Goal: Task Accomplishment & Management: Use online tool/utility

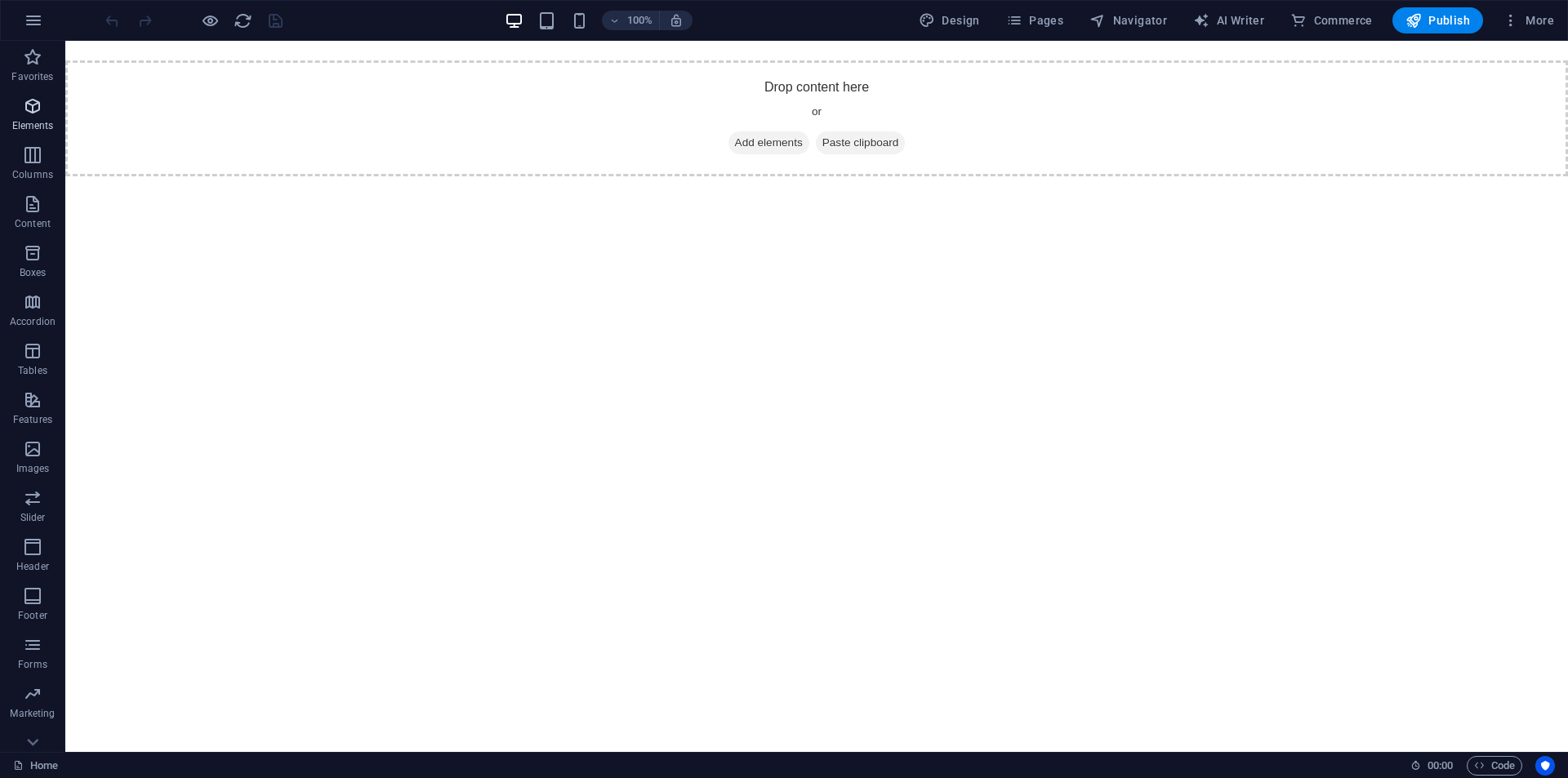
click at [31, 104] on icon "button" at bounding box center [32, 106] width 19 height 19
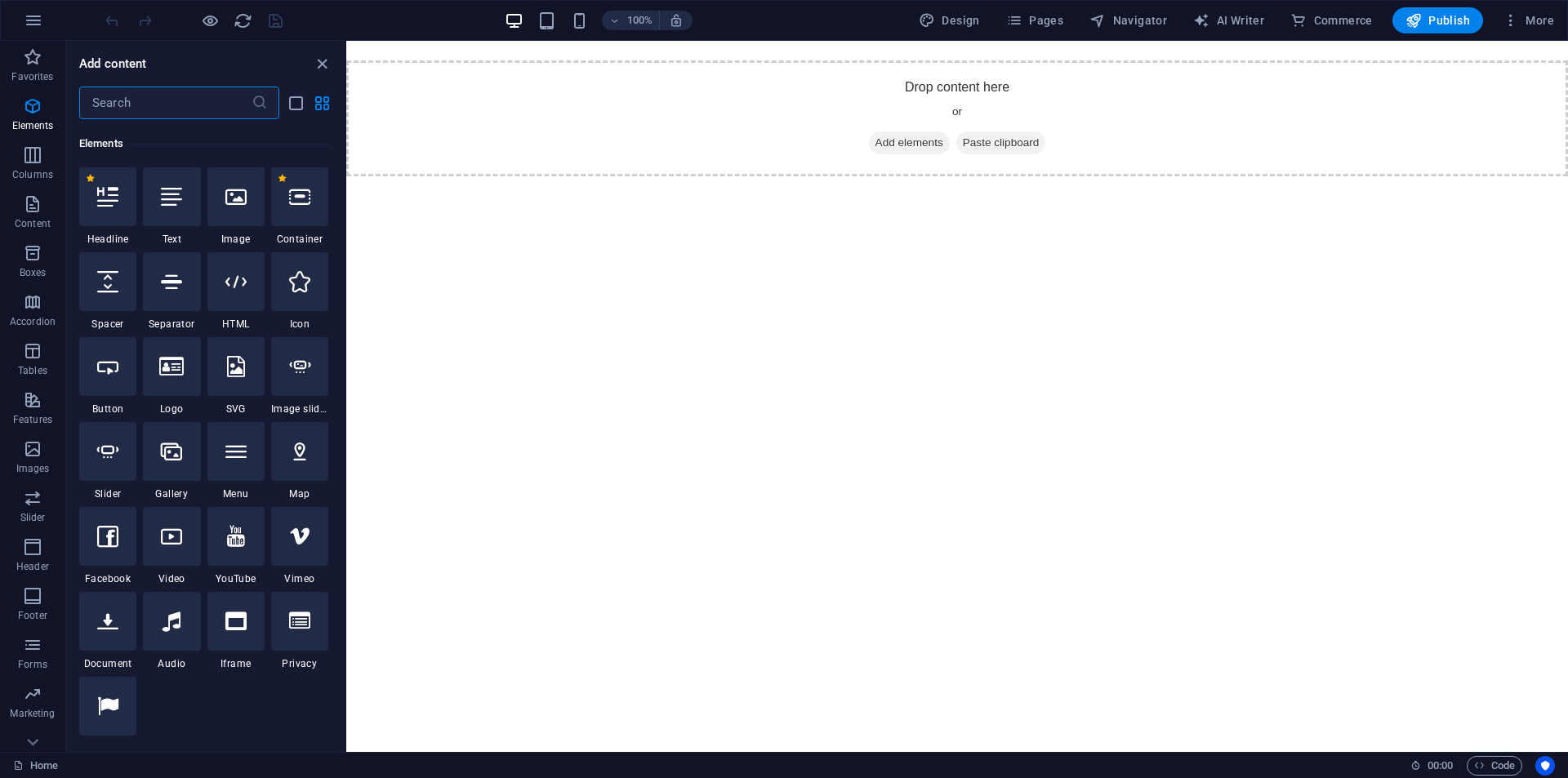
scroll to position [307, 0]
click at [236, 195] on icon at bounding box center [235, 194] width 21 height 21
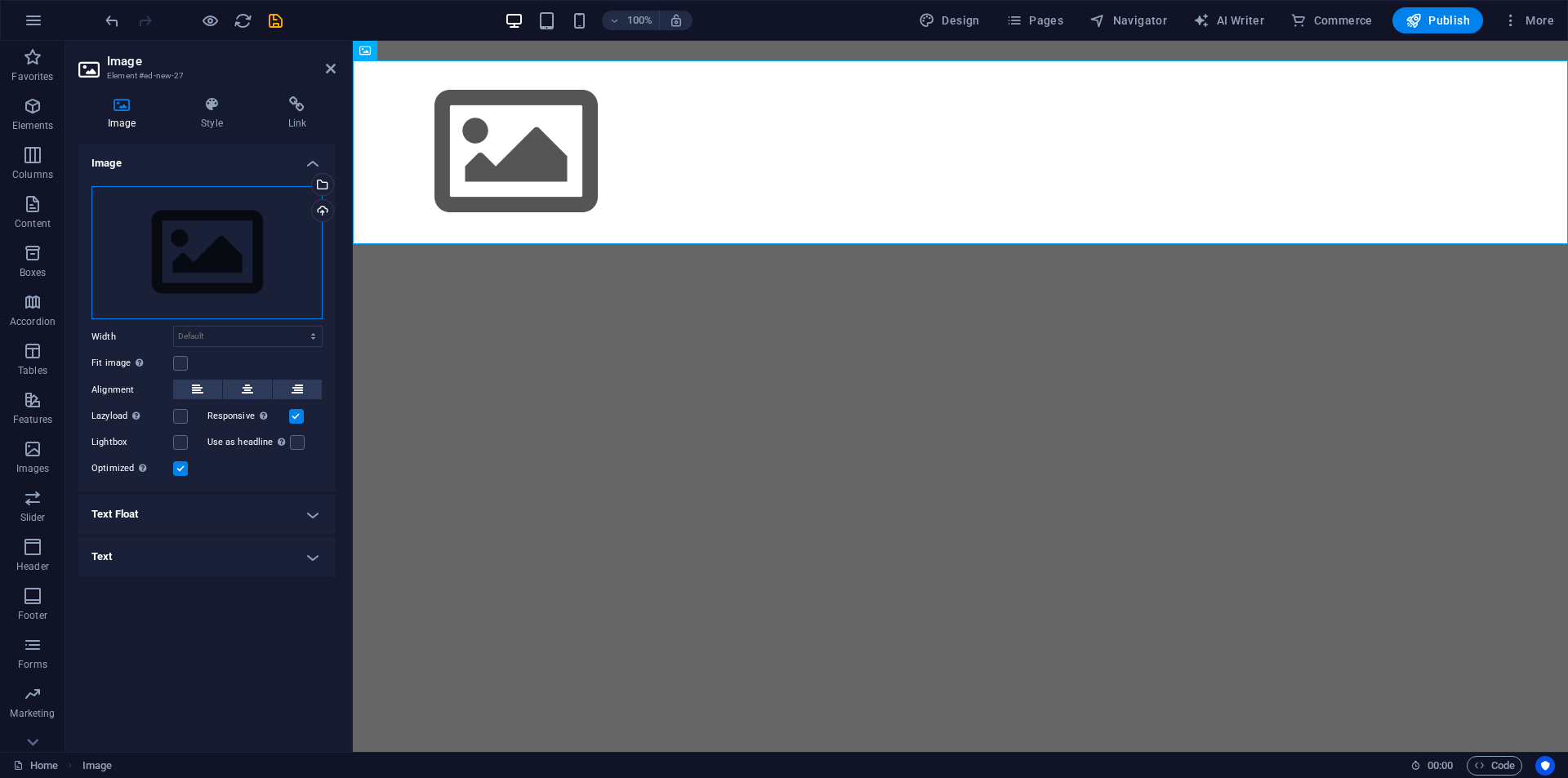
click at [246, 288] on div "Drag files here, click to choose files or select files from Files or our free s…" at bounding box center [207, 253] width 231 height 134
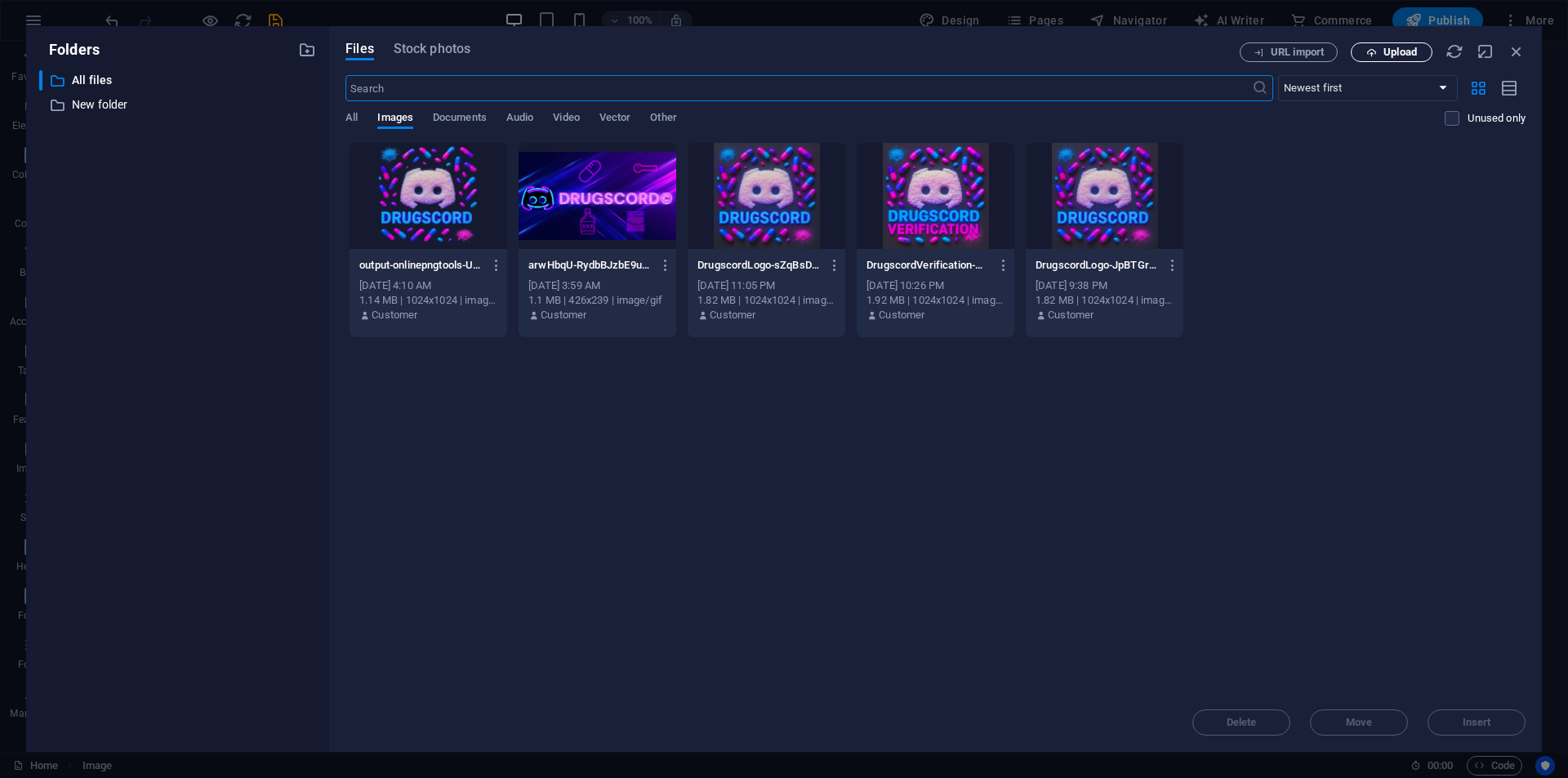
click at [1399, 53] on span "Upload" at bounding box center [1400, 52] width 33 height 10
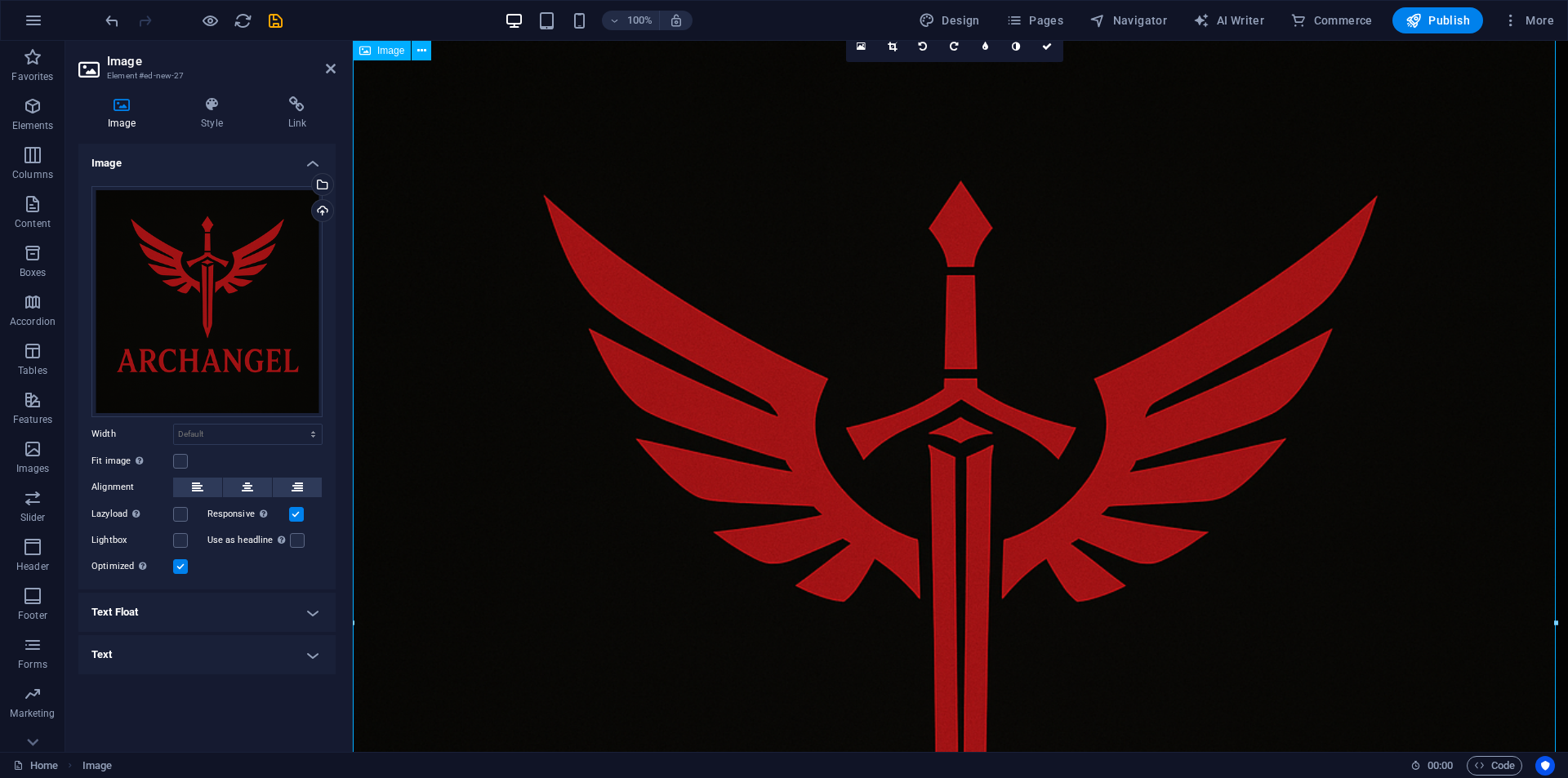
scroll to position [0, 0]
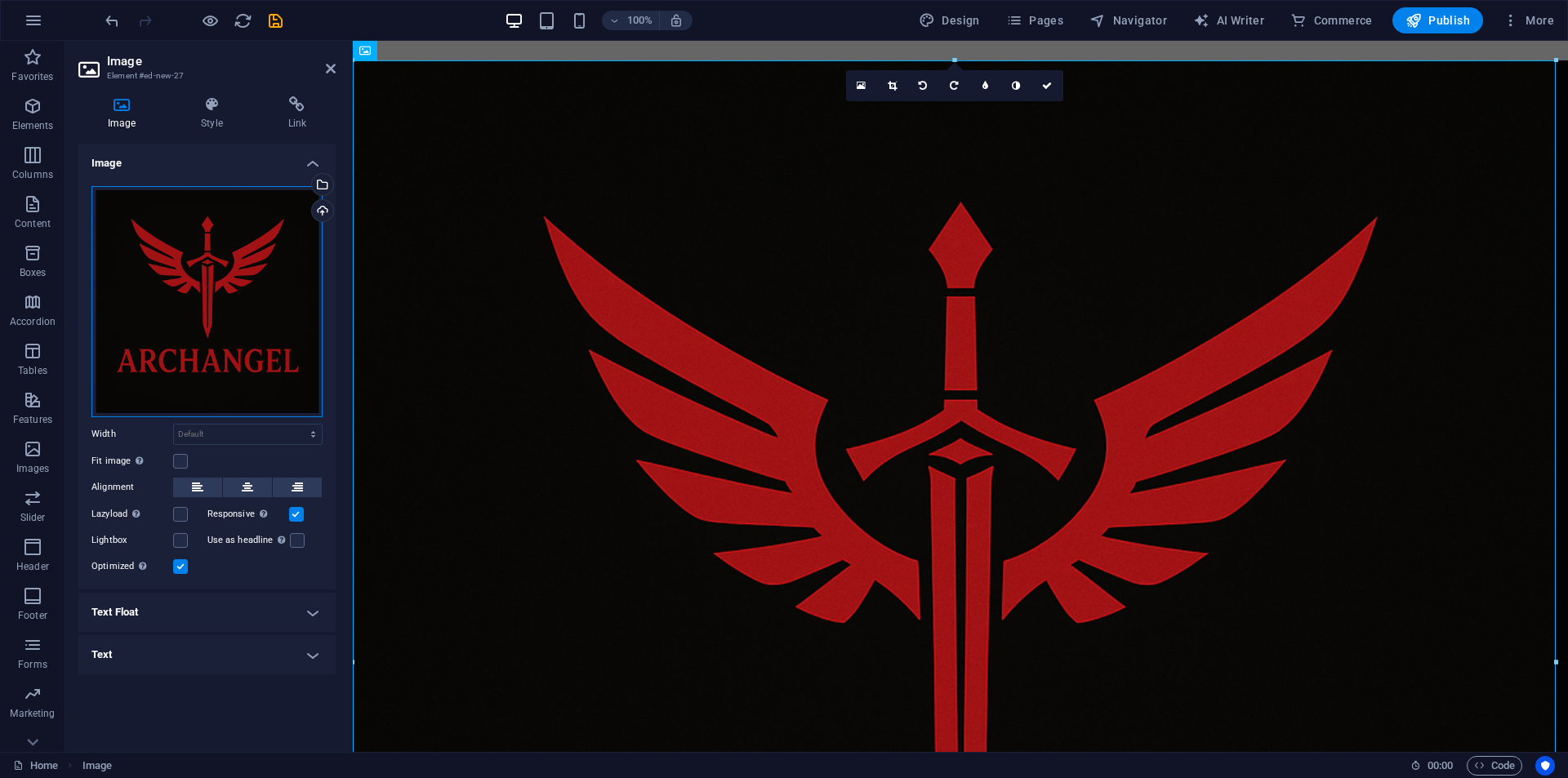
click at [230, 343] on div "Drag files here, click to choose files or select files from Files or our free s…" at bounding box center [207, 301] width 231 height 231
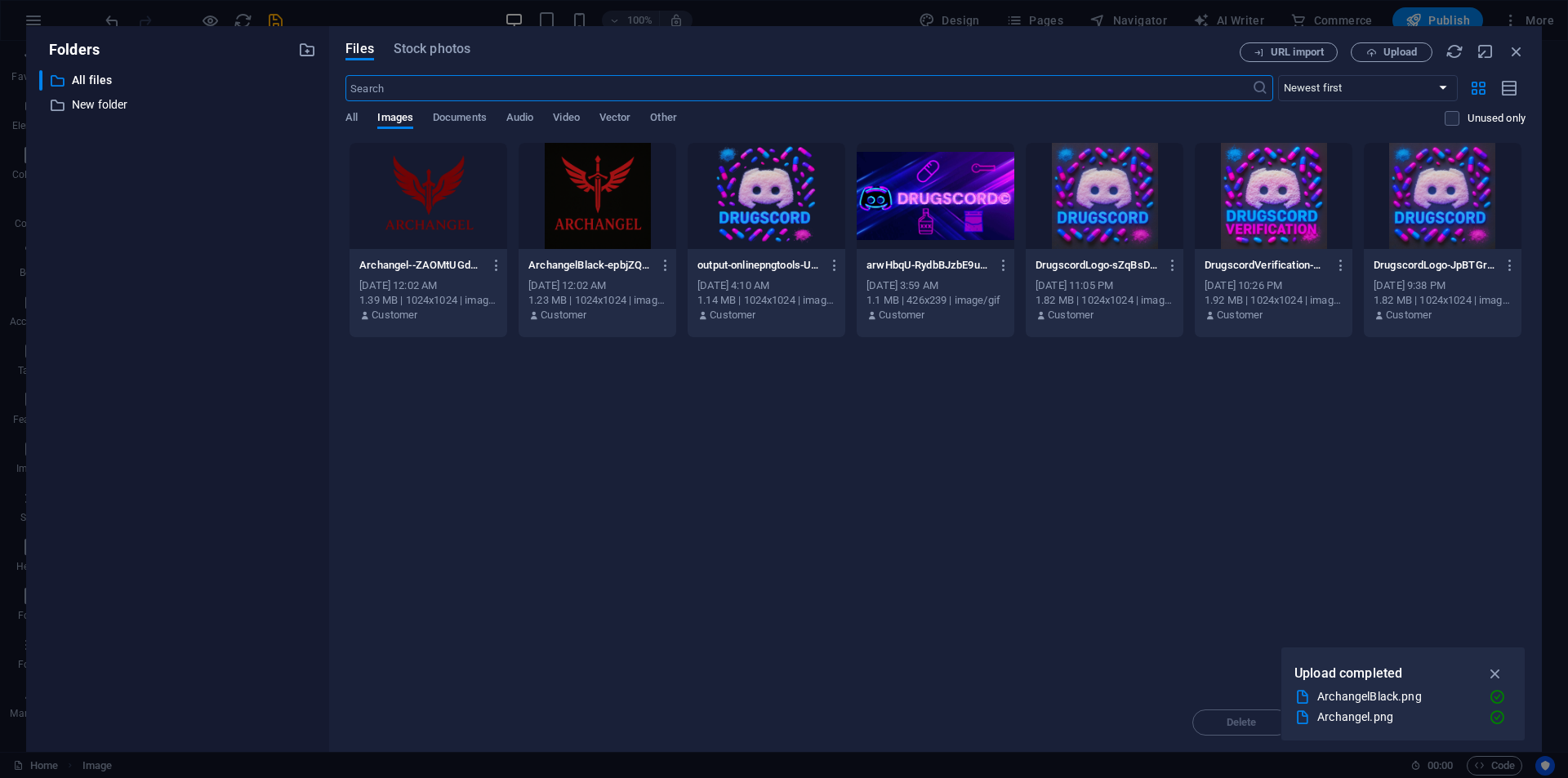
click at [425, 232] on div at bounding box center [428, 195] width 158 height 107
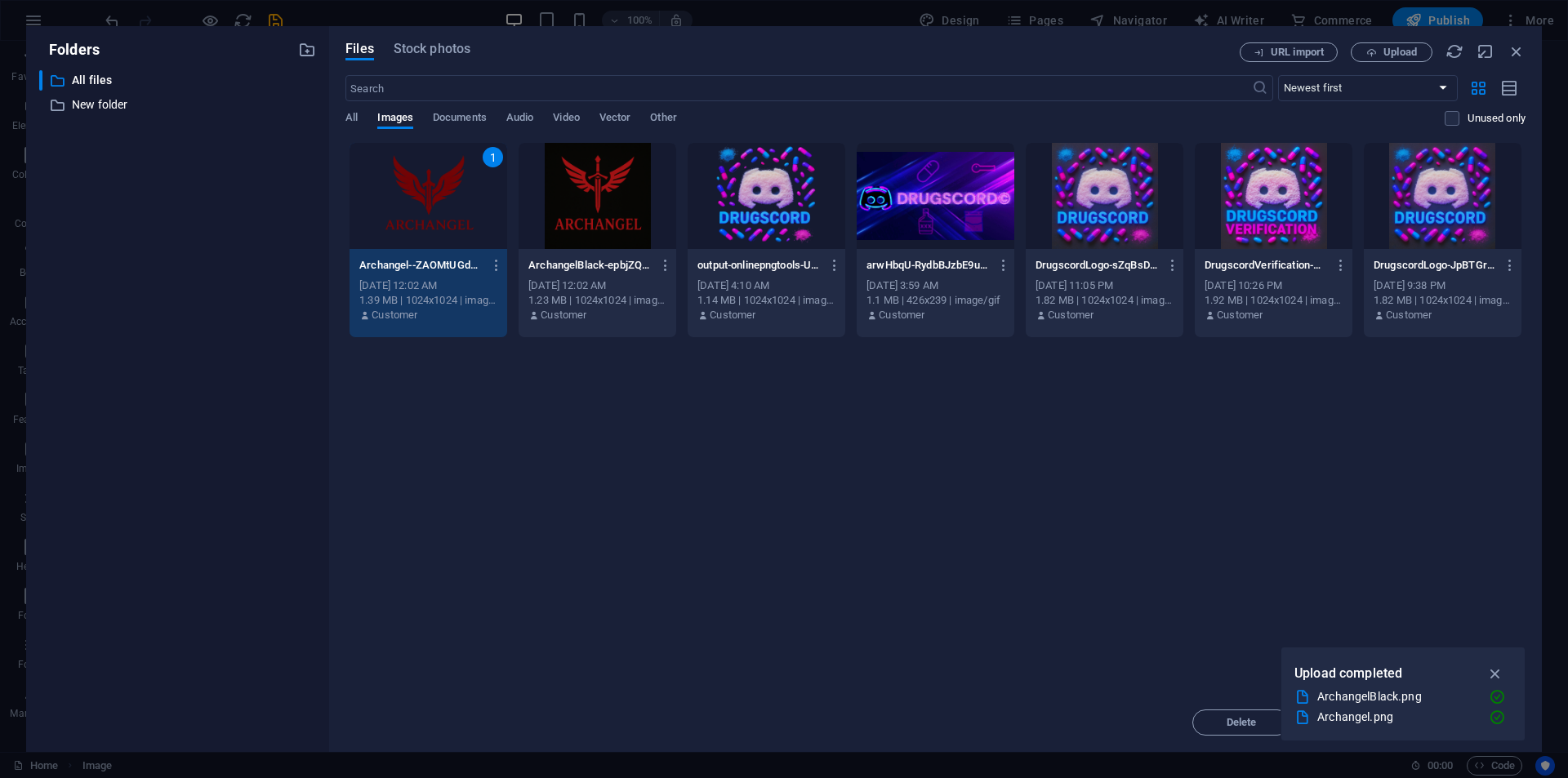
click at [425, 232] on div "1" at bounding box center [428, 195] width 158 height 107
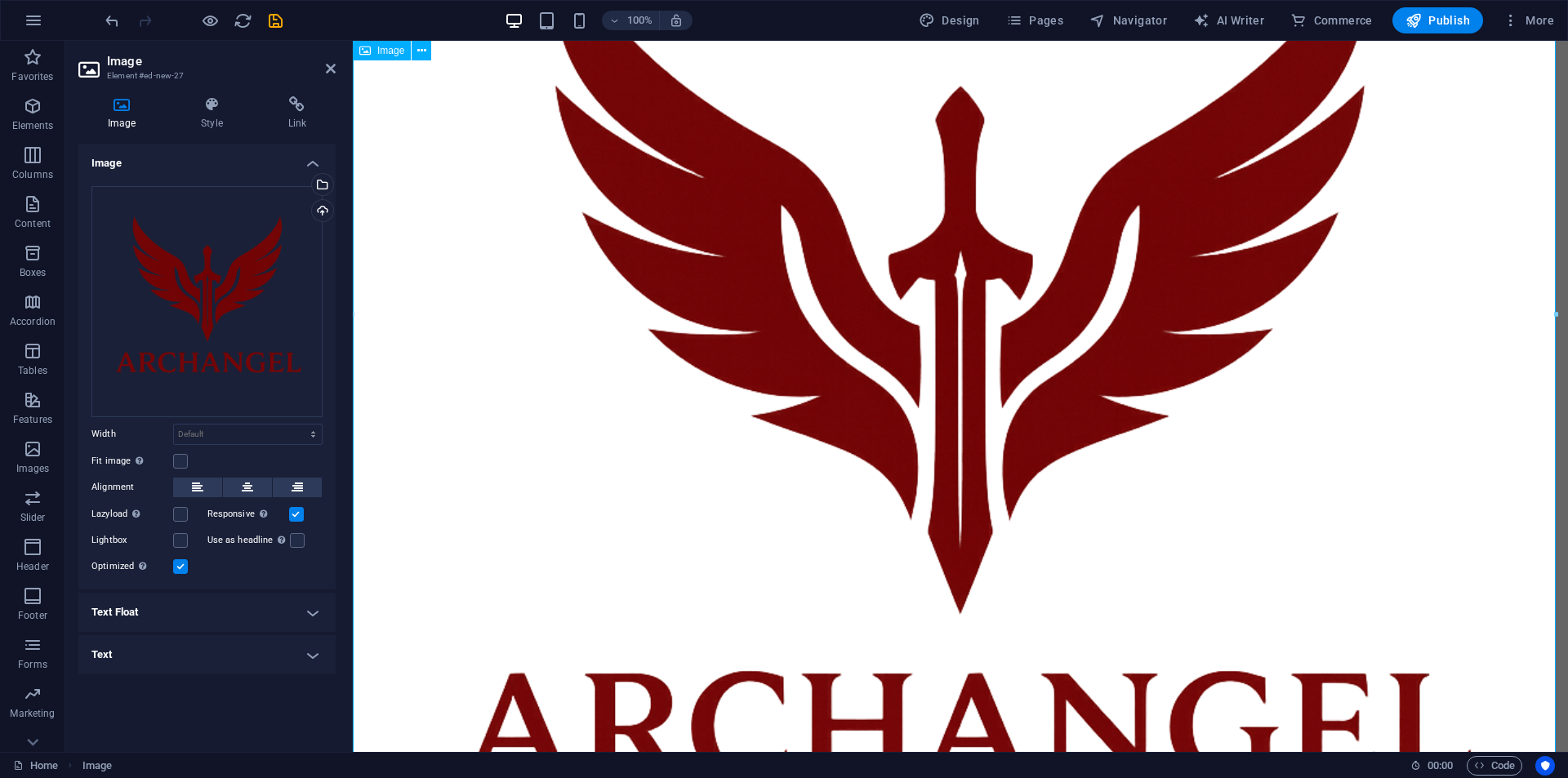
scroll to position [103, 0]
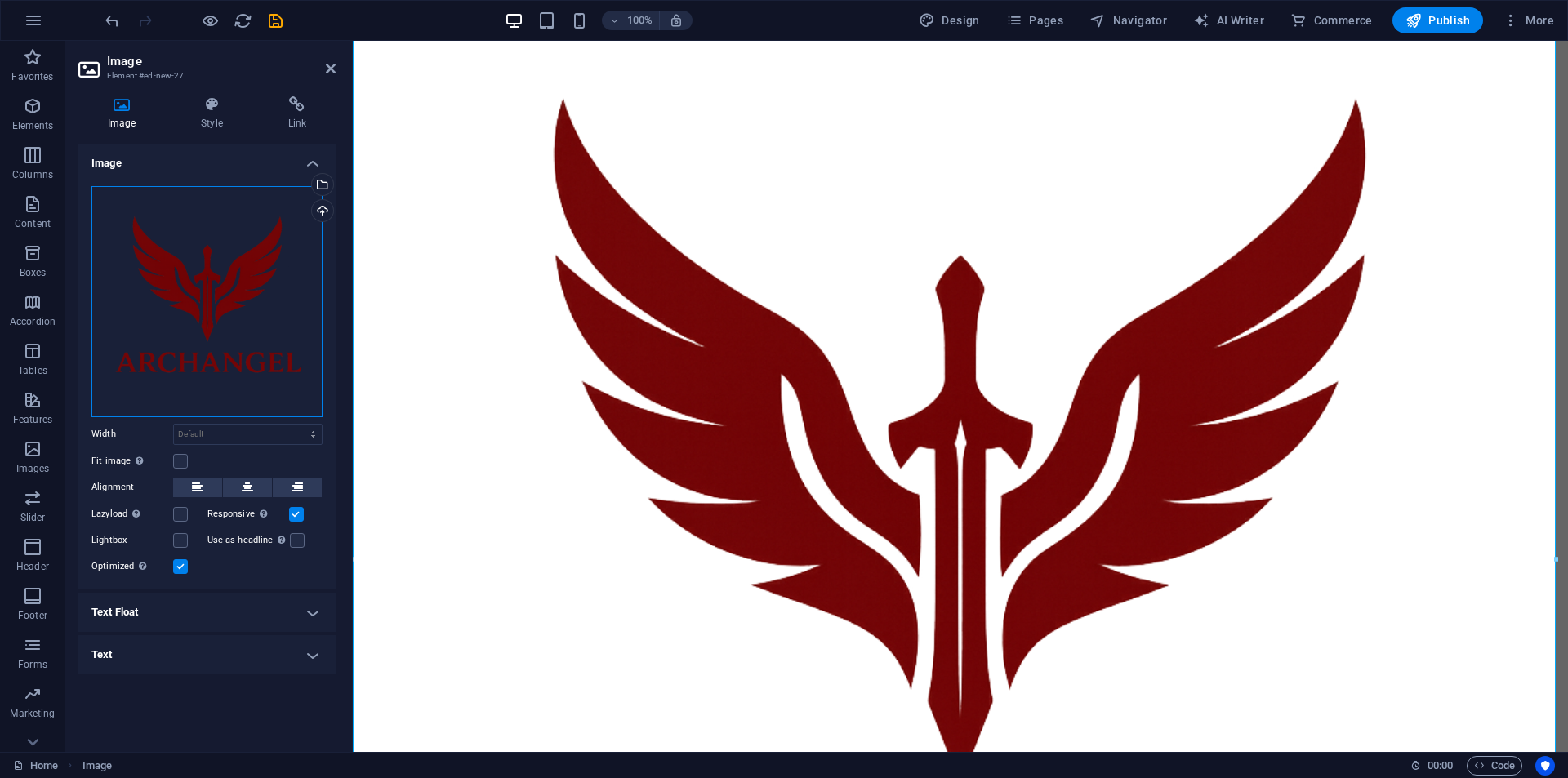
drag, startPoint x: 220, startPoint y: 279, endPoint x: 219, endPoint y: 186, distance: 93.0
click at [219, 186] on div "Drag files here, click to choose files or select files from Files or our free s…" at bounding box center [207, 301] width 231 height 231
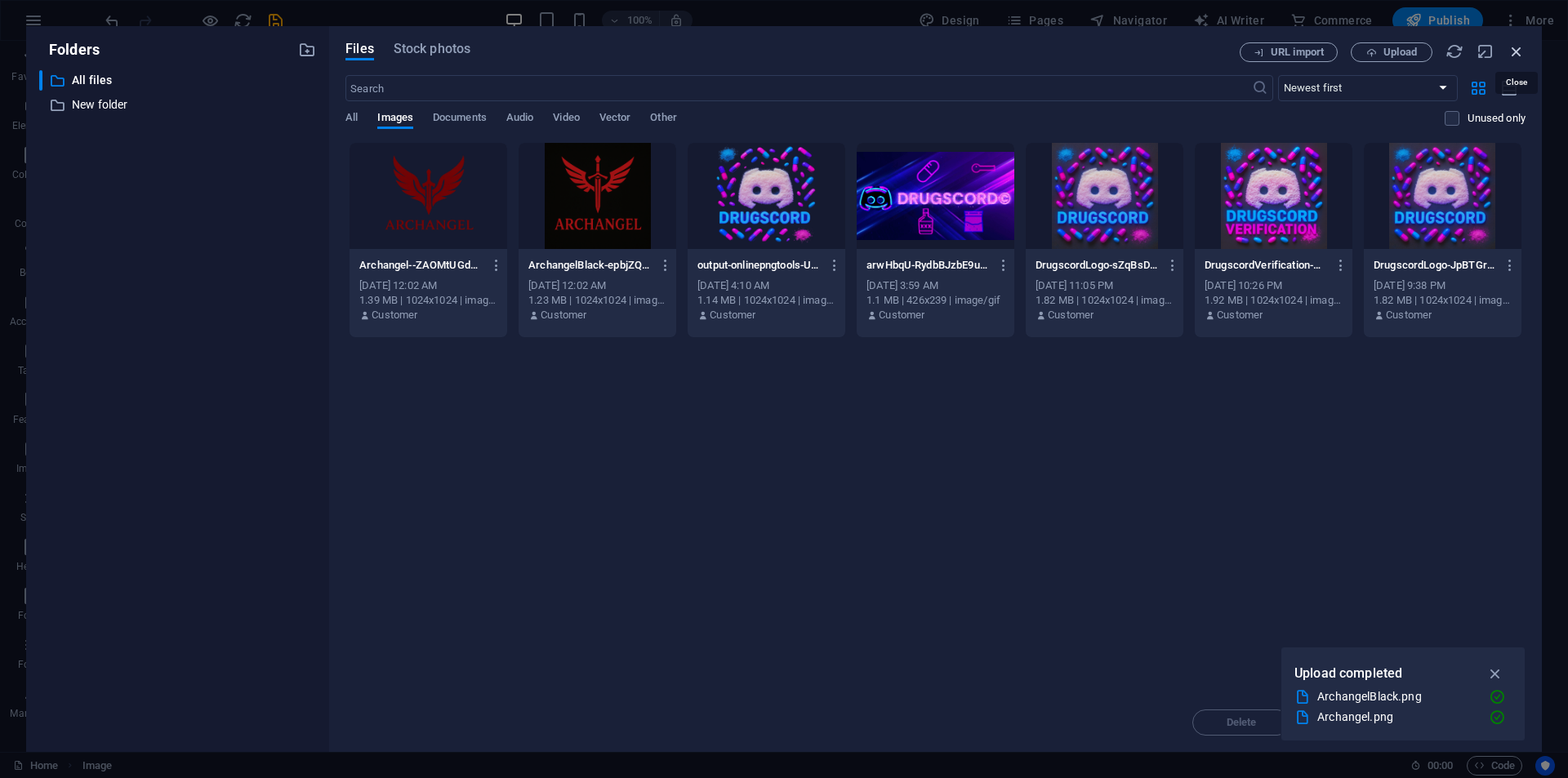
click at [1519, 52] on icon "button" at bounding box center [1516, 51] width 18 height 18
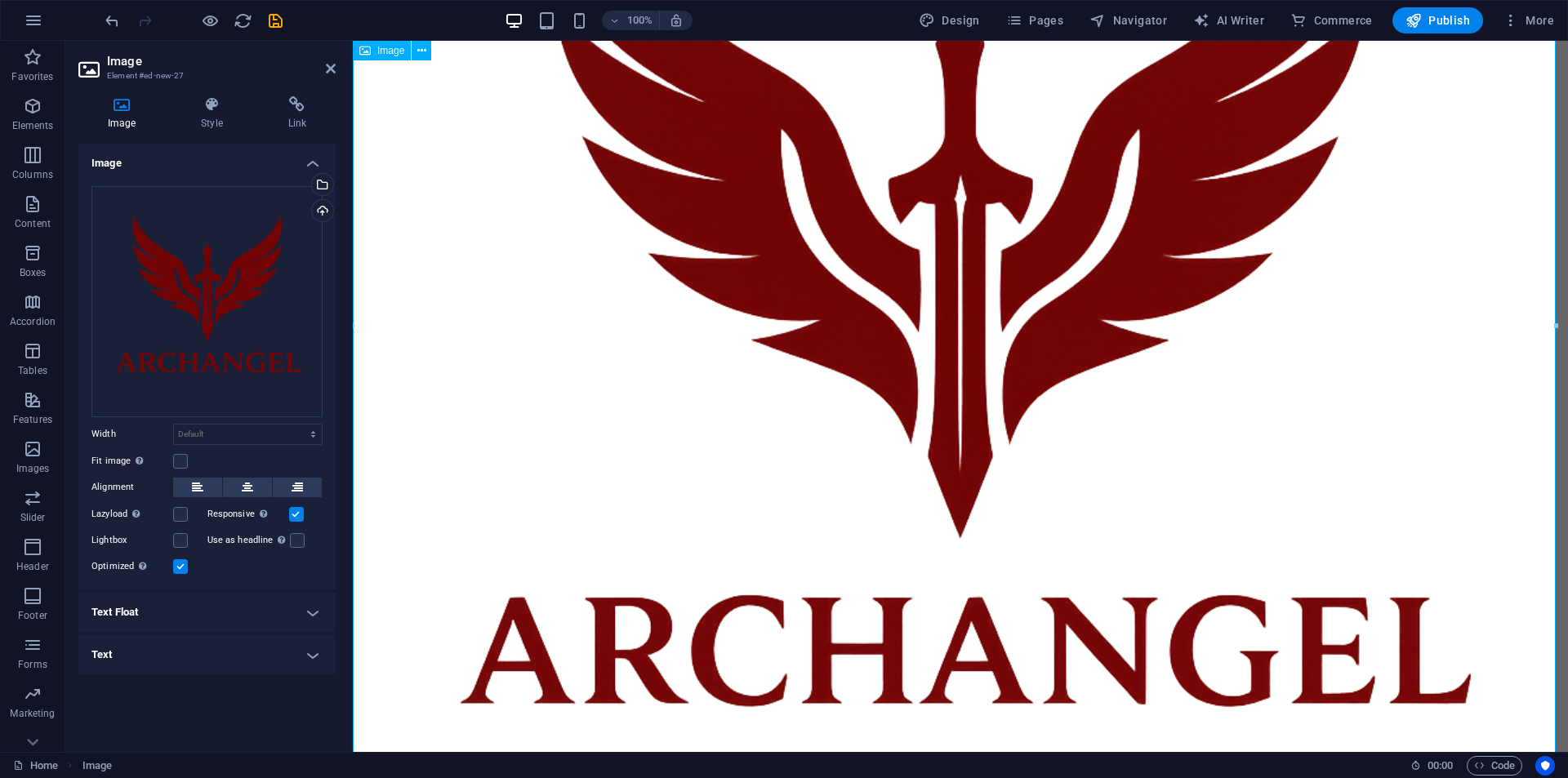
scroll to position [511, 0]
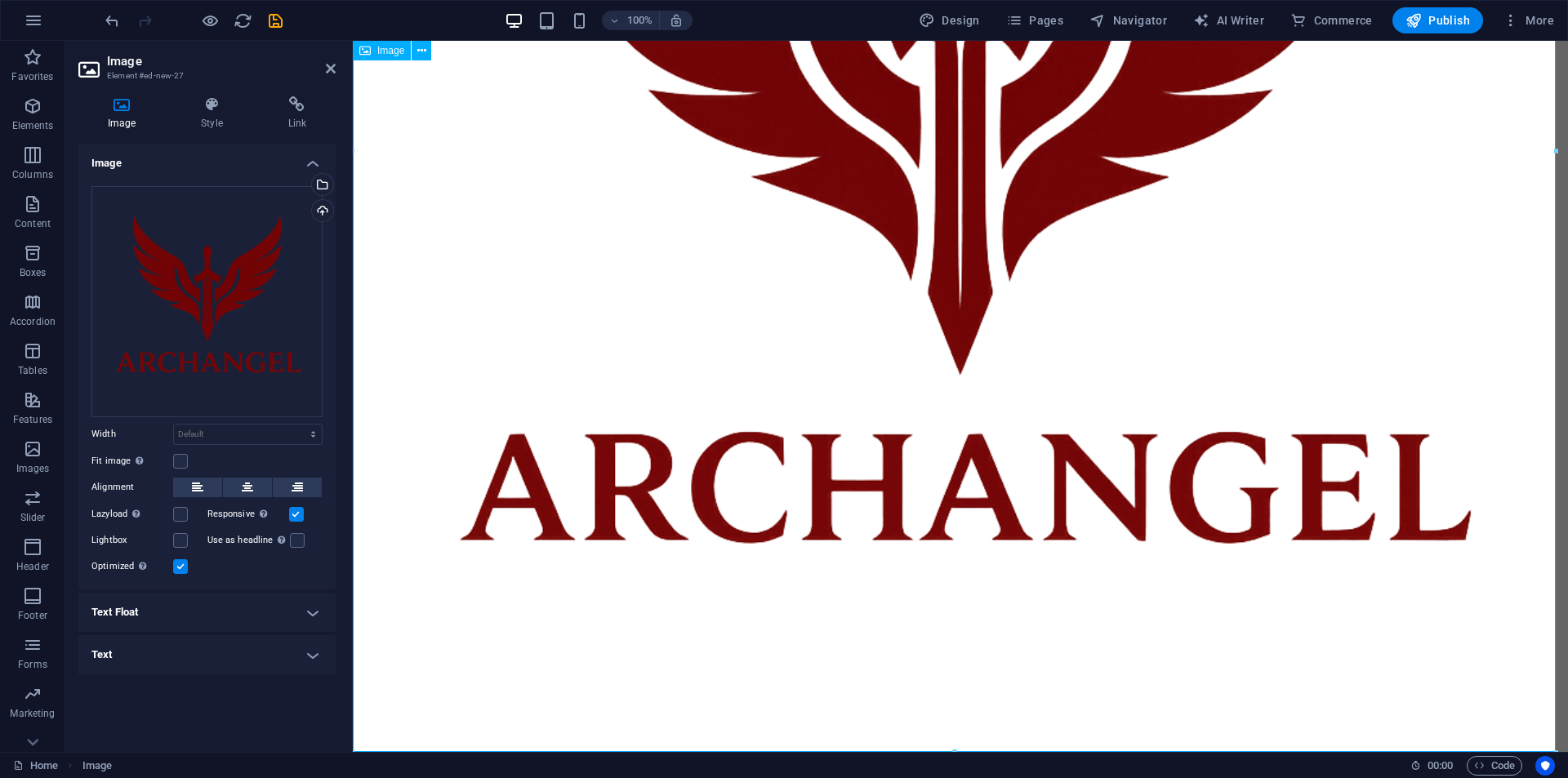
click at [812, 203] on figure at bounding box center [960, 157] width 1215 height 1214
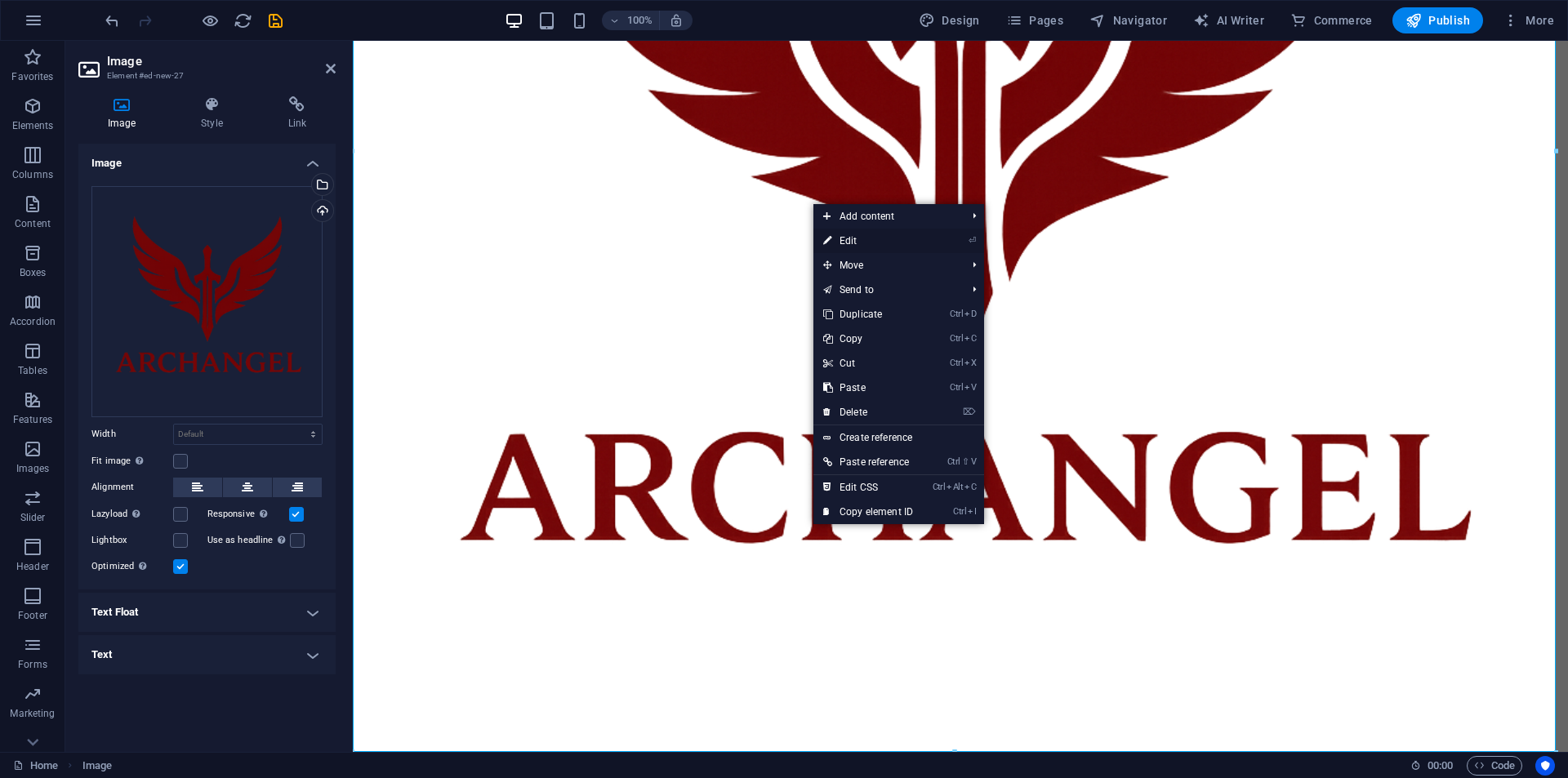
click at [870, 244] on link "⏎ Edit" at bounding box center [868, 241] width 109 height 24
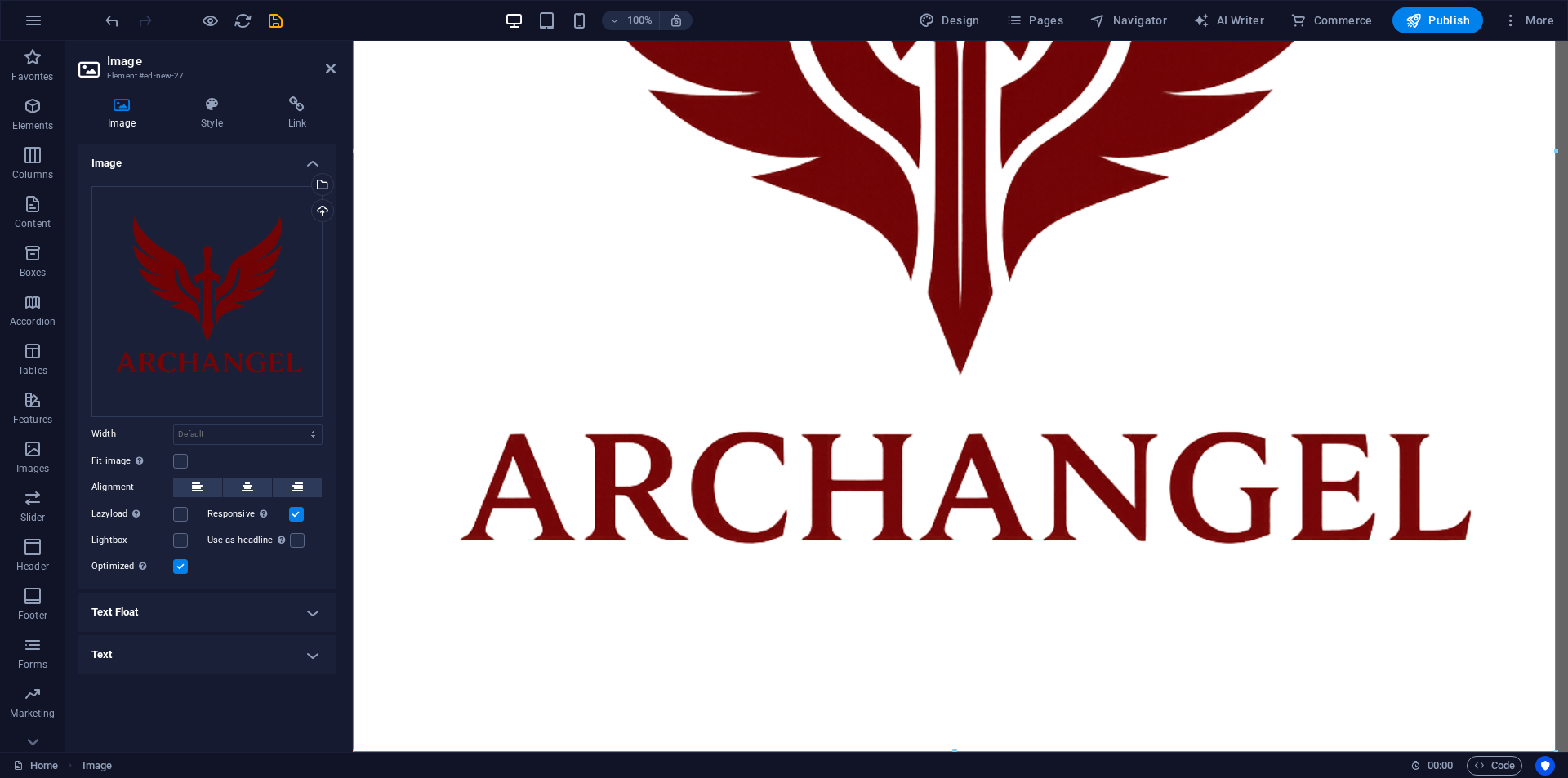
click at [313, 165] on h4 "Image" at bounding box center [208, 158] width 258 height 30
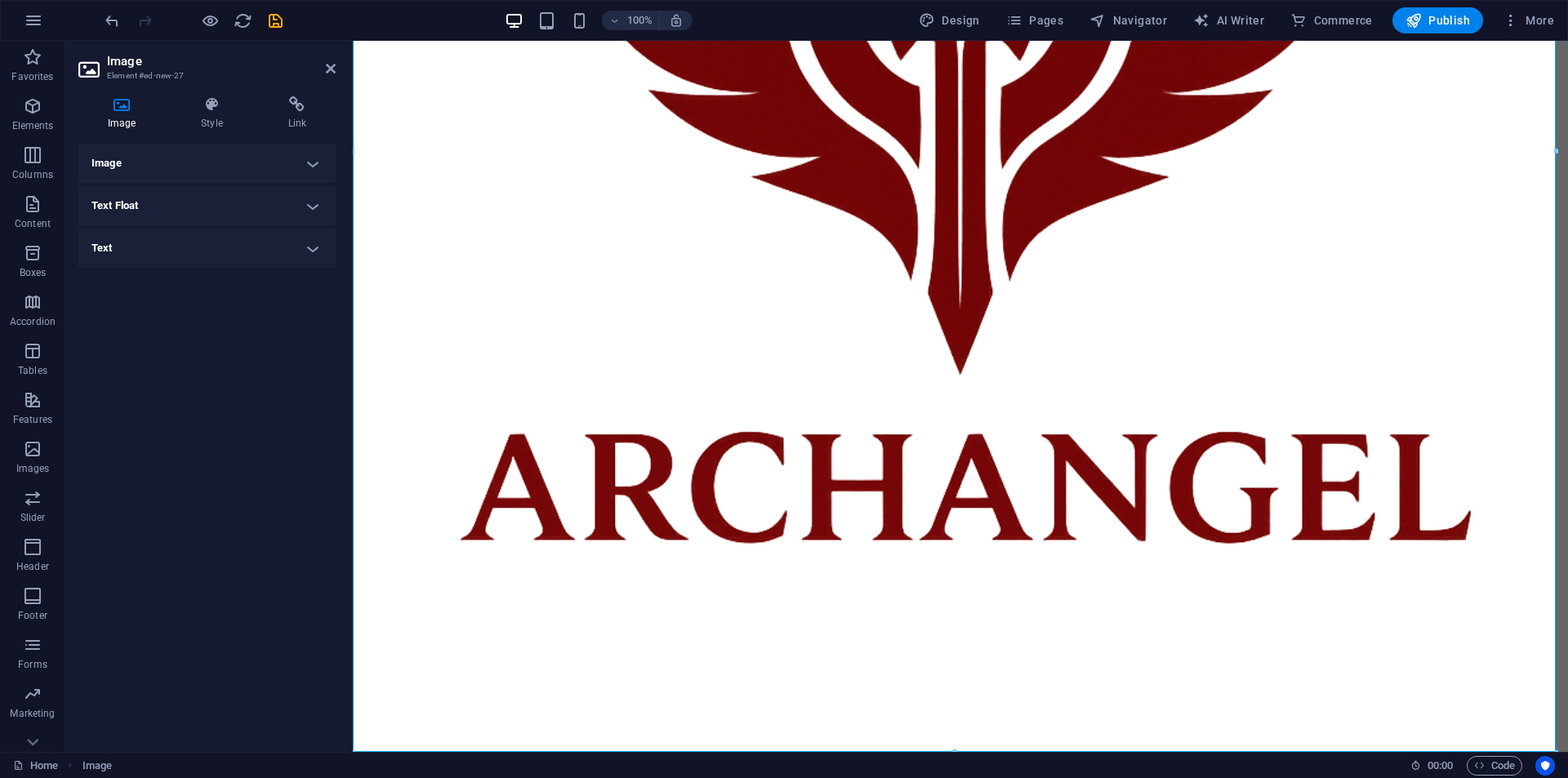
click at [313, 165] on h4 "Image" at bounding box center [208, 163] width 258 height 39
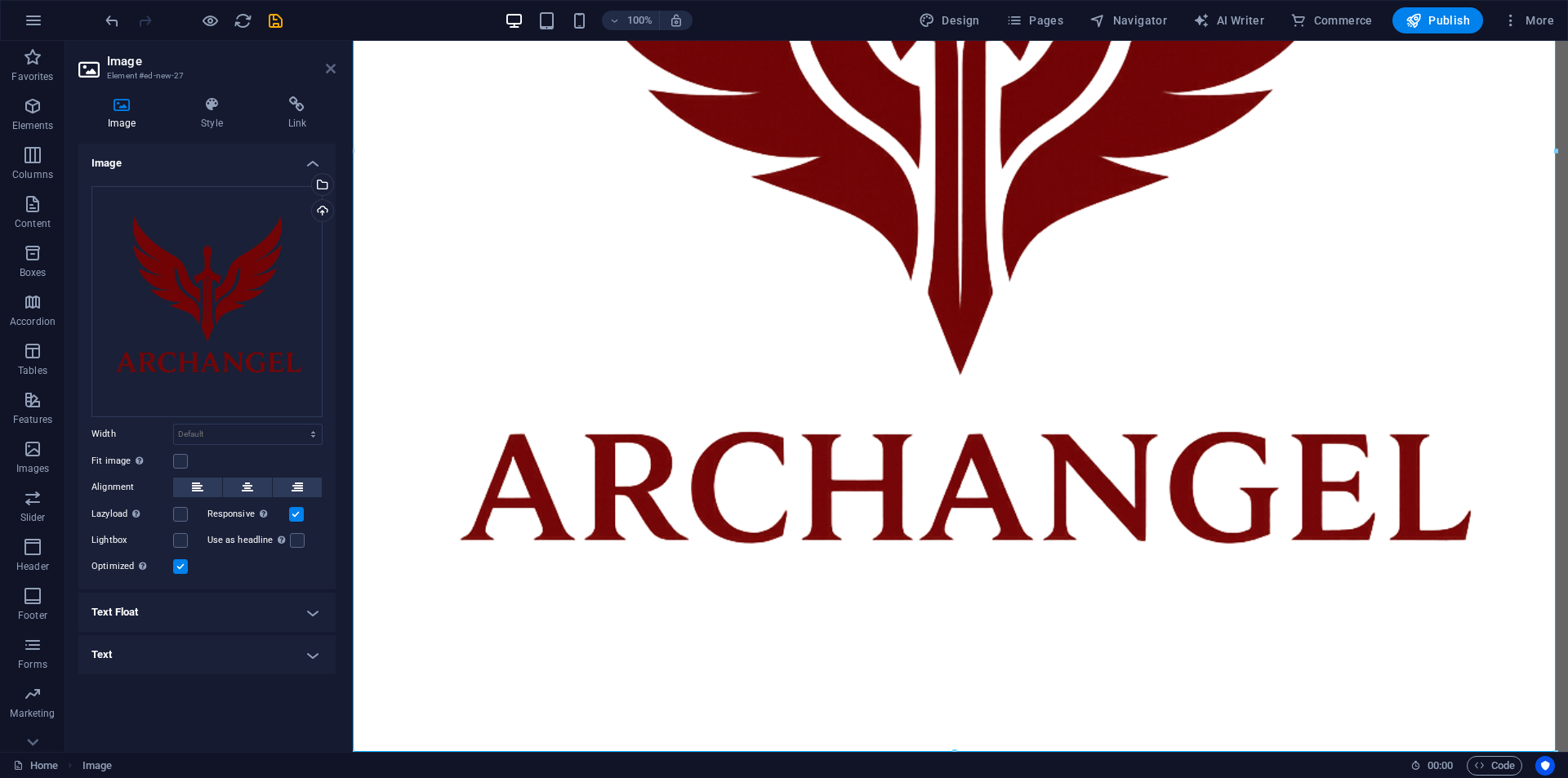
click at [330, 66] on icon at bounding box center [331, 69] width 10 height 13
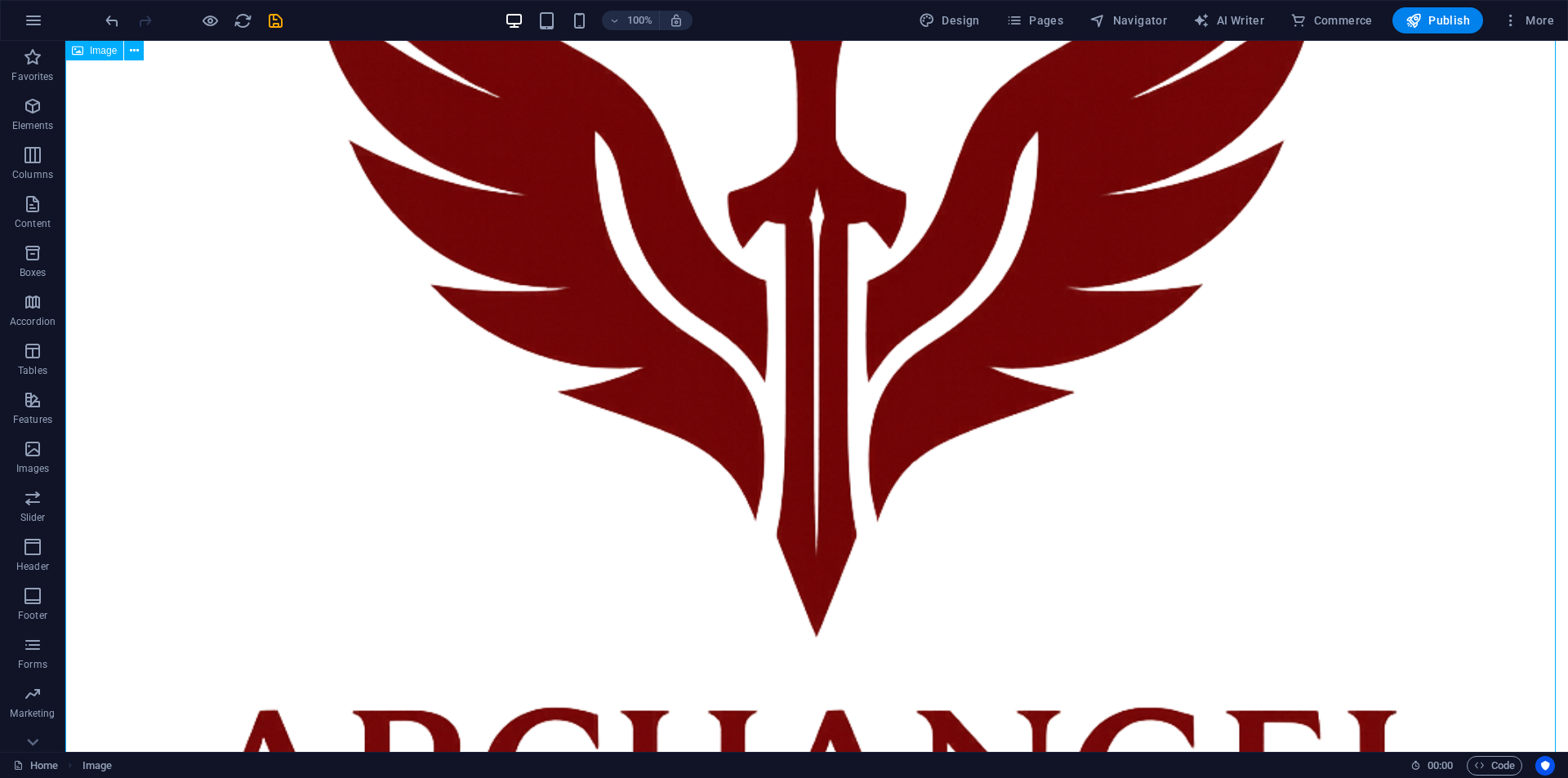
scroll to position [490, 0]
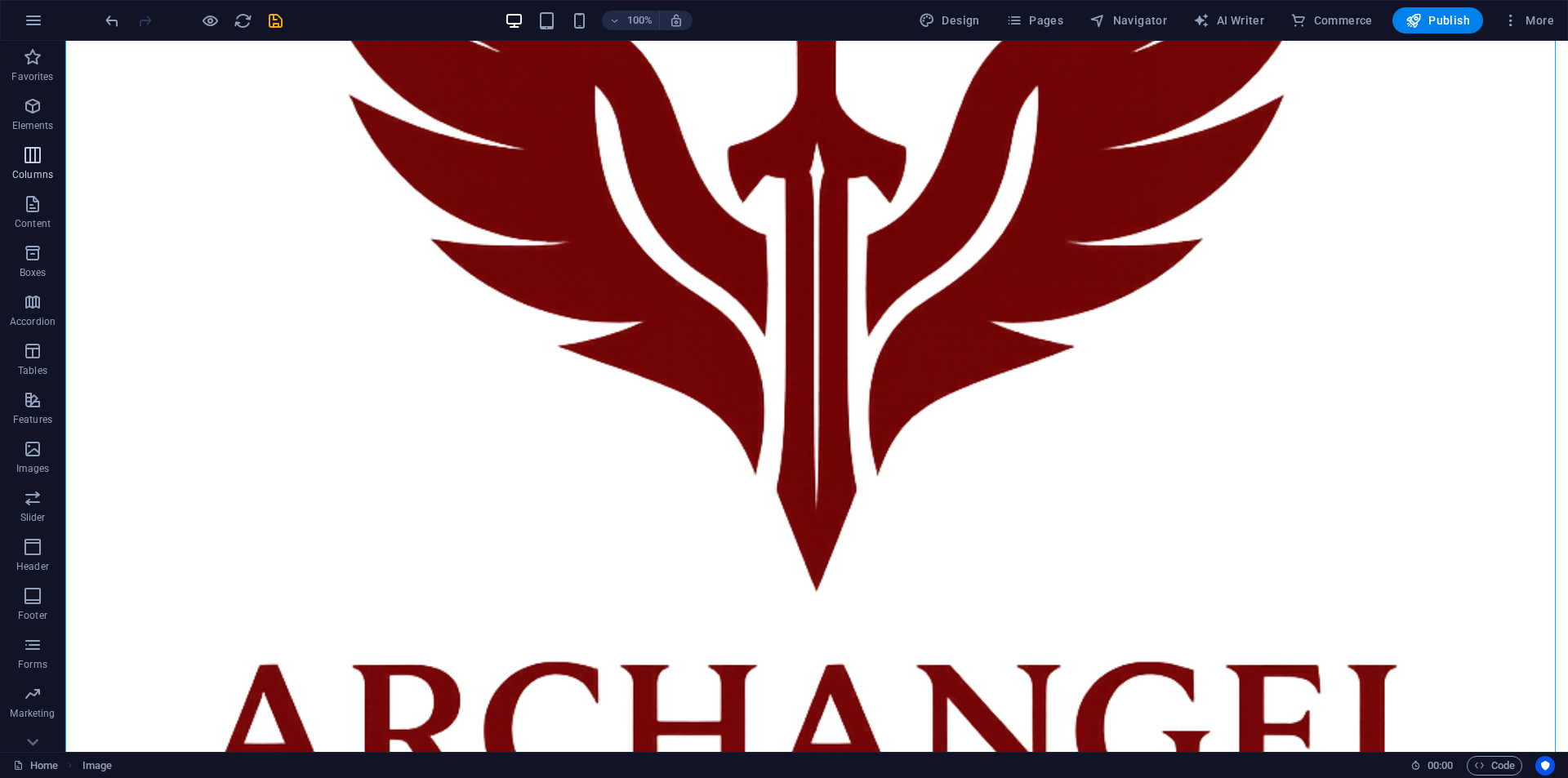
click at [38, 172] on p "Columns" at bounding box center [32, 175] width 41 height 13
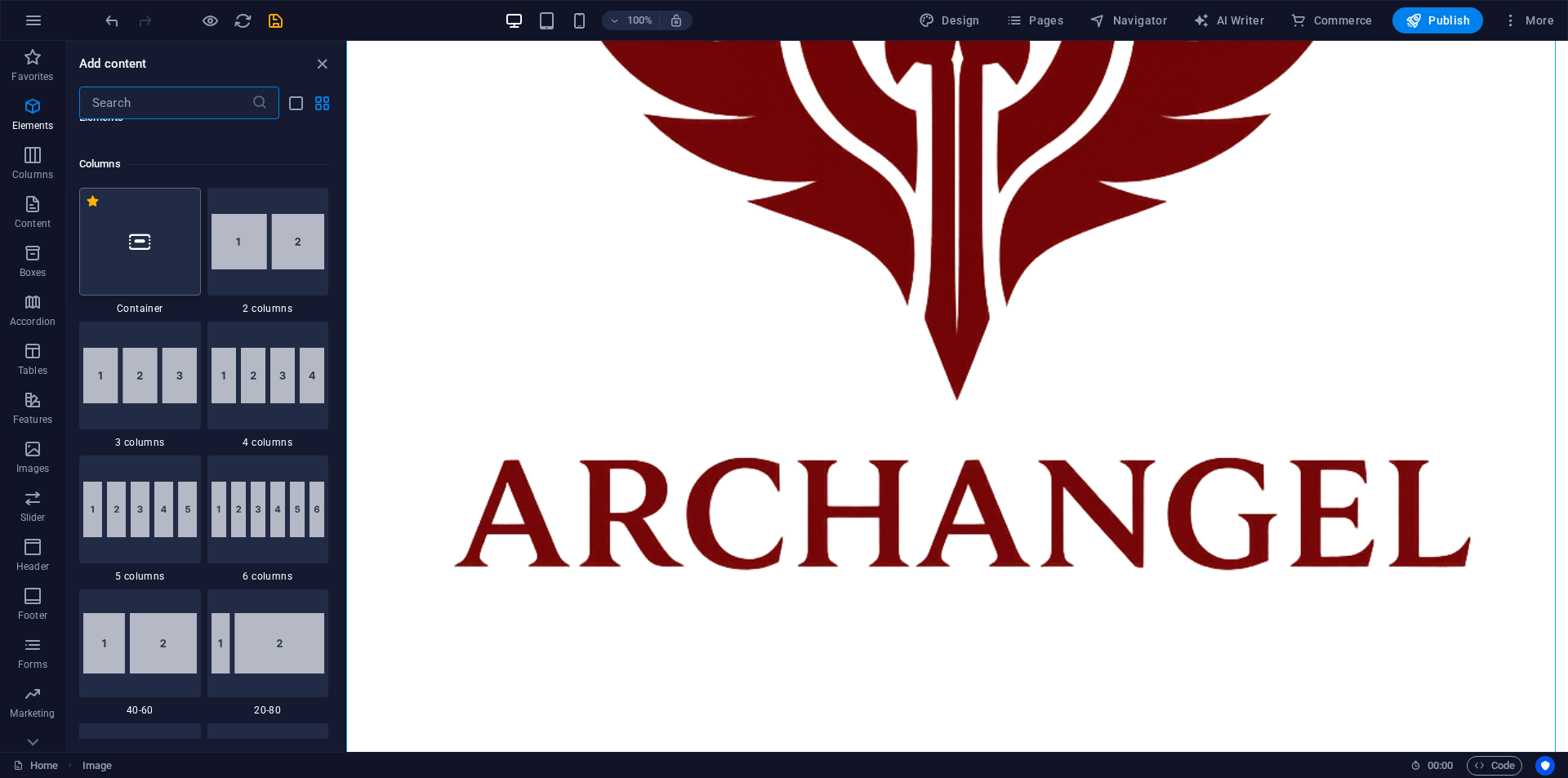
scroll to position [942, 0]
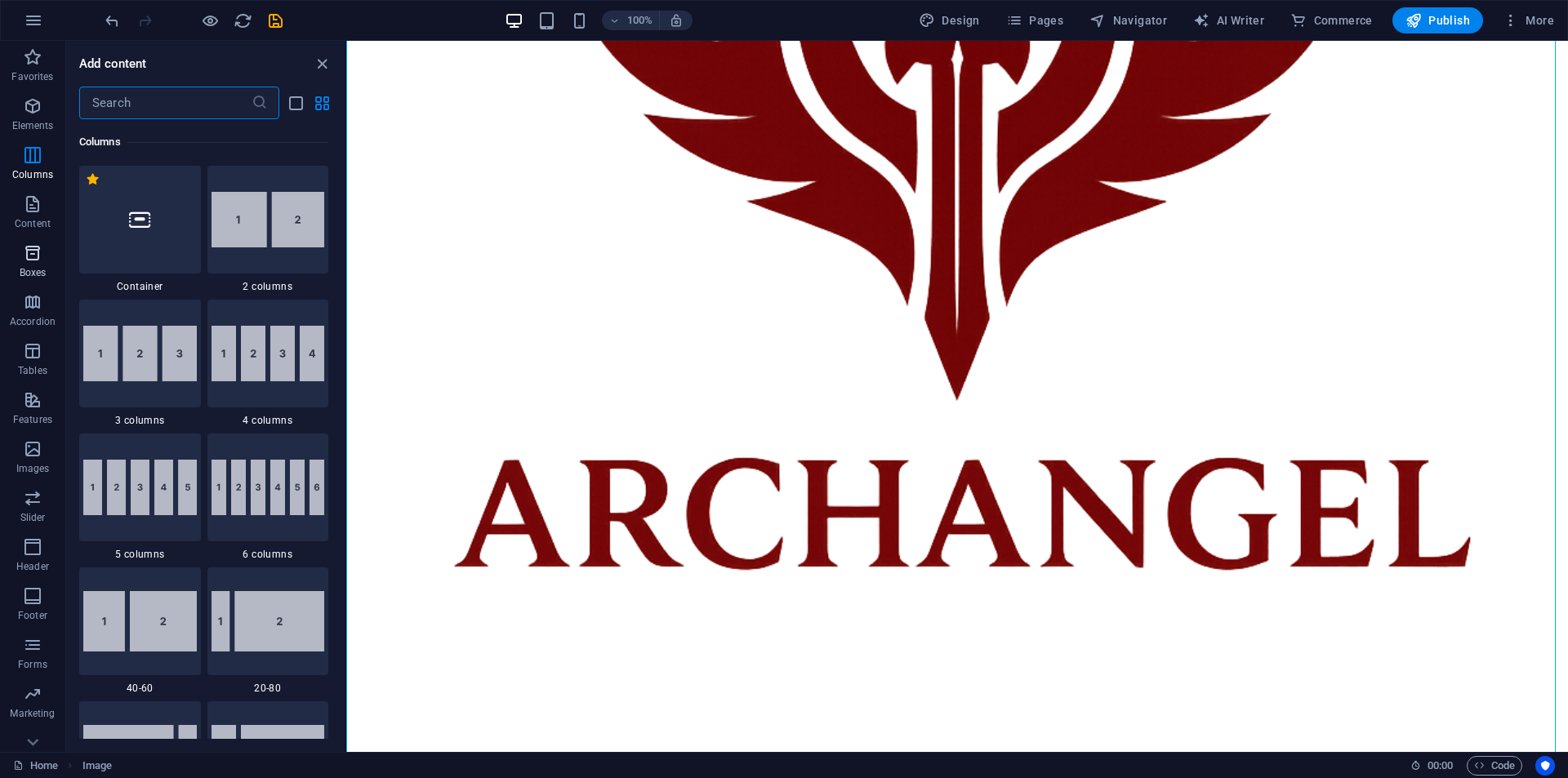
click at [31, 263] on span "Boxes" at bounding box center [32, 263] width 65 height 39
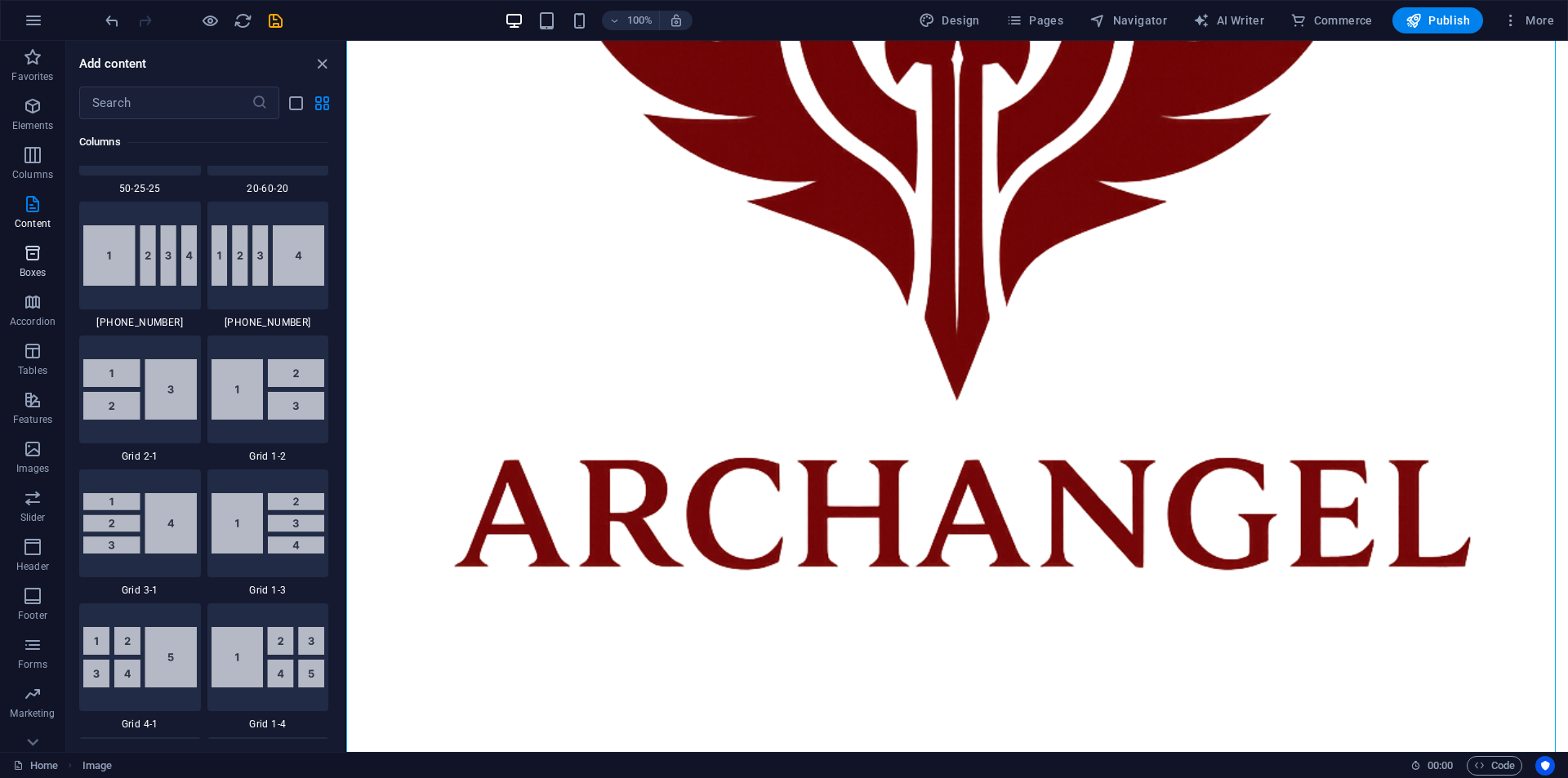
scroll to position [4636, 0]
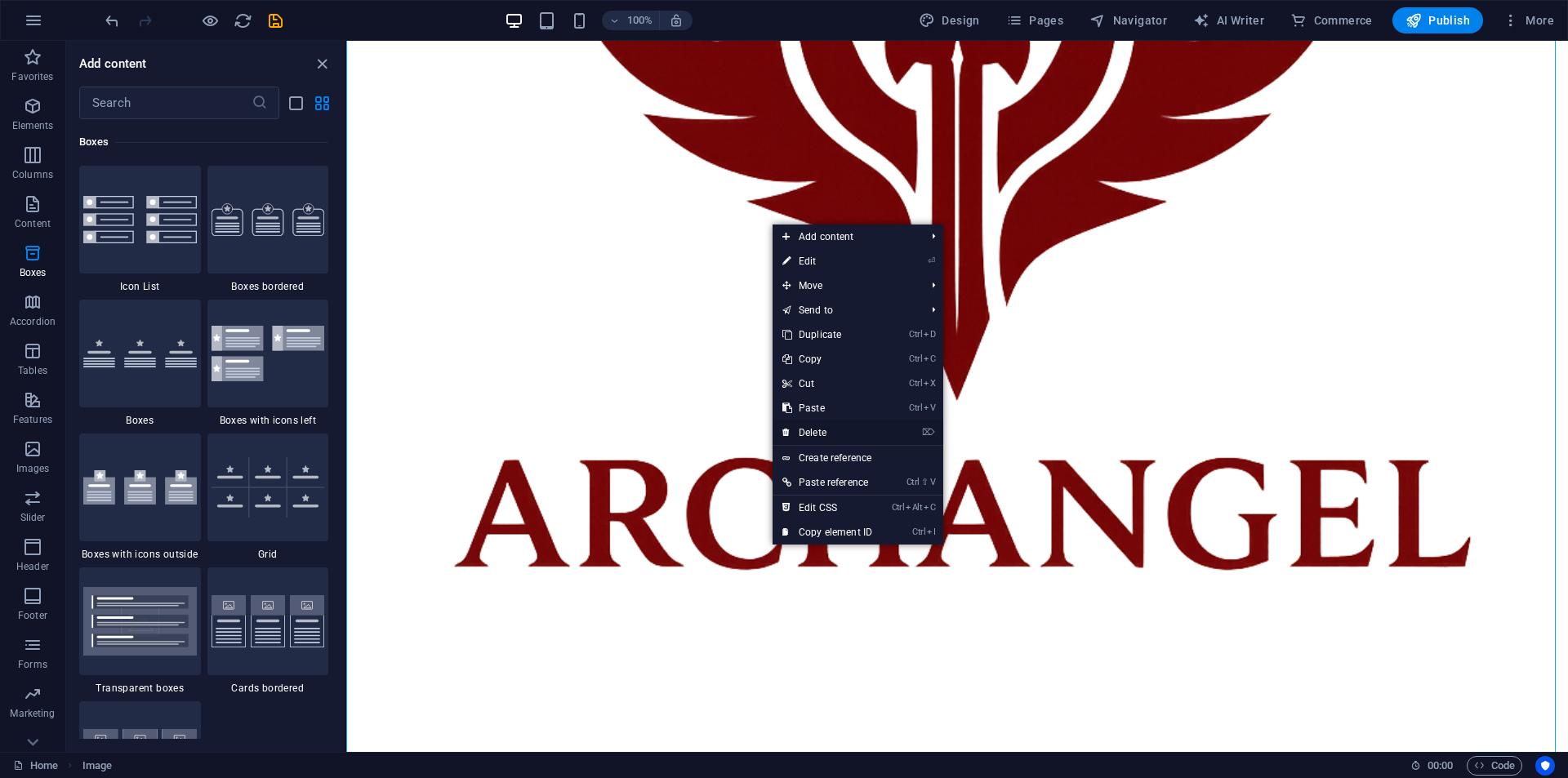
click at [832, 430] on link "⌦ Delete" at bounding box center [828, 433] width 109 height 24
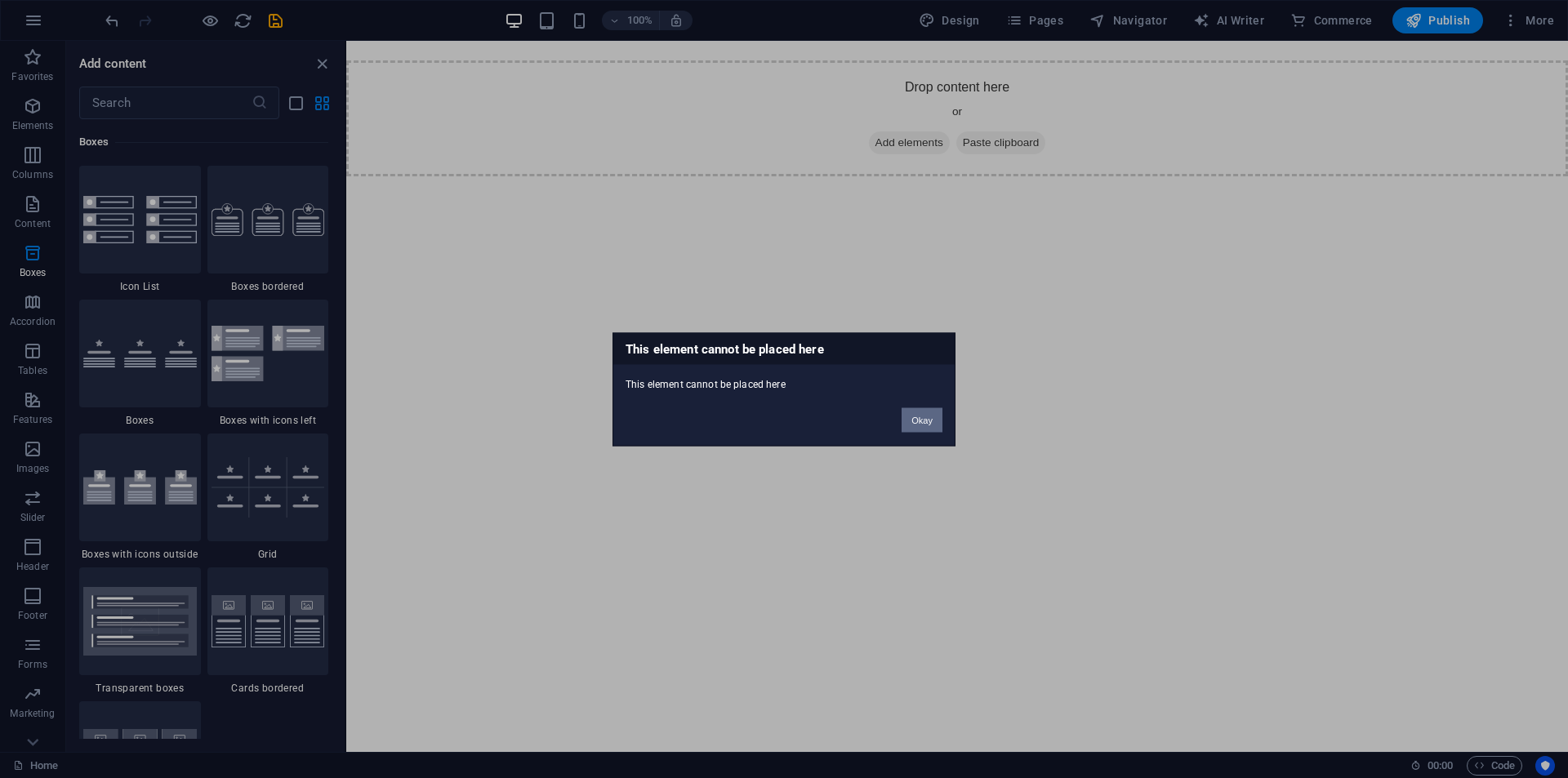
click at [915, 421] on button "Okay" at bounding box center [922, 420] width 41 height 24
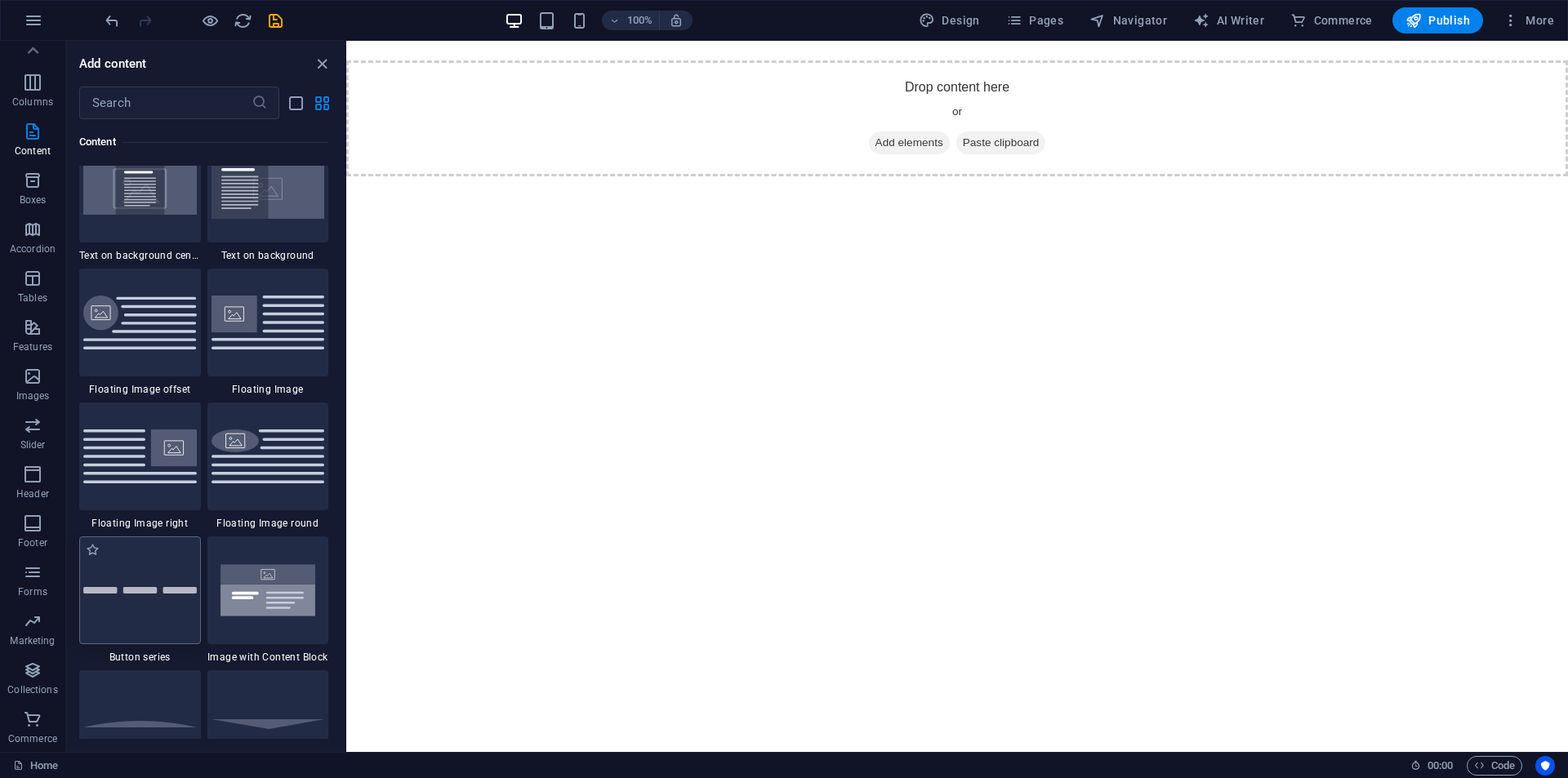
scroll to position [3575, 0]
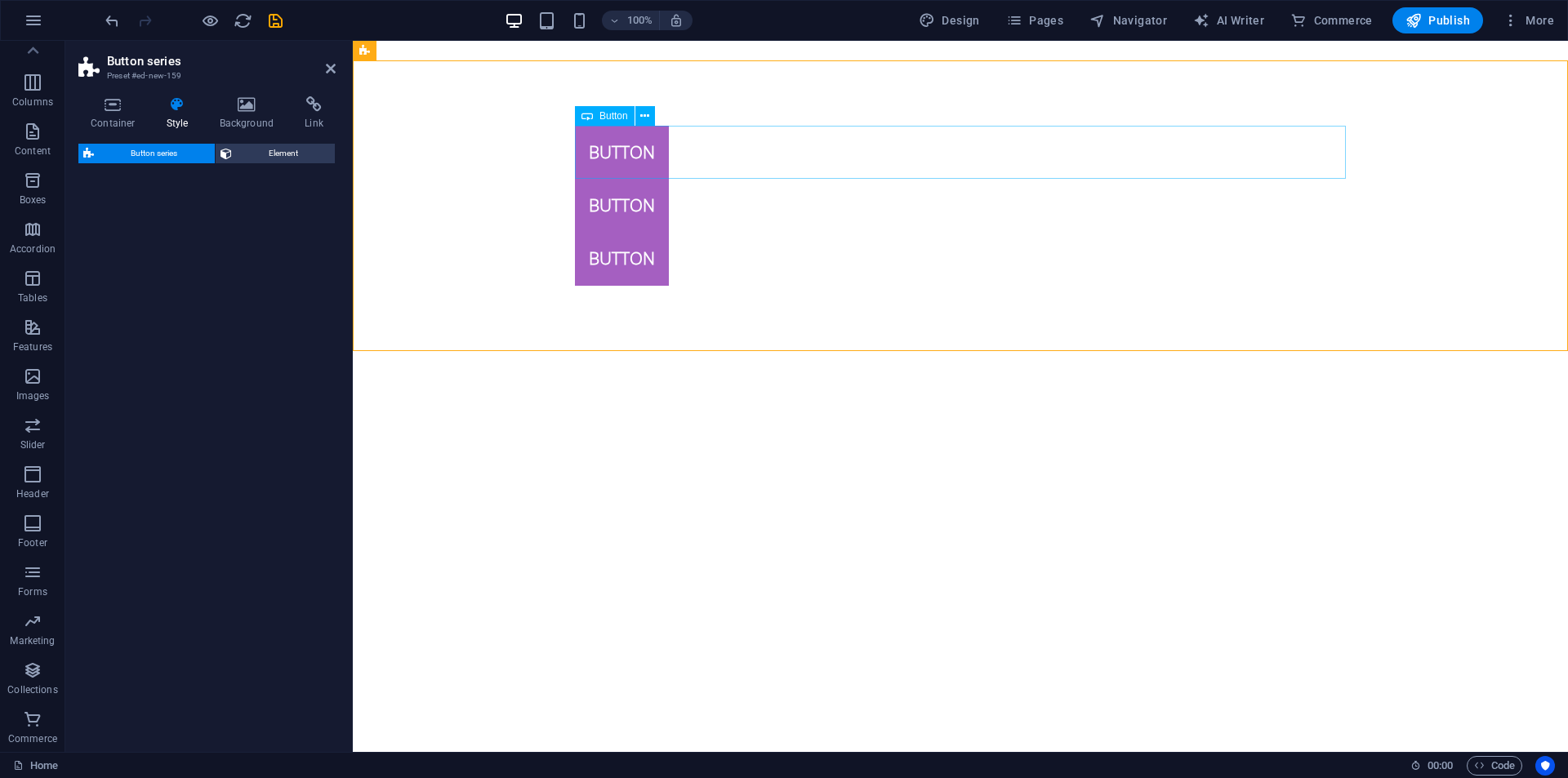
select select "rem"
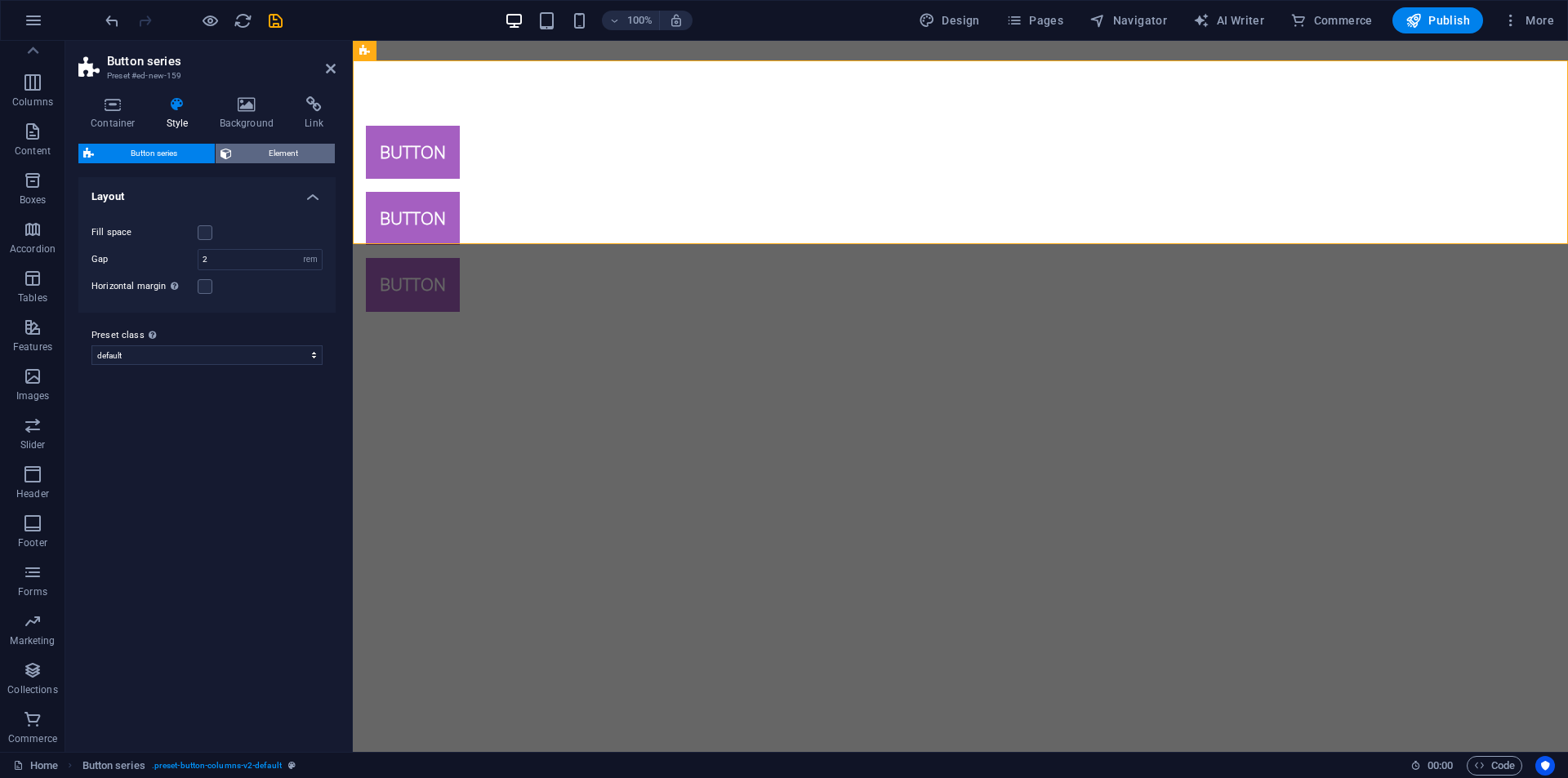
click at [268, 155] on span "Element" at bounding box center [284, 153] width 94 height 19
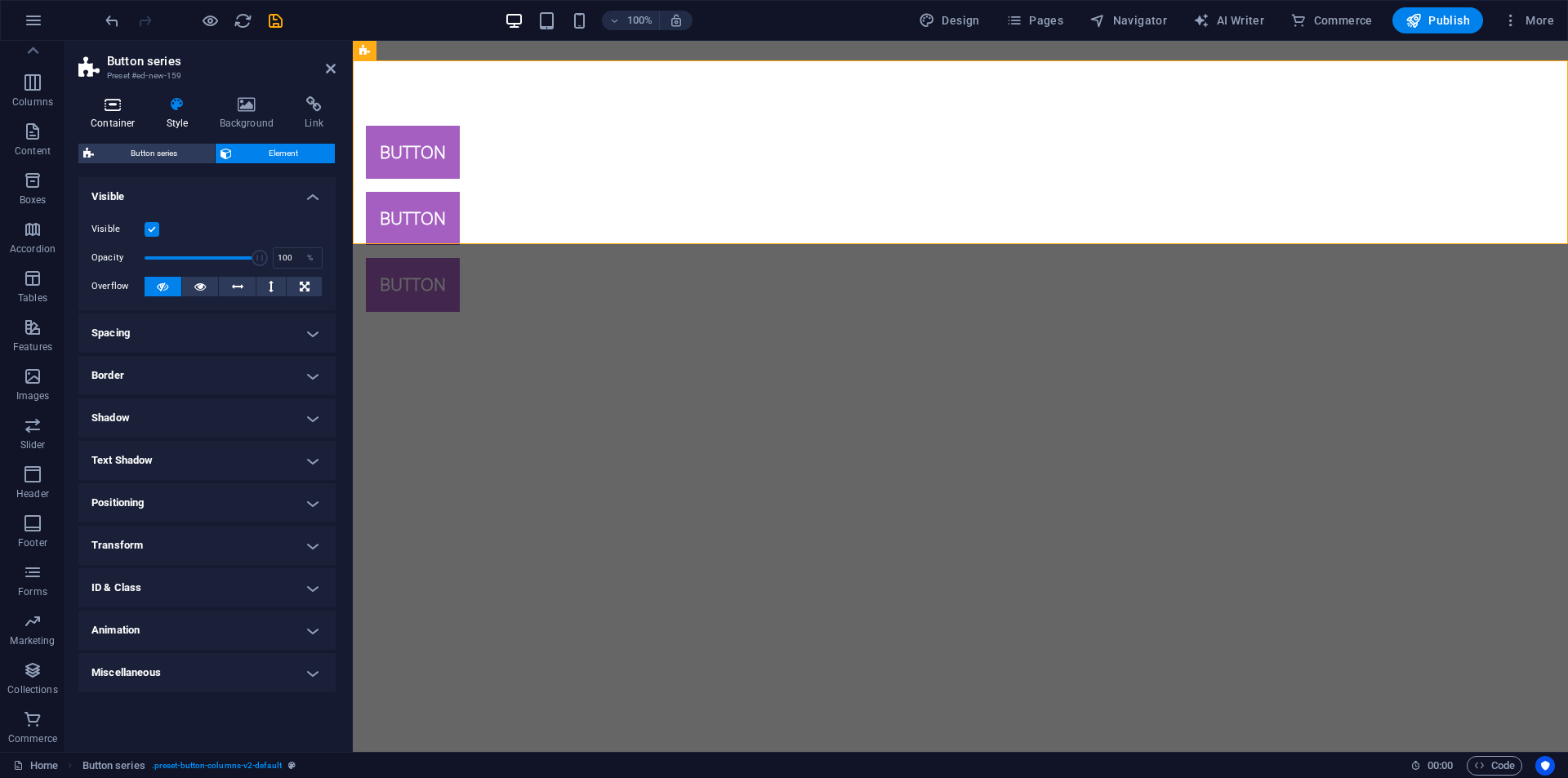
click at [112, 104] on icon at bounding box center [113, 105] width 70 height 17
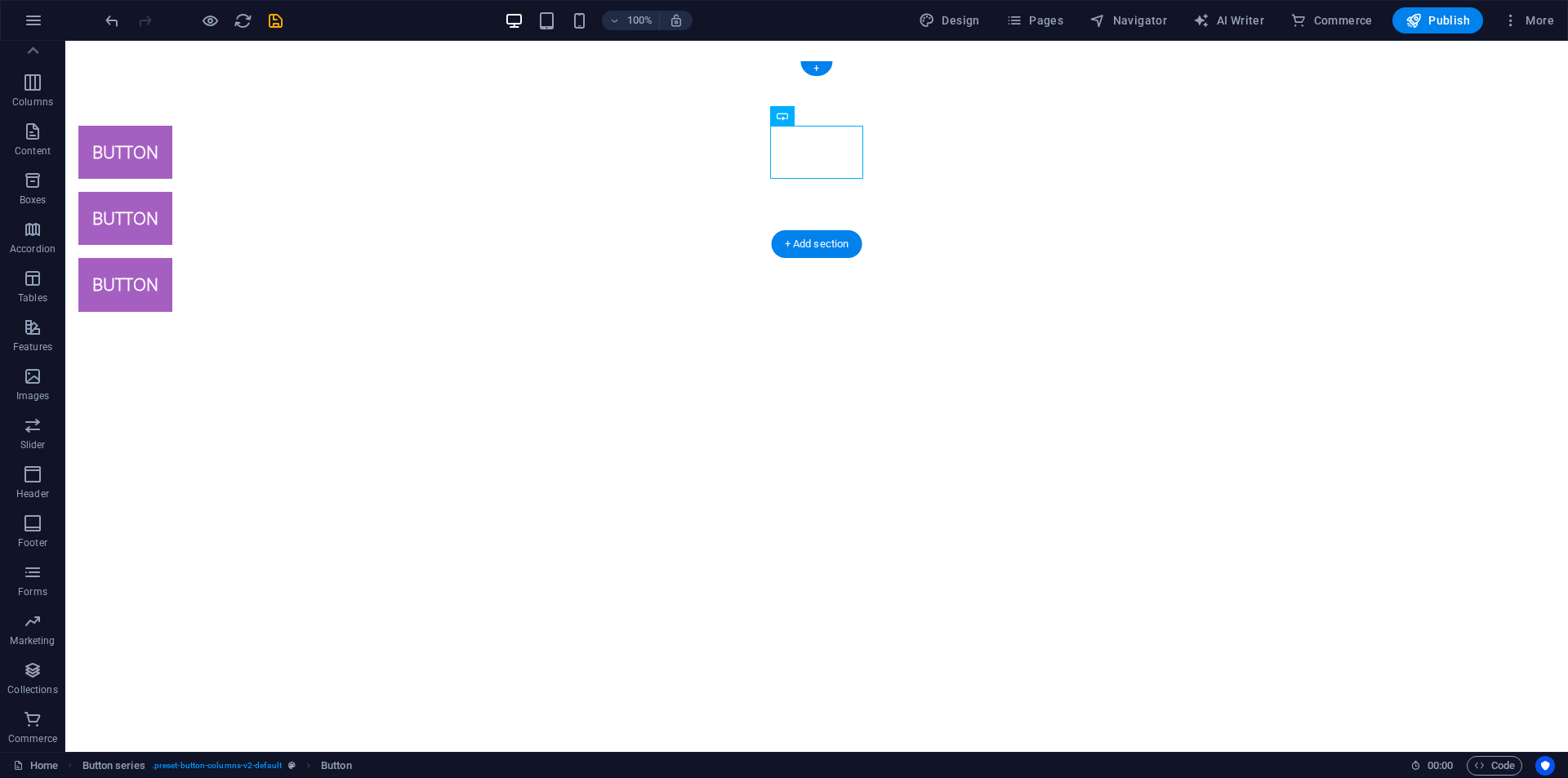
drag, startPoint x: 1001, startPoint y: 158, endPoint x: 1220, endPoint y: 143, distance: 219.5
click at [407, 121] on div "Button Button Button" at bounding box center [816, 219] width 1502 height 317
click at [301, 120] on div "Button Button Button" at bounding box center [816, 219] width 1502 height 317
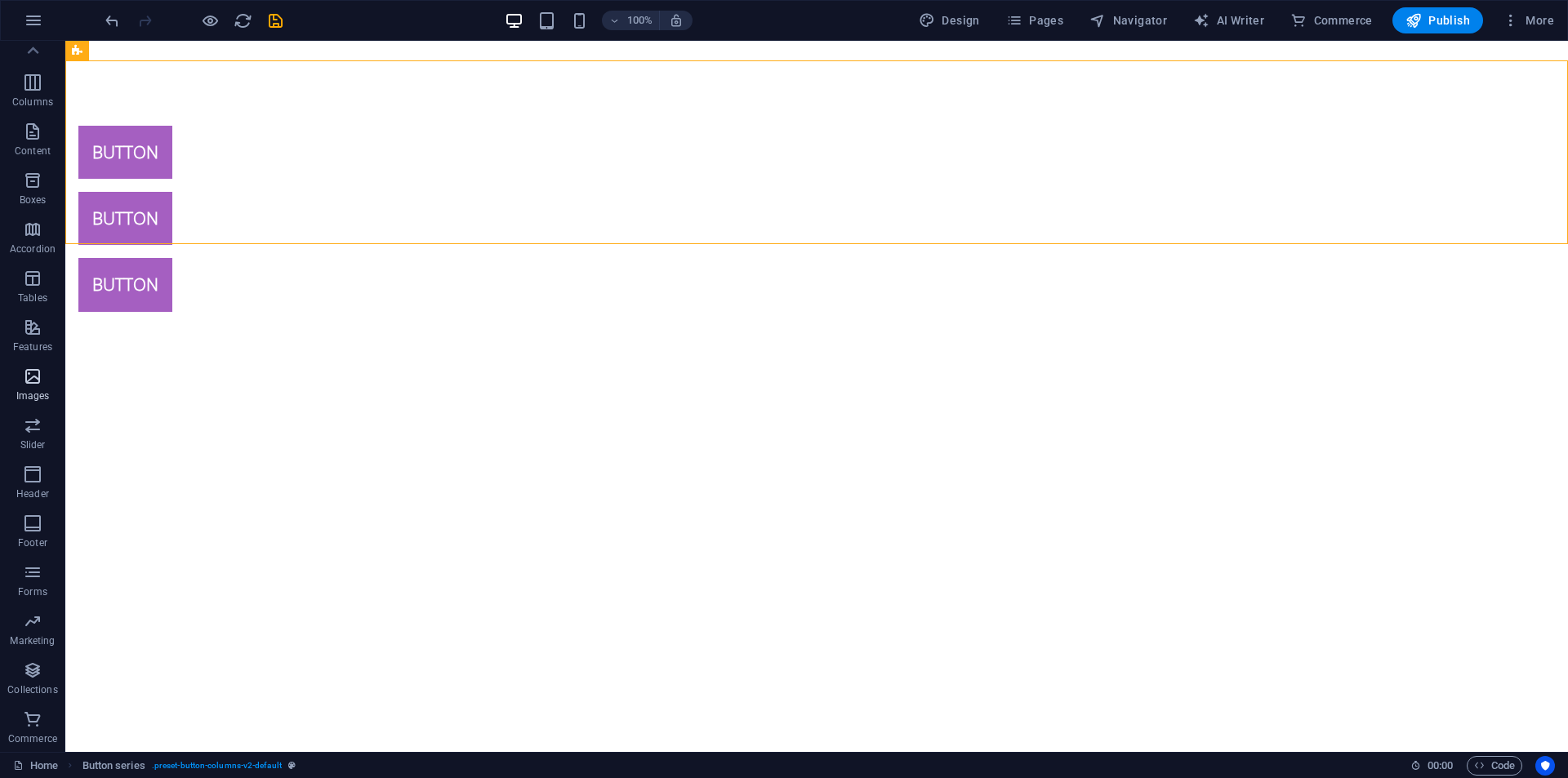
click at [35, 370] on icon "button" at bounding box center [32, 376] width 19 height 19
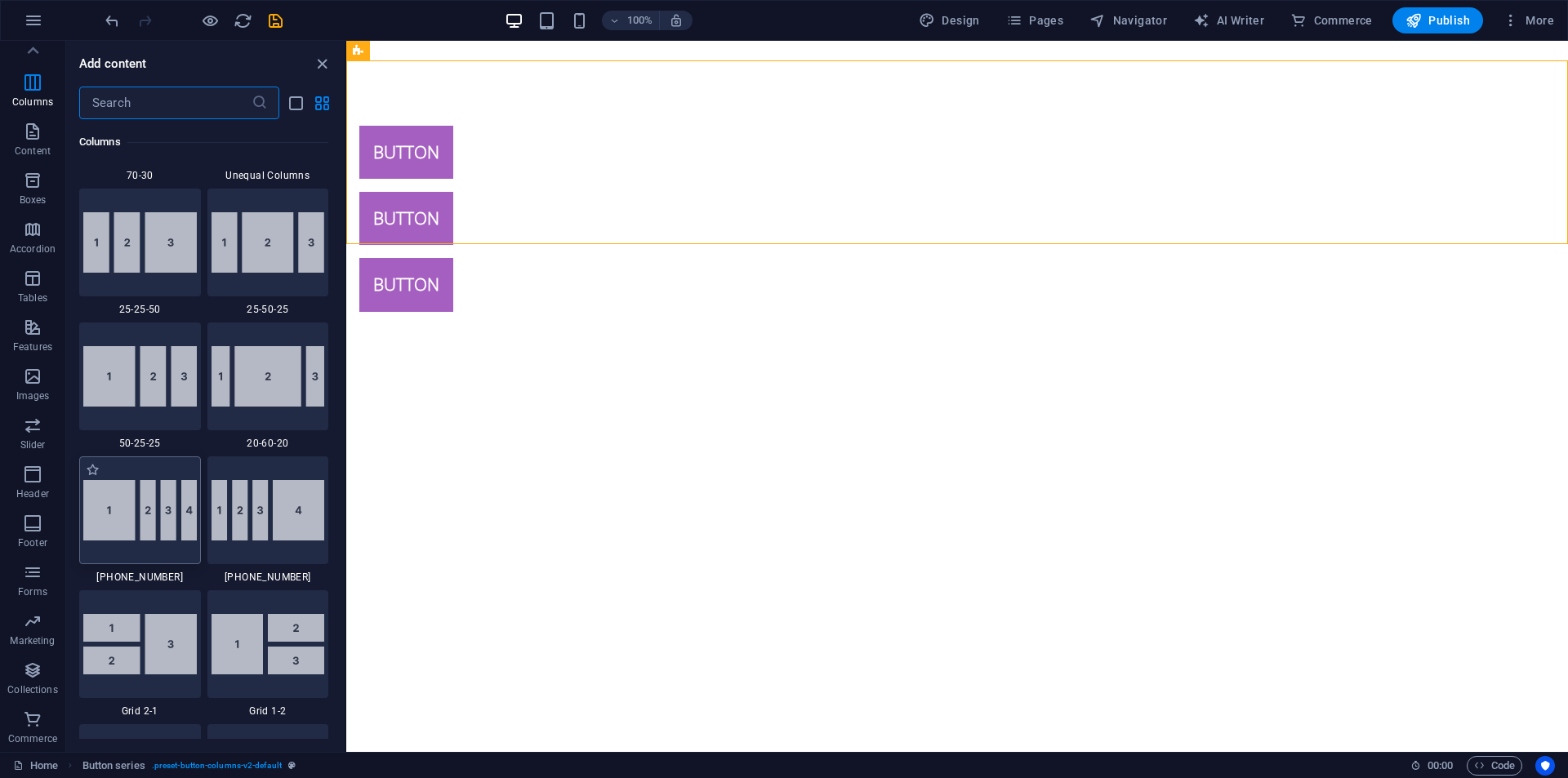
scroll to position [1717, 0]
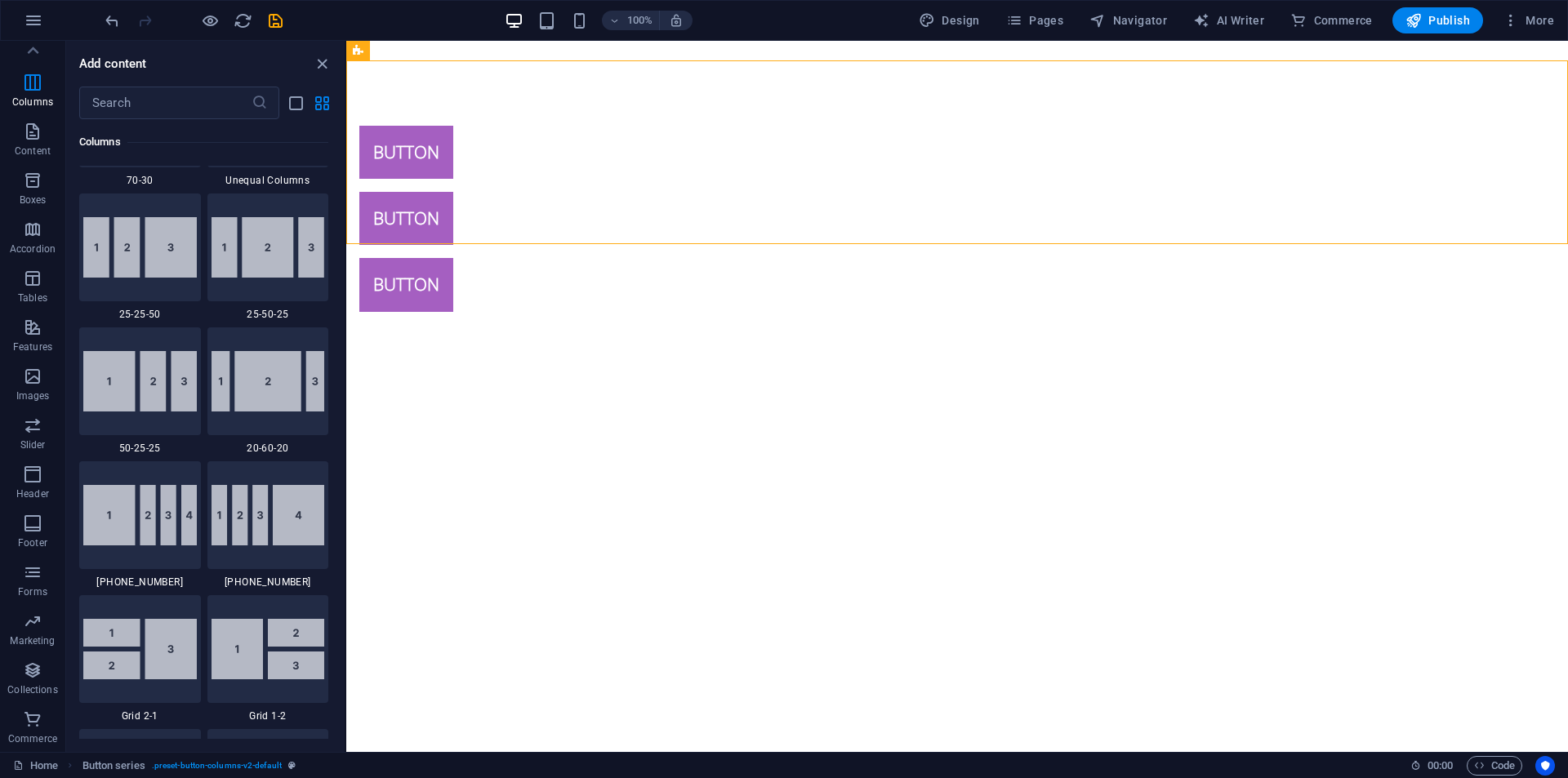
drag, startPoint x: 1302, startPoint y: 103, endPoint x: 963, endPoint y: 44, distance: 344.1
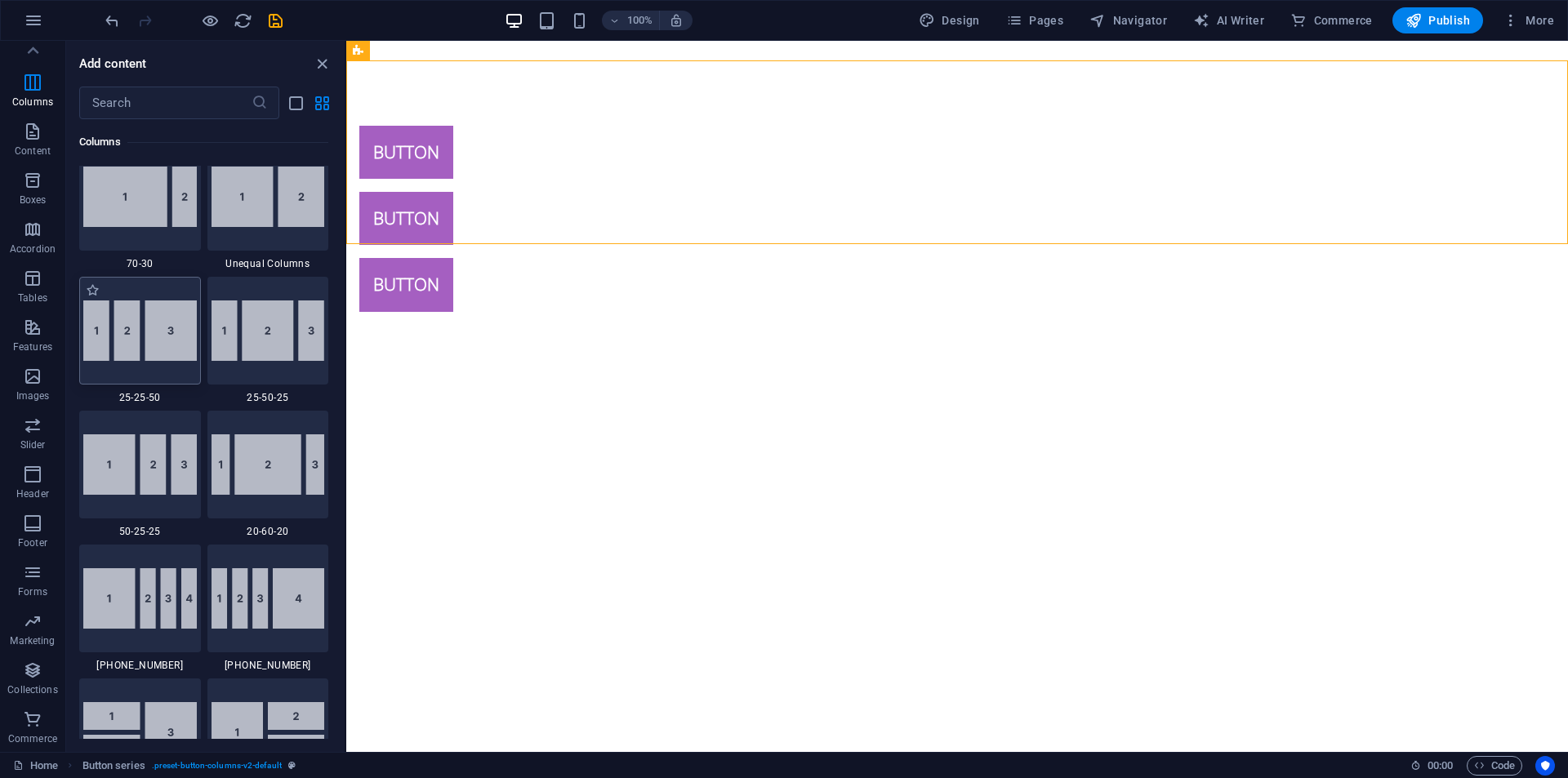
scroll to position [1473, 0]
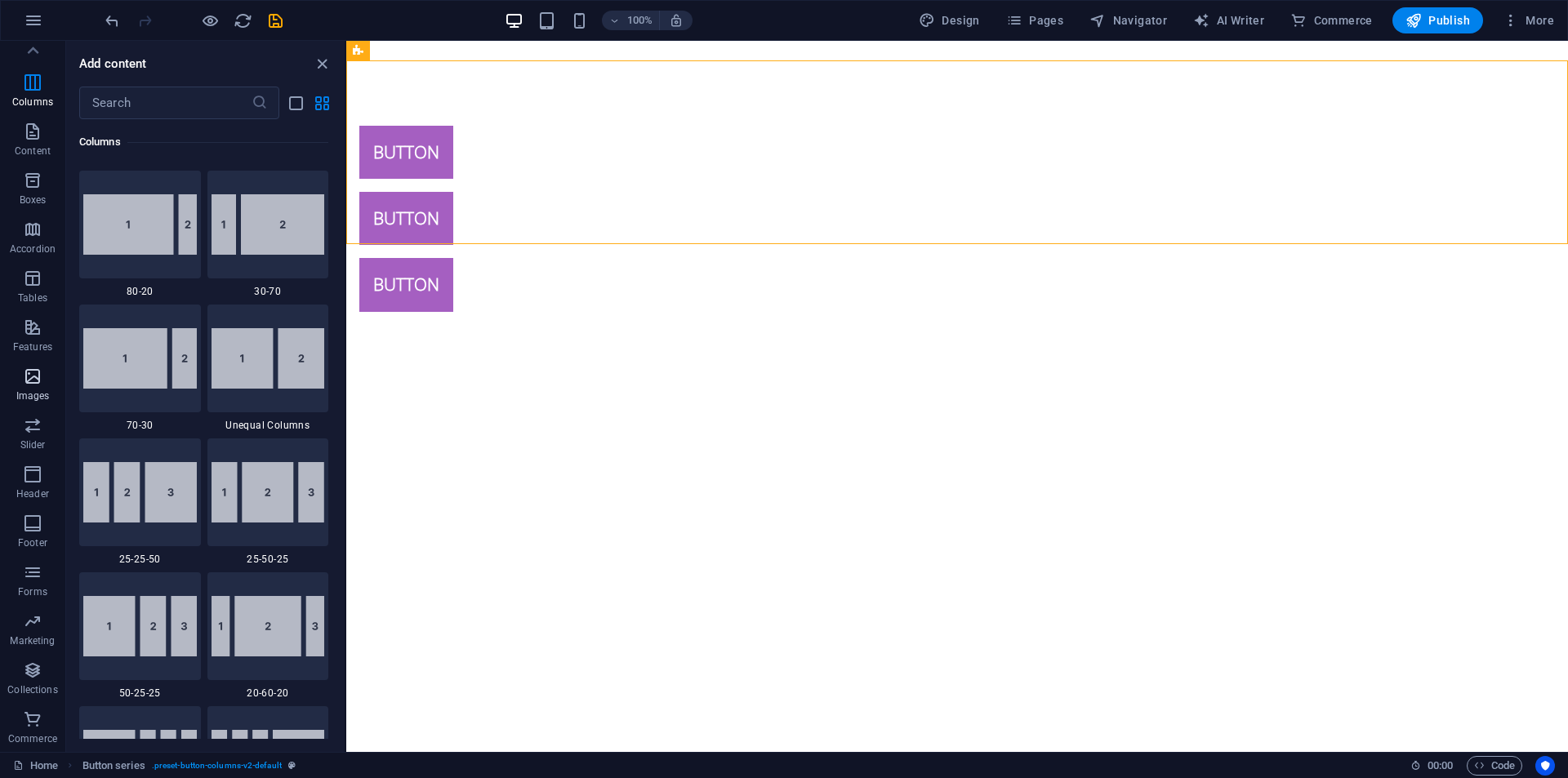
click at [34, 371] on icon "button" at bounding box center [32, 376] width 19 height 19
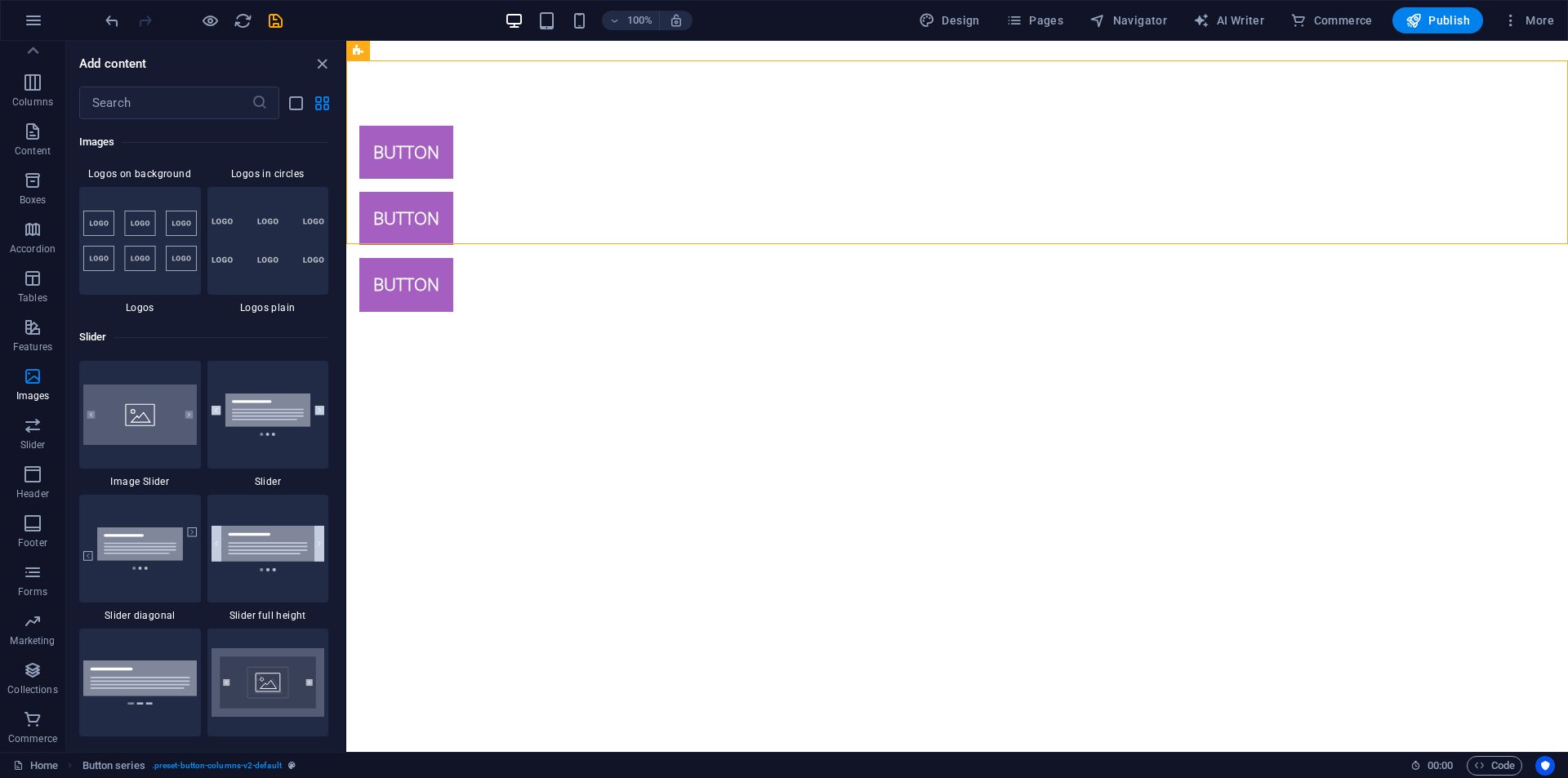
scroll to position [9308, 0]
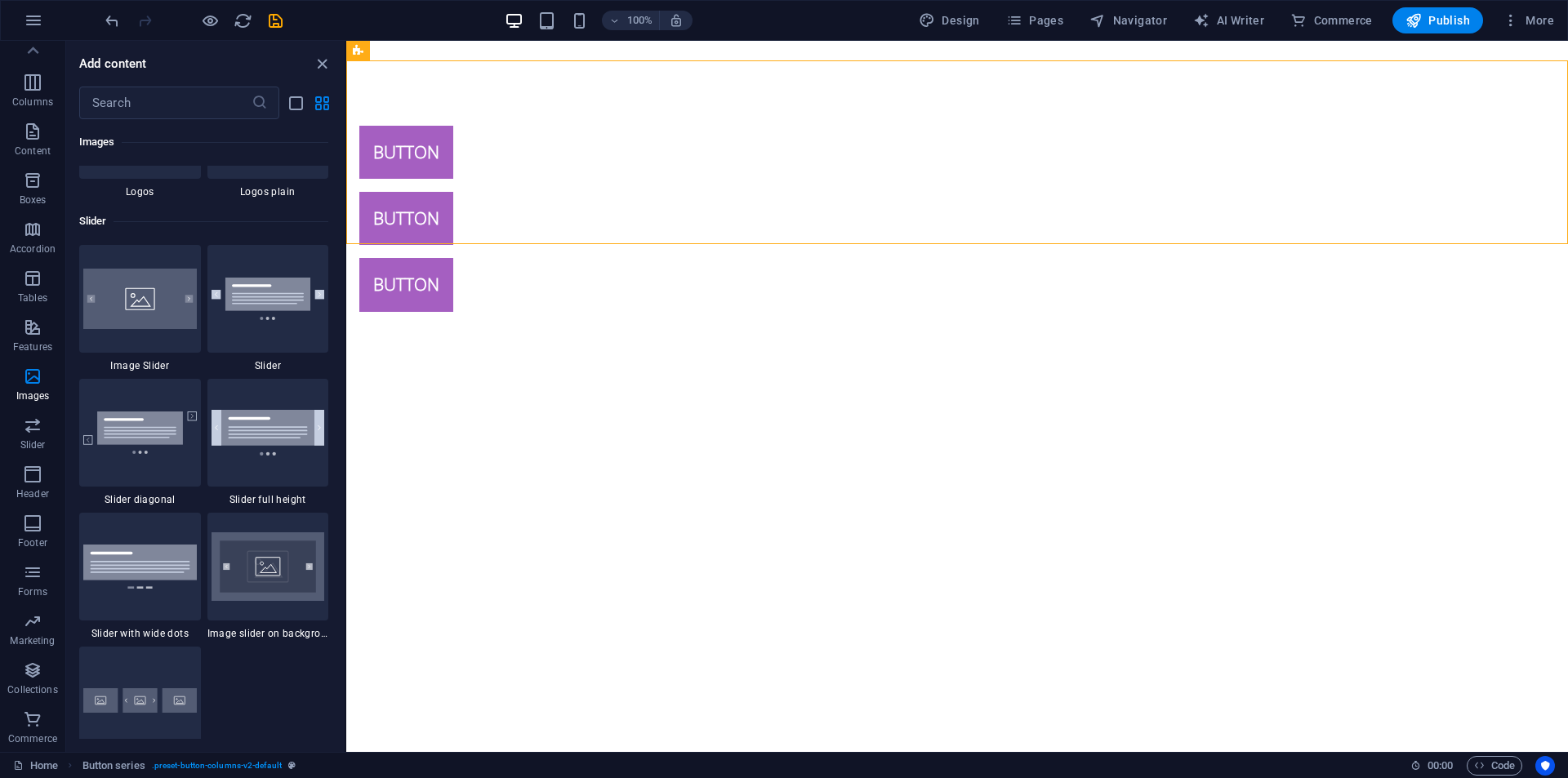
click at [828, 377] on html "https://cdn1.site-media.eu/images/0/18831994/index-h_JyWvb5YvjfYKO2WMdq9w.htmlh…" at bounding box center [957, 208] width 1221 height 336
click at [33, 471] on icon "button" at bounding box center [32, 473] width 19 height 19
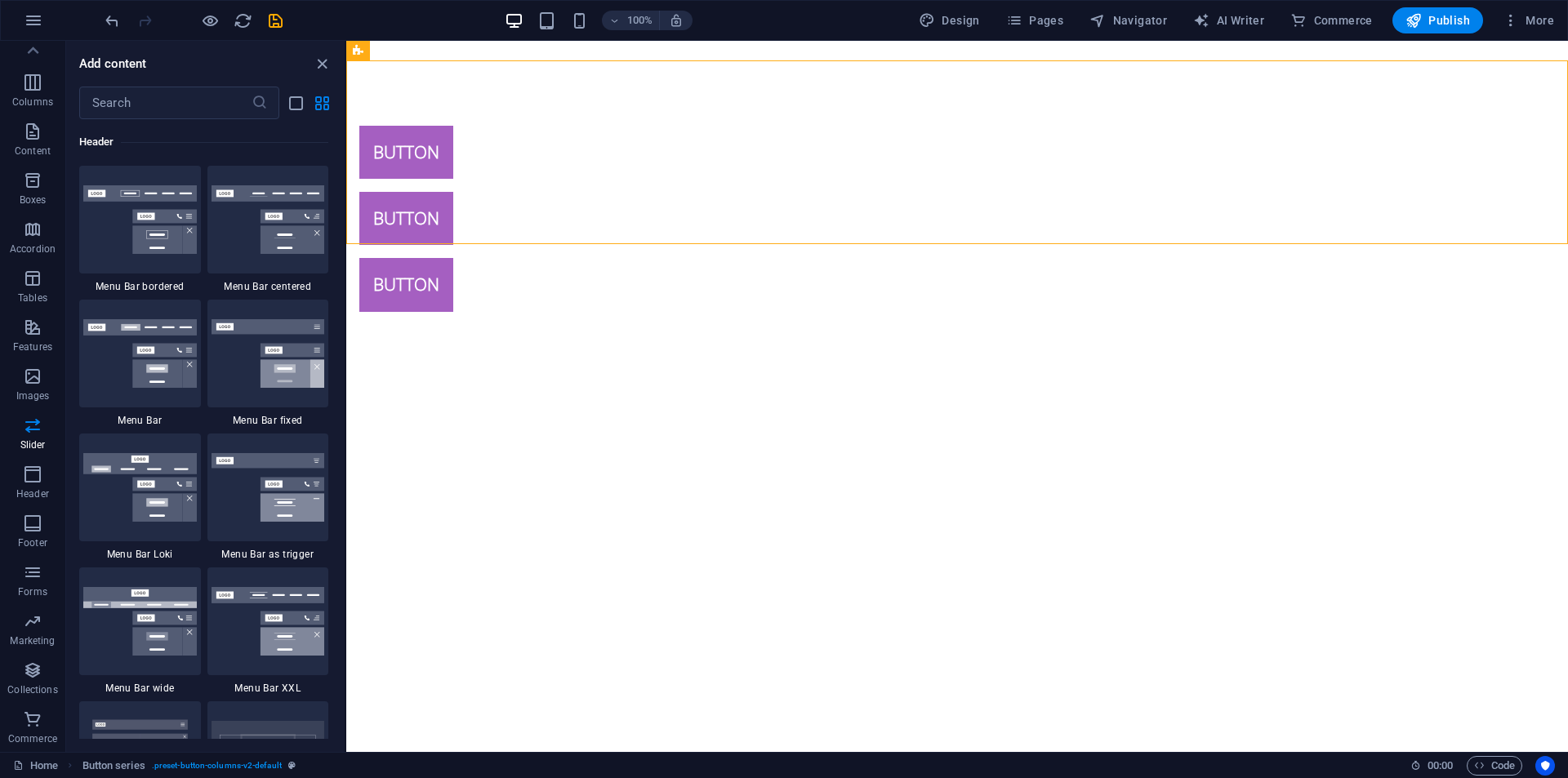
scroll to position [9962, 0]
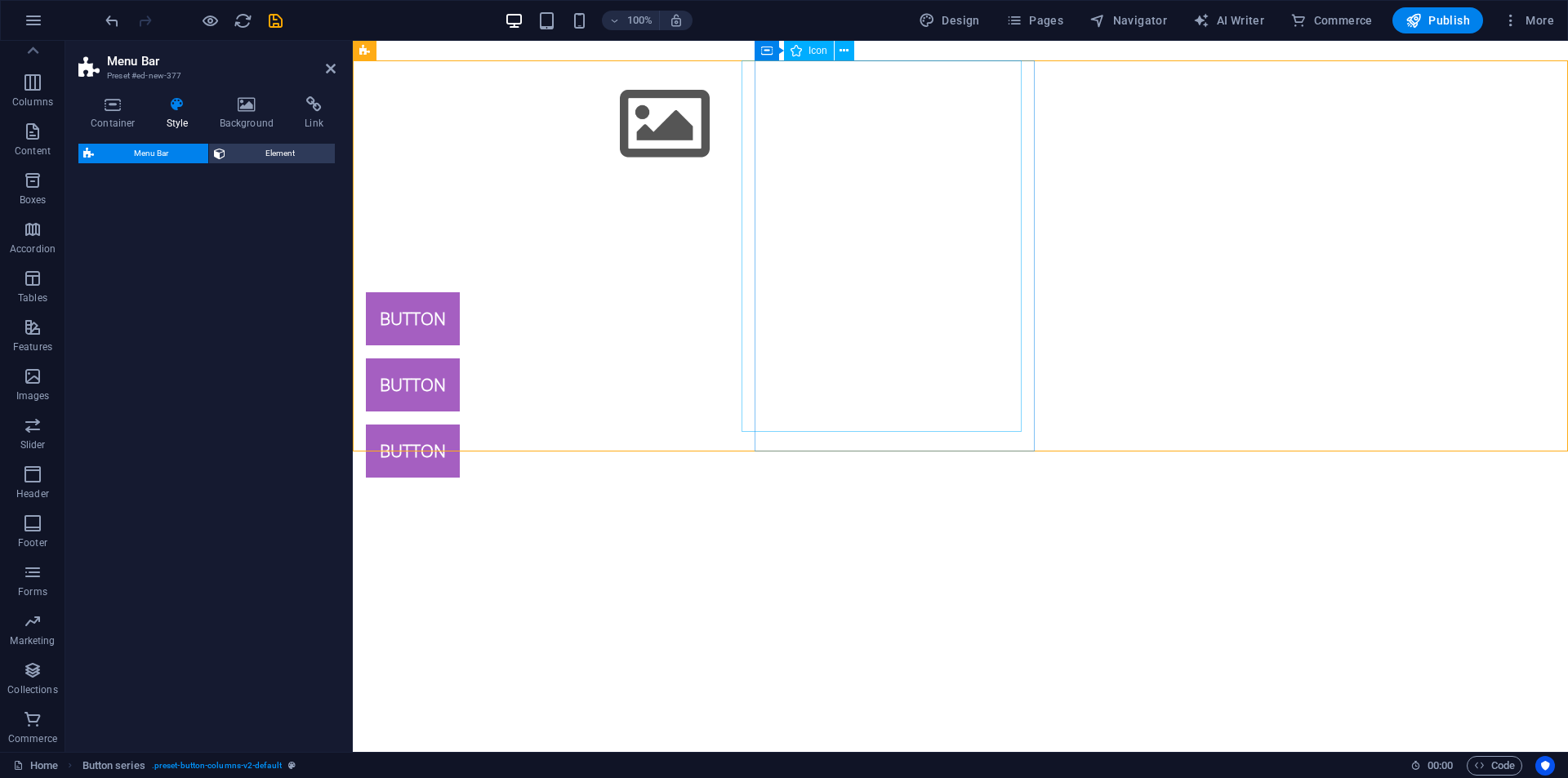
select select "rem"
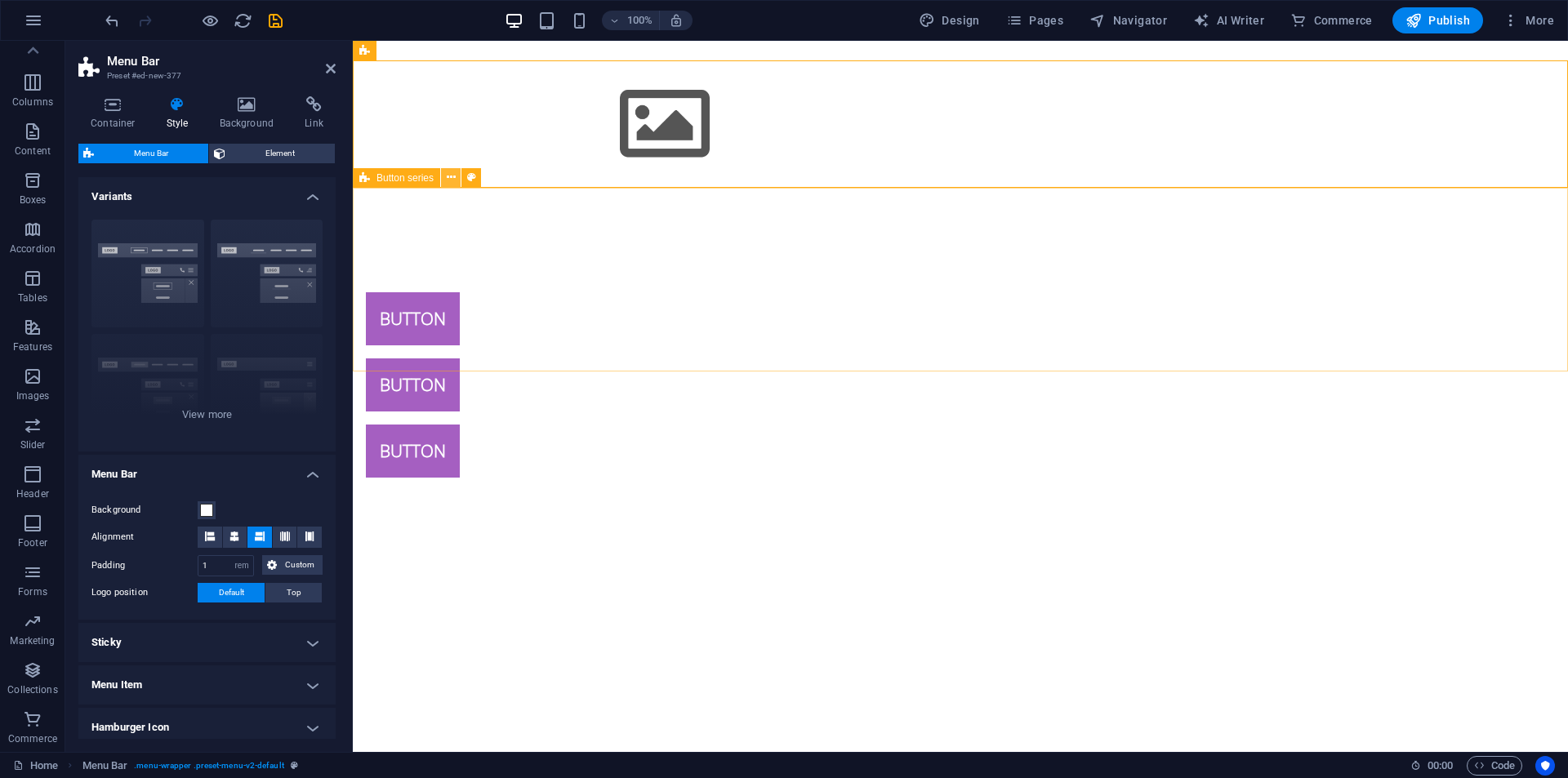
click at [453, 180] on icon at bounding box center [451, 177] width 9 height 18
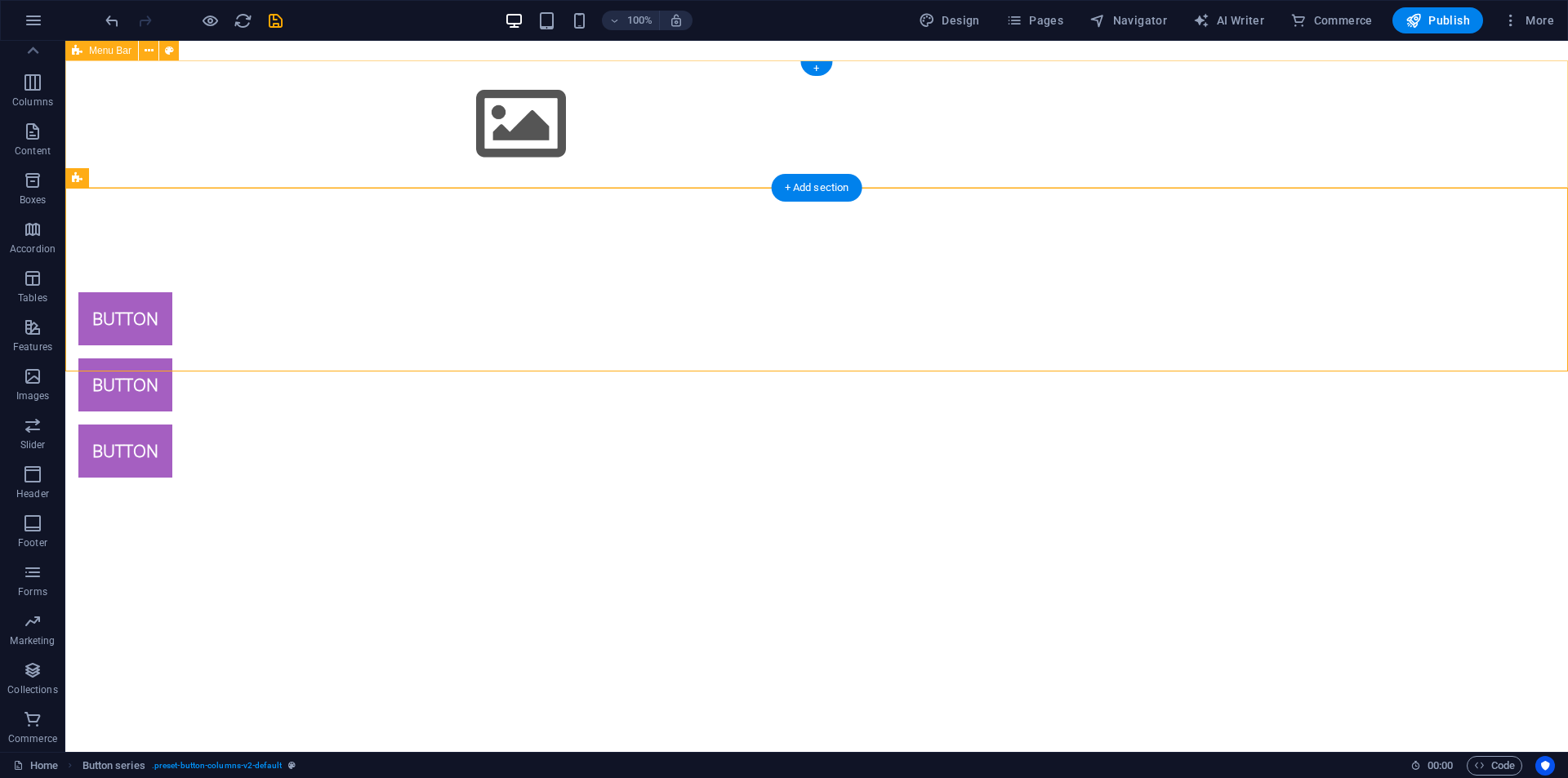
drag, startPoint x: 885, startPoint y: 279, endPoint x: 880, endPoint y: 94, distance: 185.1
click at [863, 175] on nav "Home About Service Contact" at bounding box center [816, 194] width 771 height 39
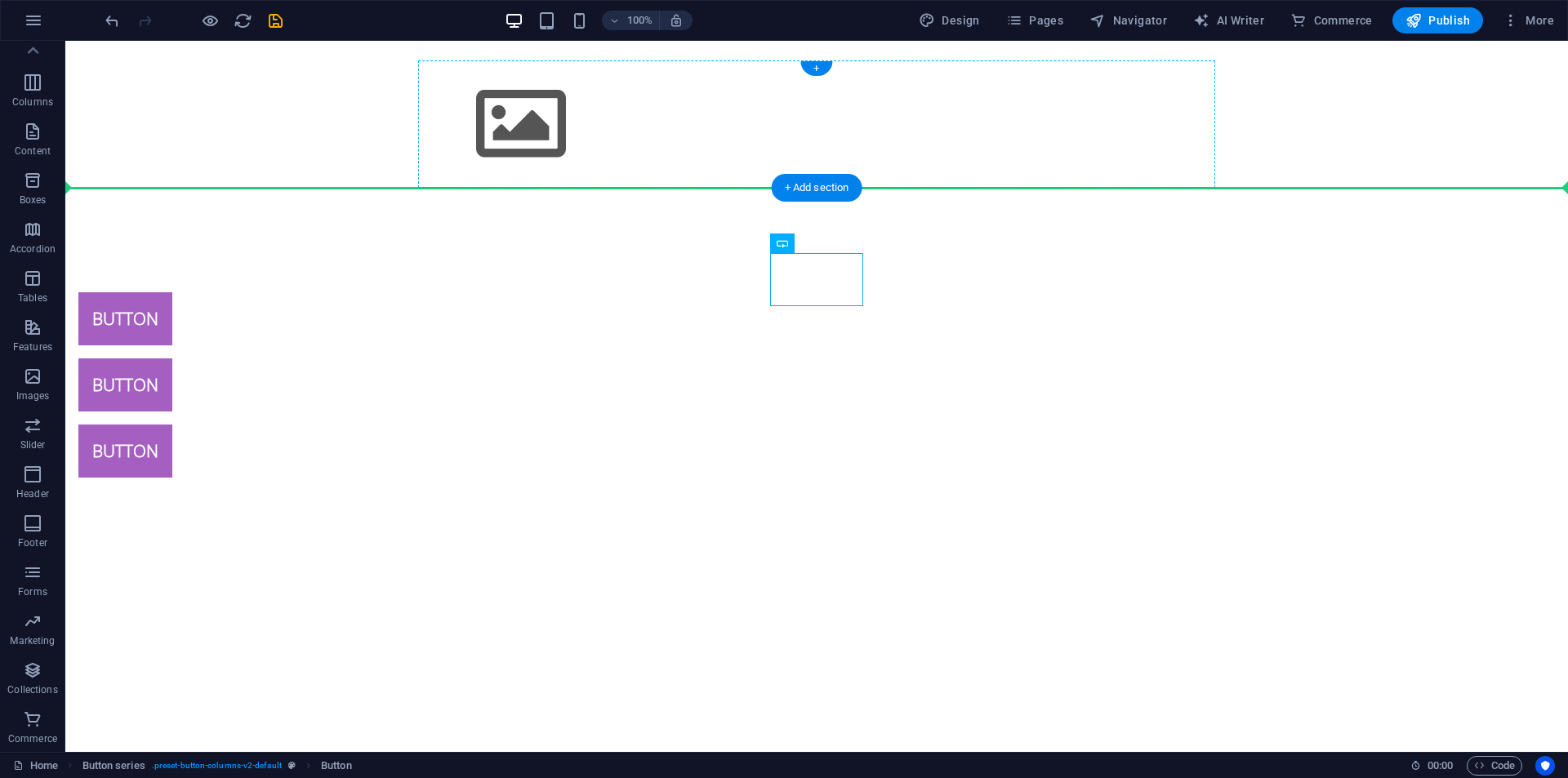
drag, startPoint x: 885, startPoint y: 283, endPoint x: 851, endPoint y: 134, distance: 152.8
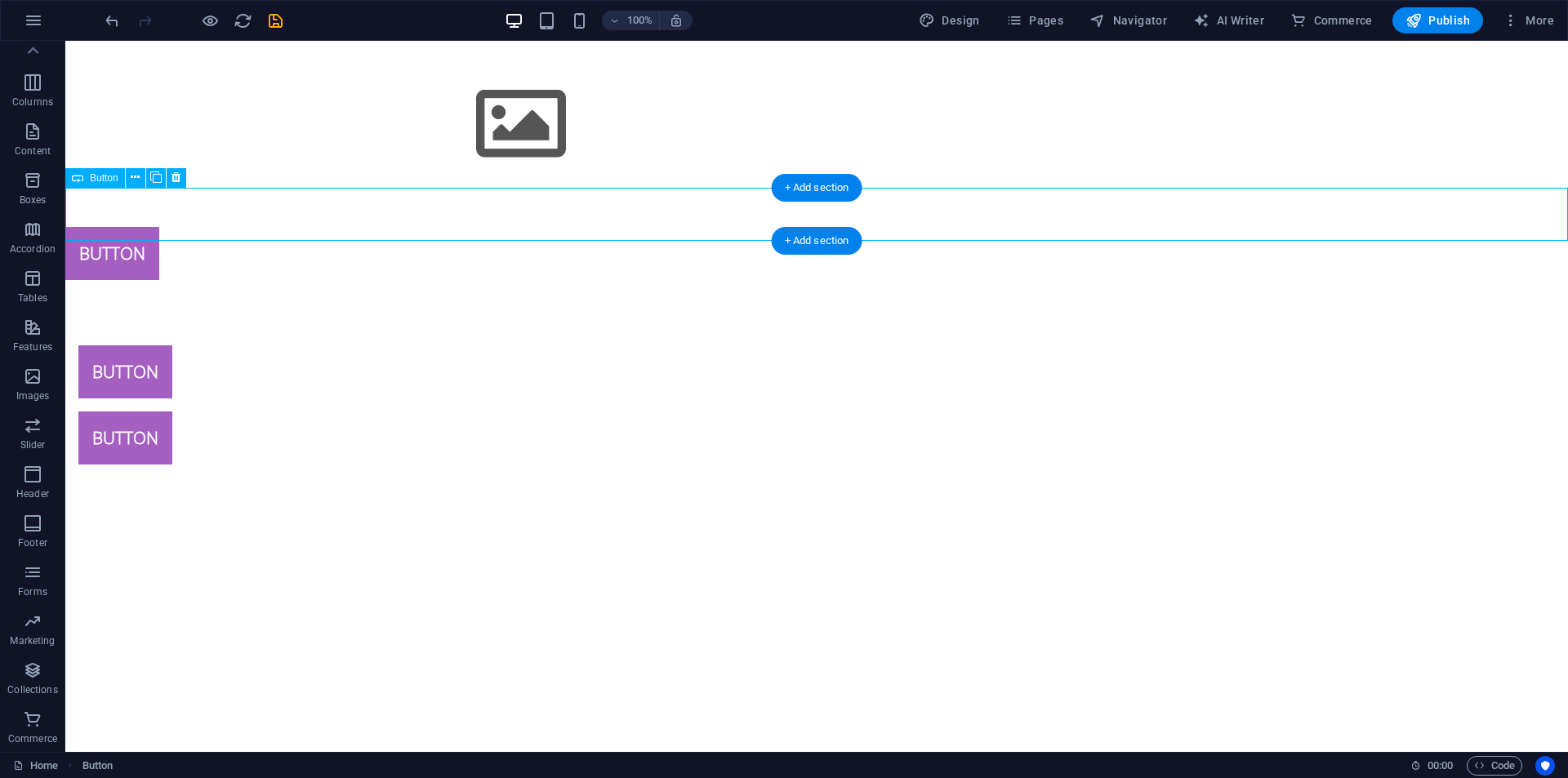
drag, startPoint x: 904, startPoint y: 283, endPoint x: 577, endPoint y: 227, distance: 331.8
drag, startPoint x: 200, startPoint y: 211, endPoint x: 774, endPoint y: 213, distance: 574.0
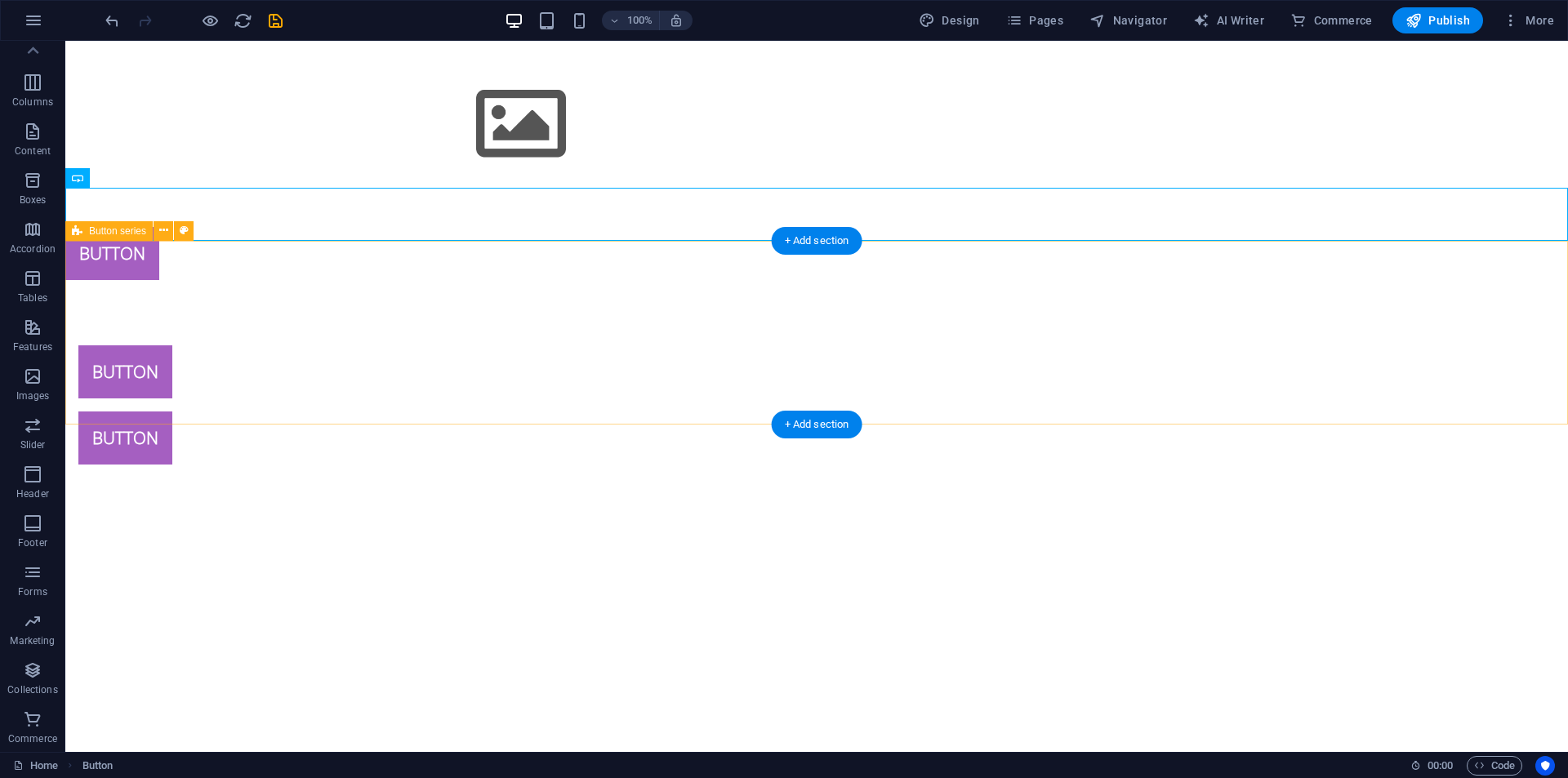
drag, startPoint x: 816, startPoint y: 257, endPoint x: 778, endPoint y: 237, distance: 42.9
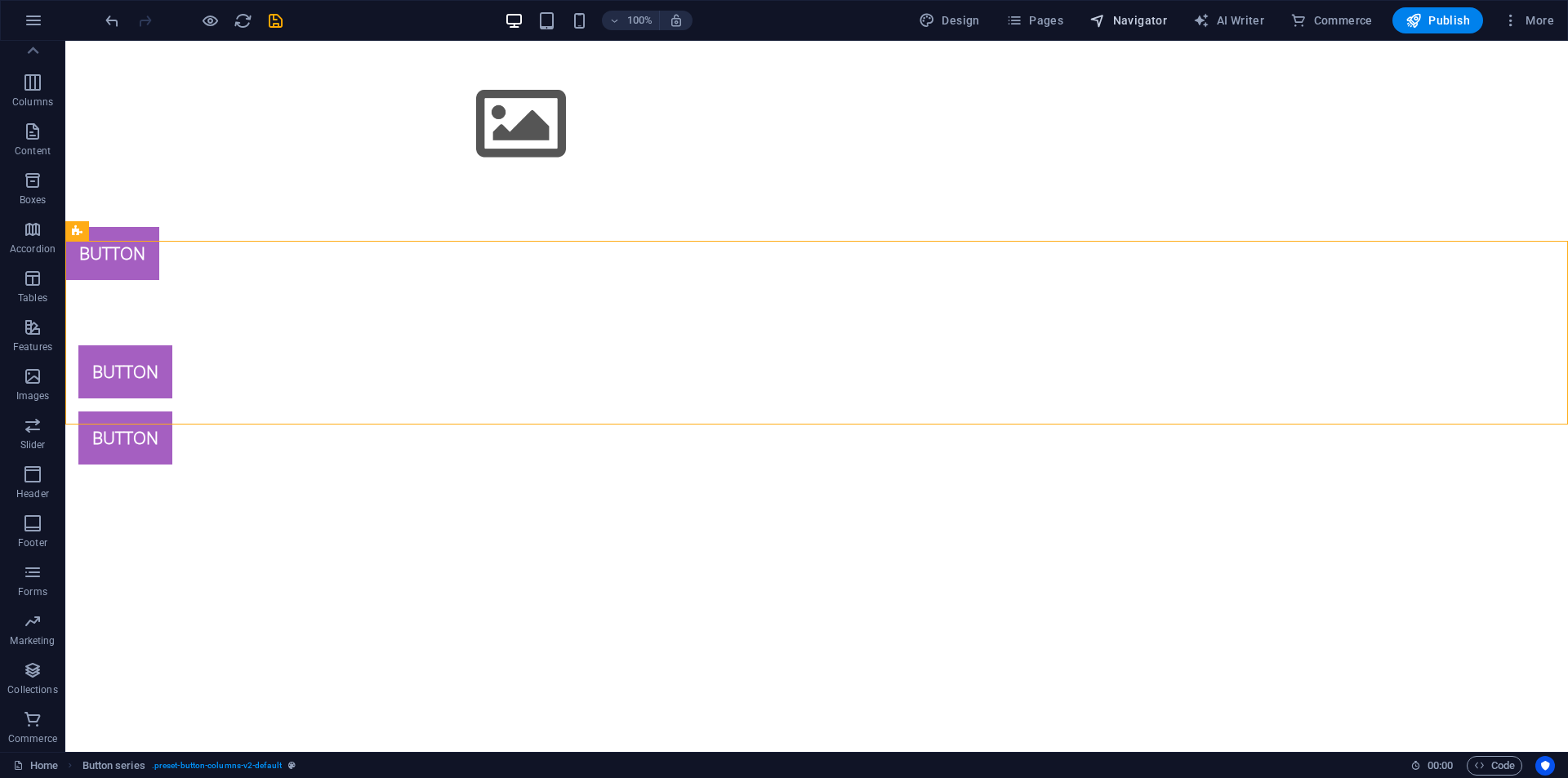
click at [1158, 31] on button "Navigator" at bounding box center [1129, 20] width 91 height 26
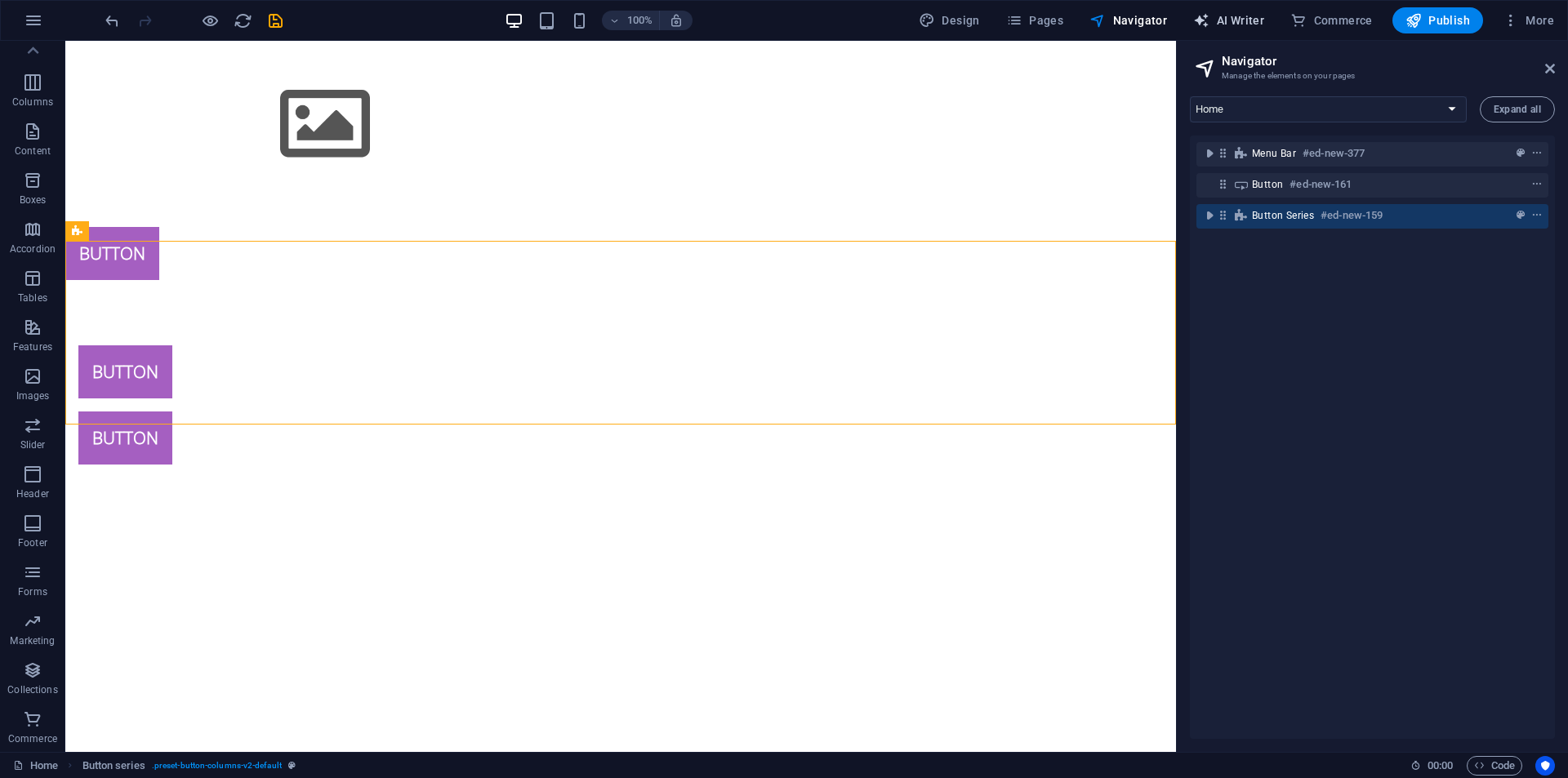
click at [1230, 13] on span "AI Writer" at bounding box center [1228, 20] width 71 height 17
select select "English"
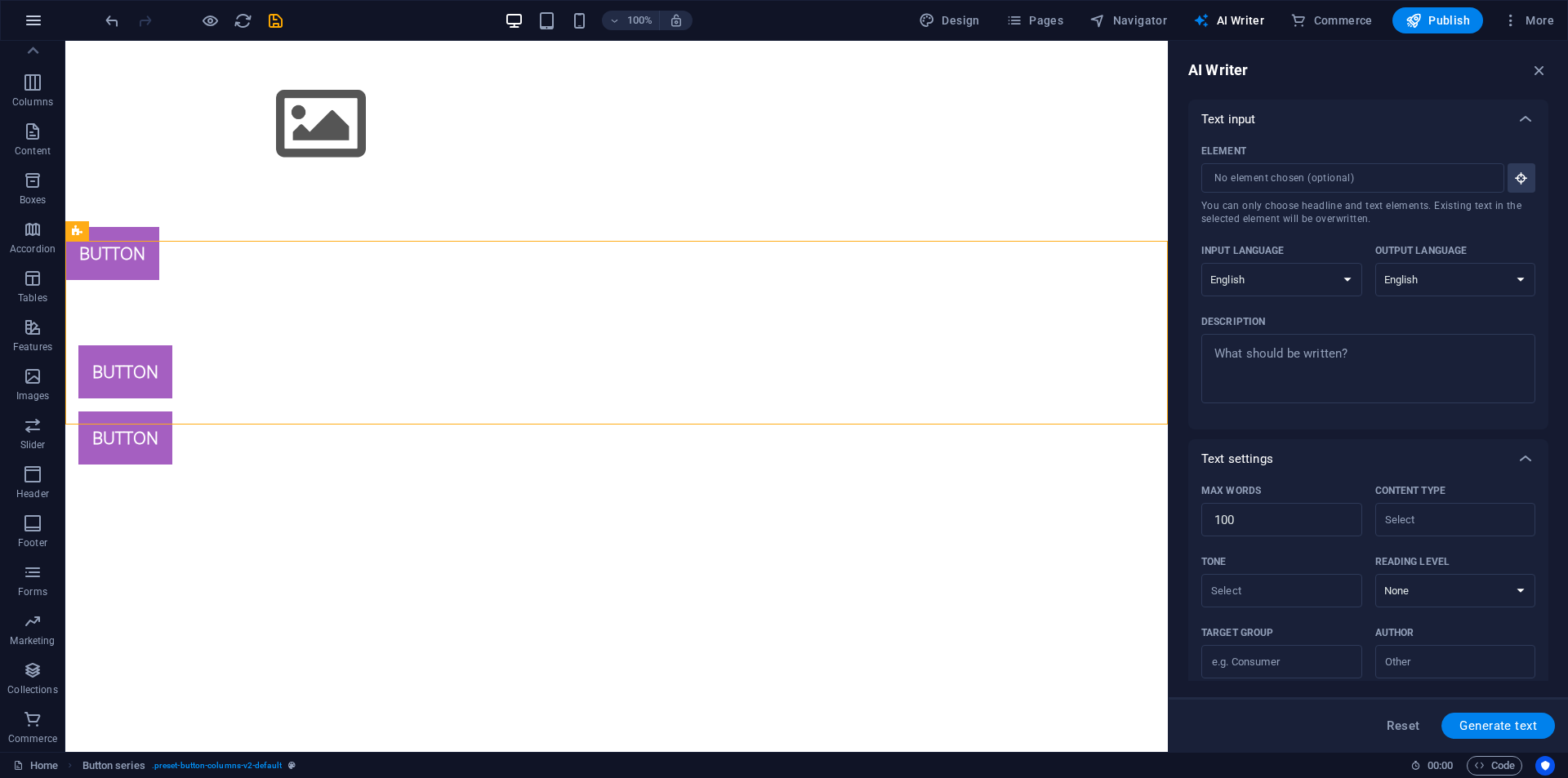
click at [22, 23] on button "button" at bounding box center [33, 20] width 39 height 39
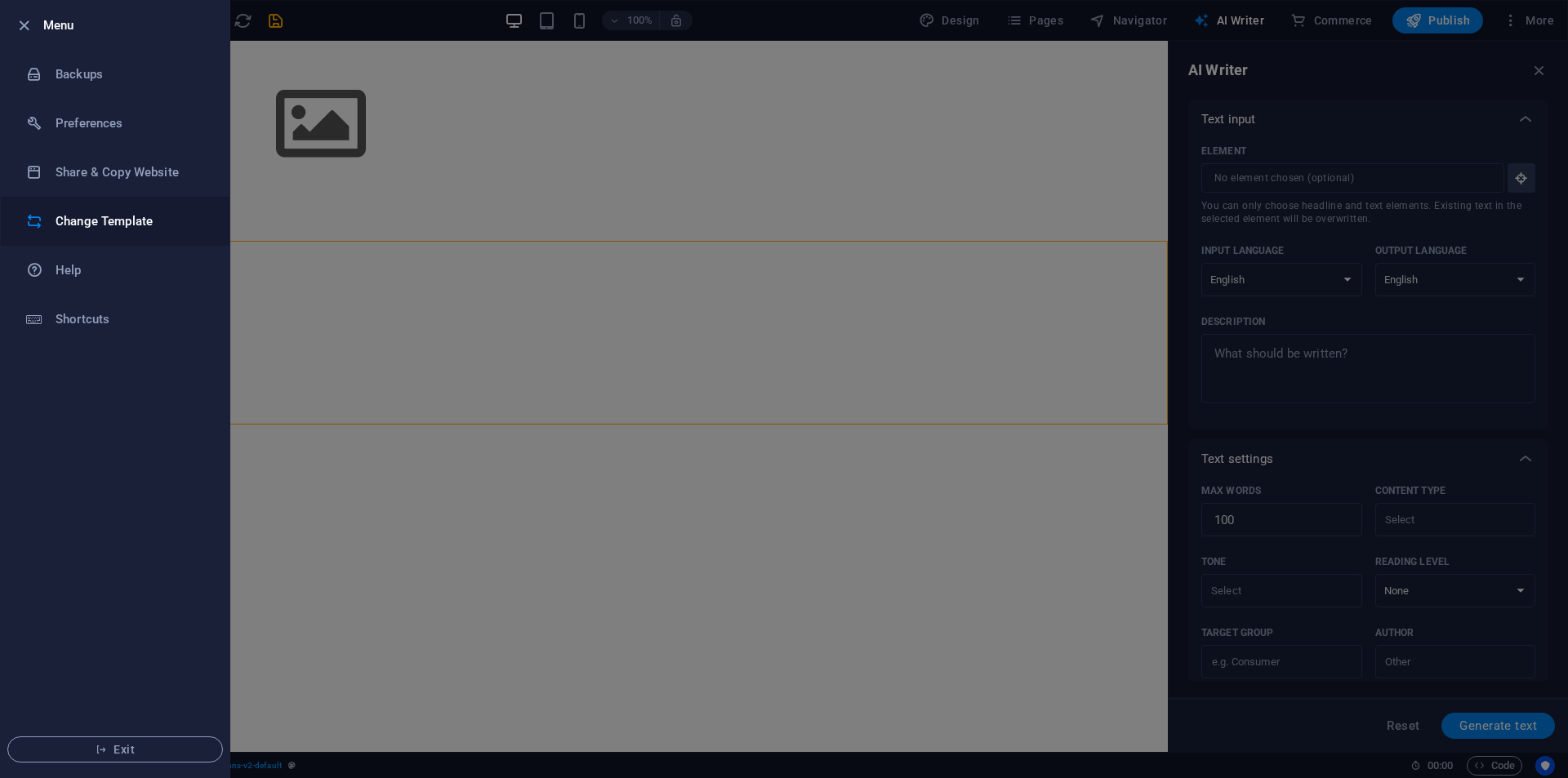
click at [145, 213] on h6 "Change Template" at bounding box center [131, 220] width 151 height 19
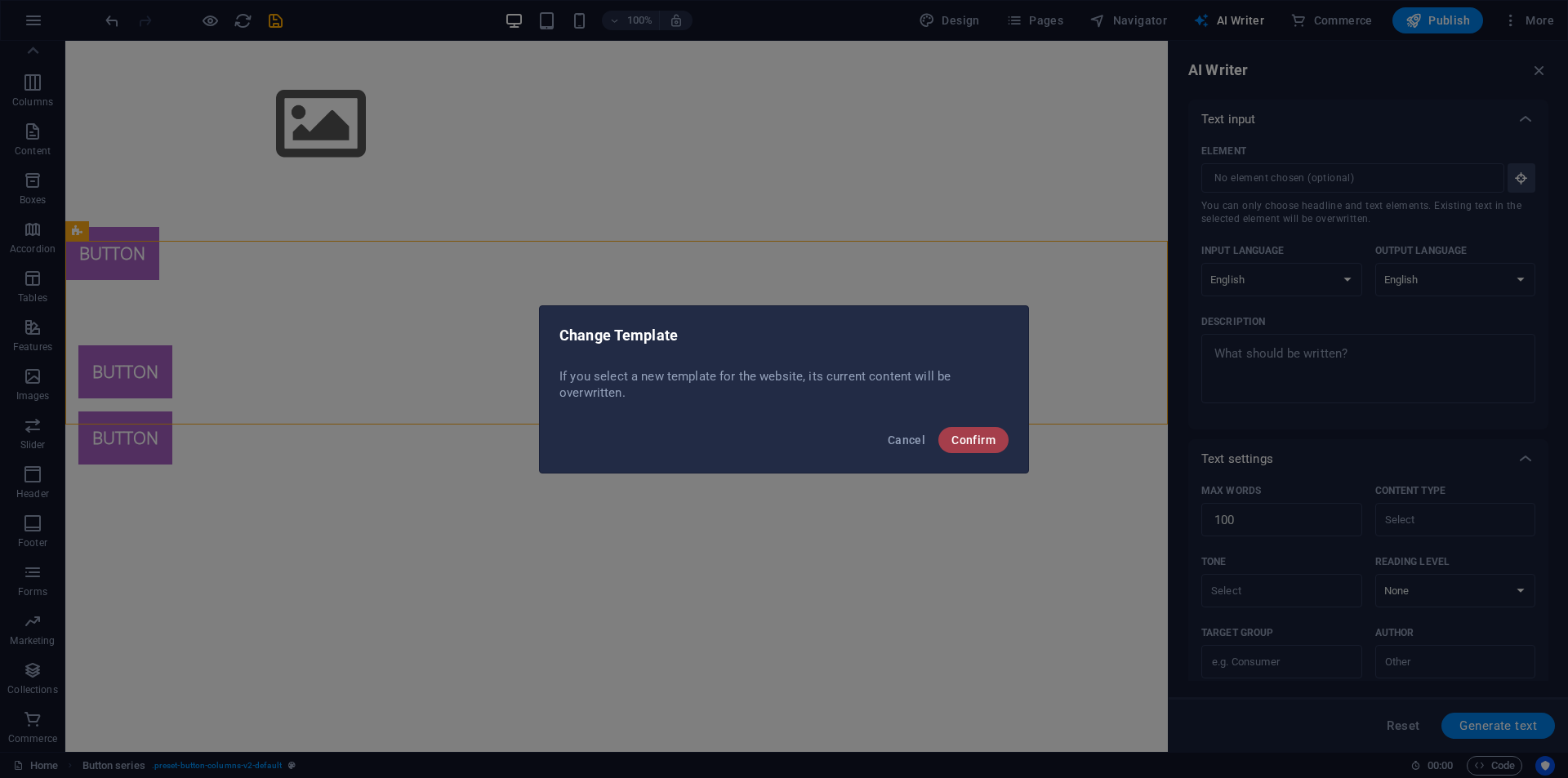
click at [980, 449] on button "Confirm" at bounding box center [974, 440] width 70 height 26
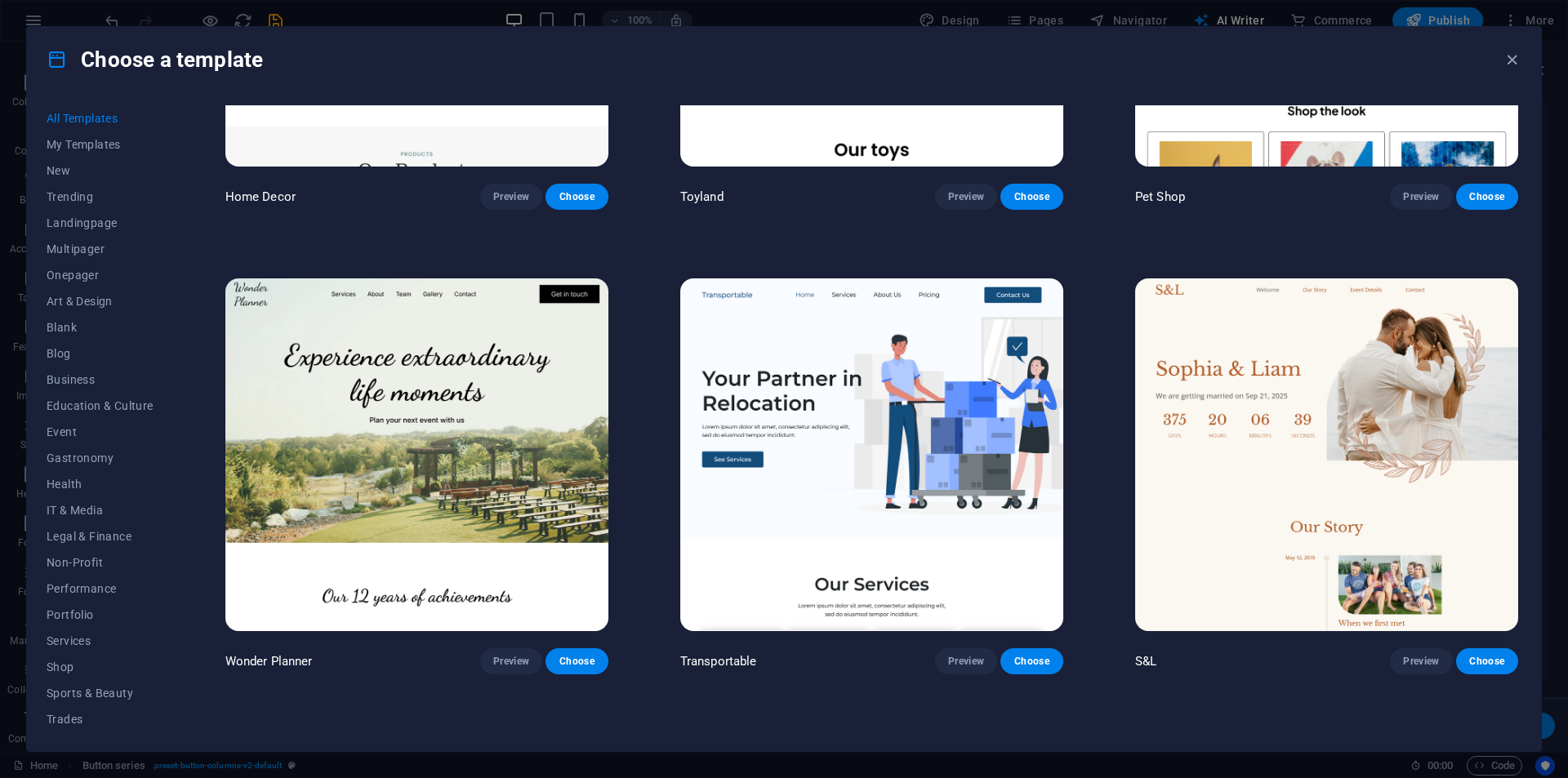
scroll to position [1061, 0]
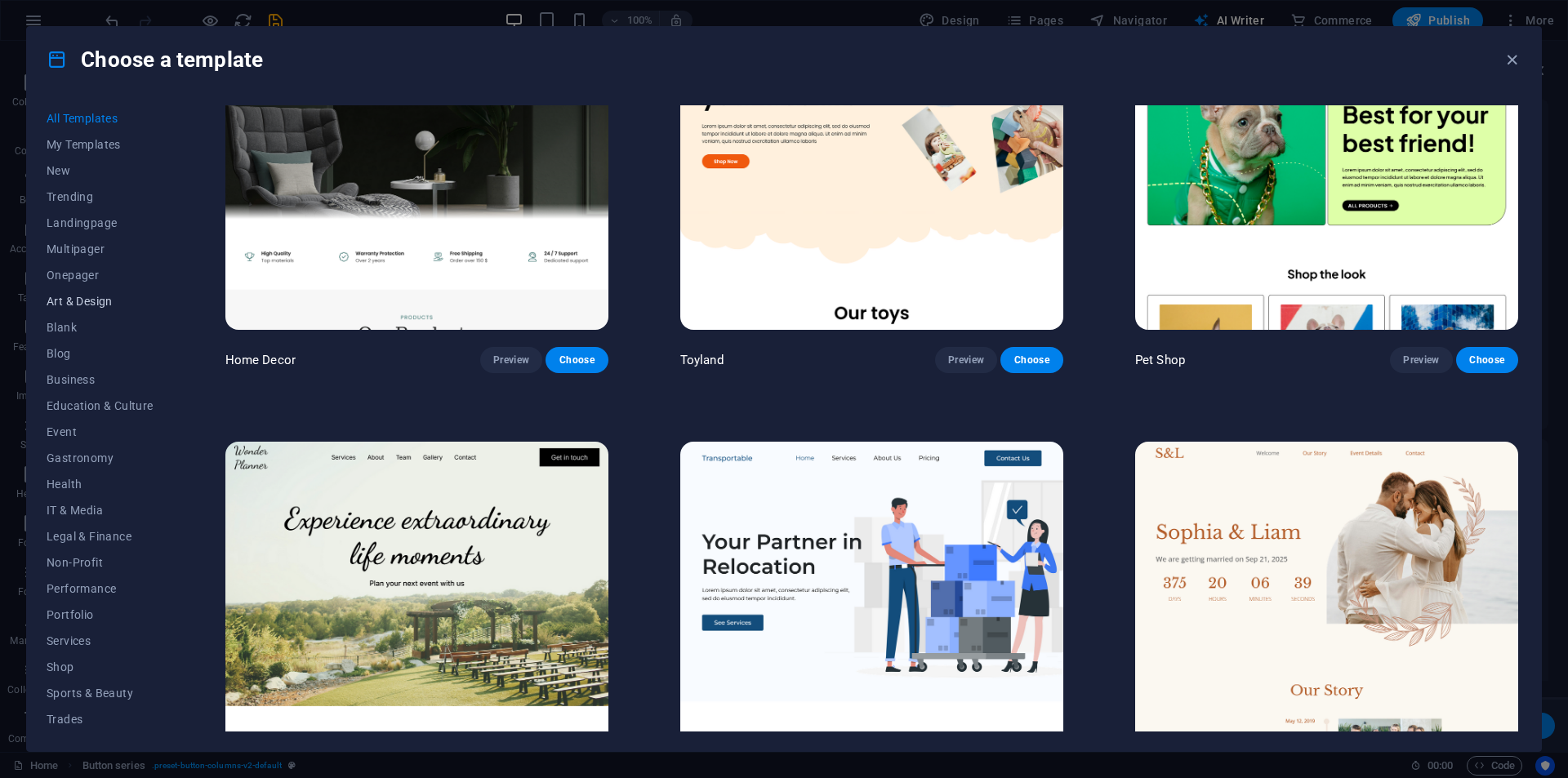
click at [89, 303] on span "Art & Design" at bounding box center [99, 301] width 107 height 13
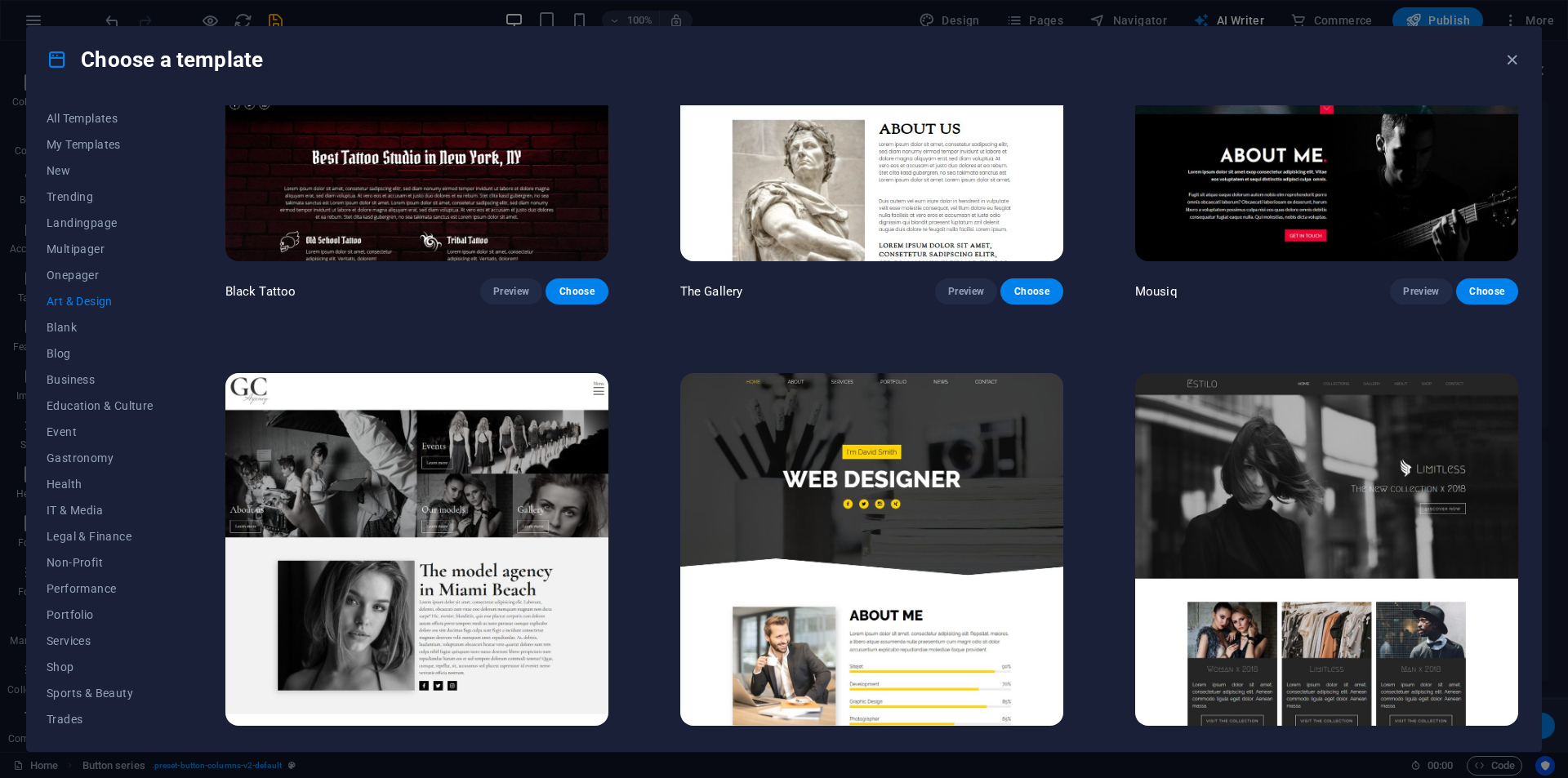
scroll to position [1143, 0]
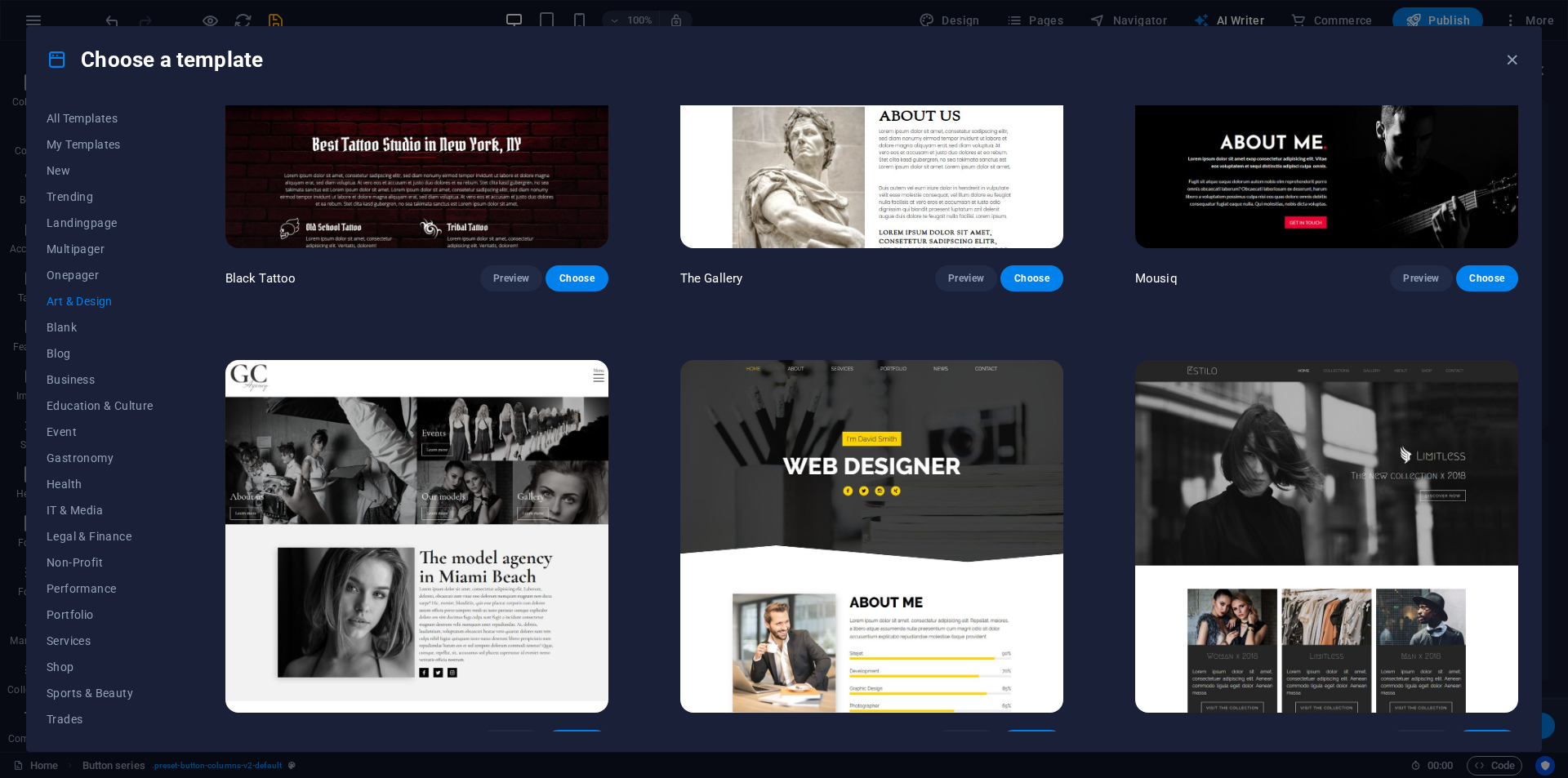
click at [1337, 496] on img at bounding box center [1326, 536] width 383 height 353
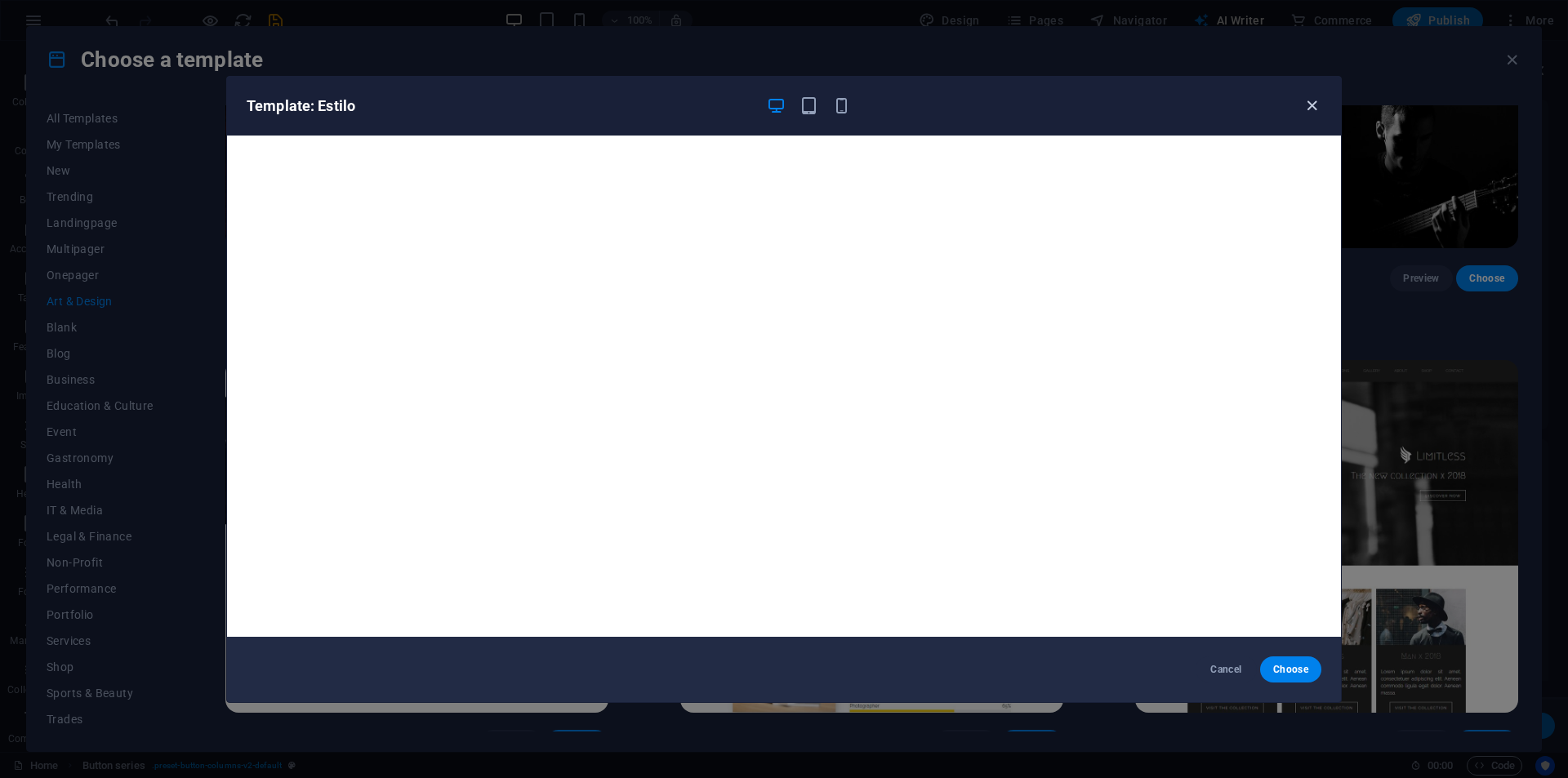
click at [1308, 107] on icon "button" at bounding box center [1312, 106] width 19 height 19
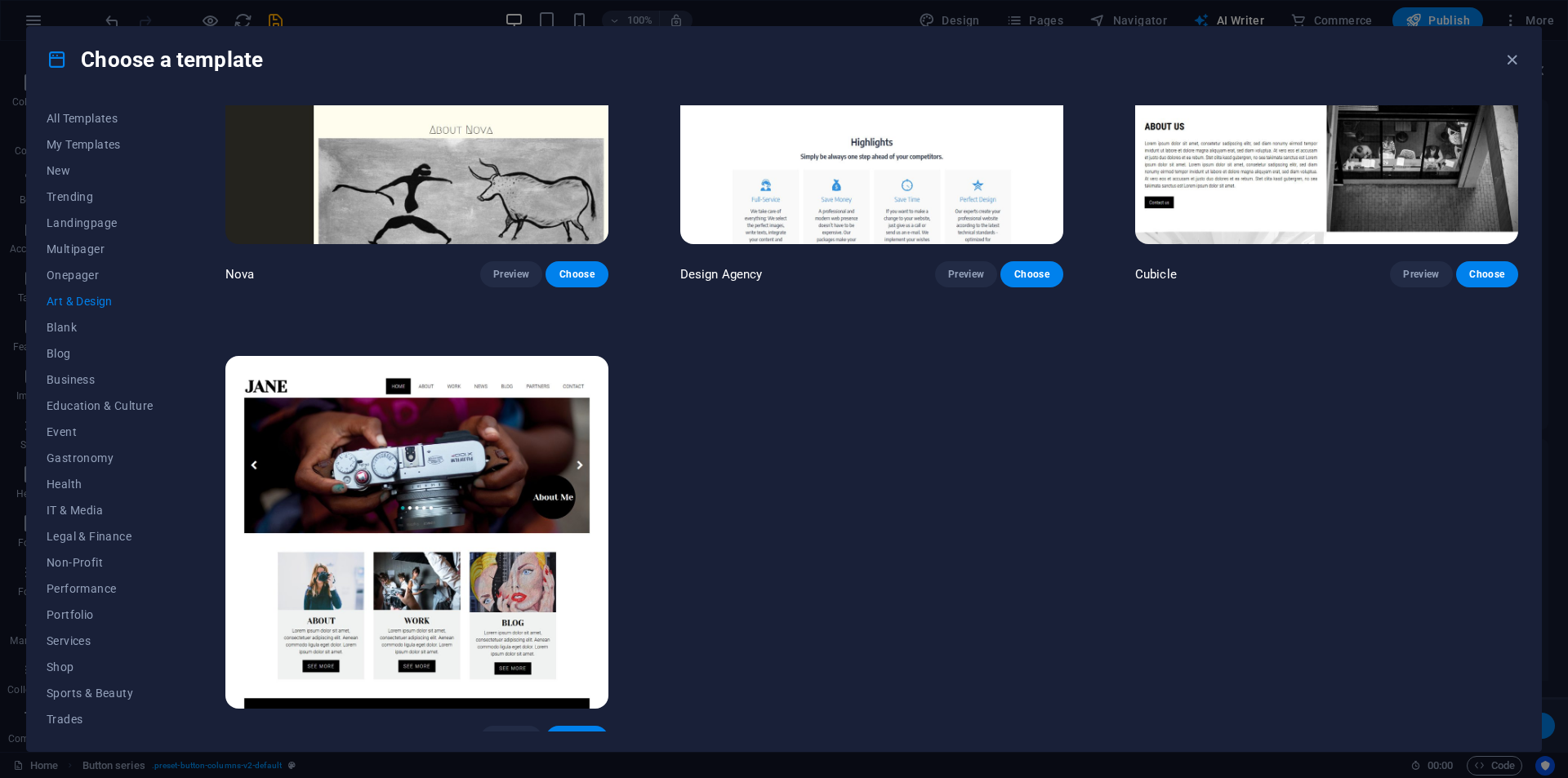
scroll to position [2086, 0]
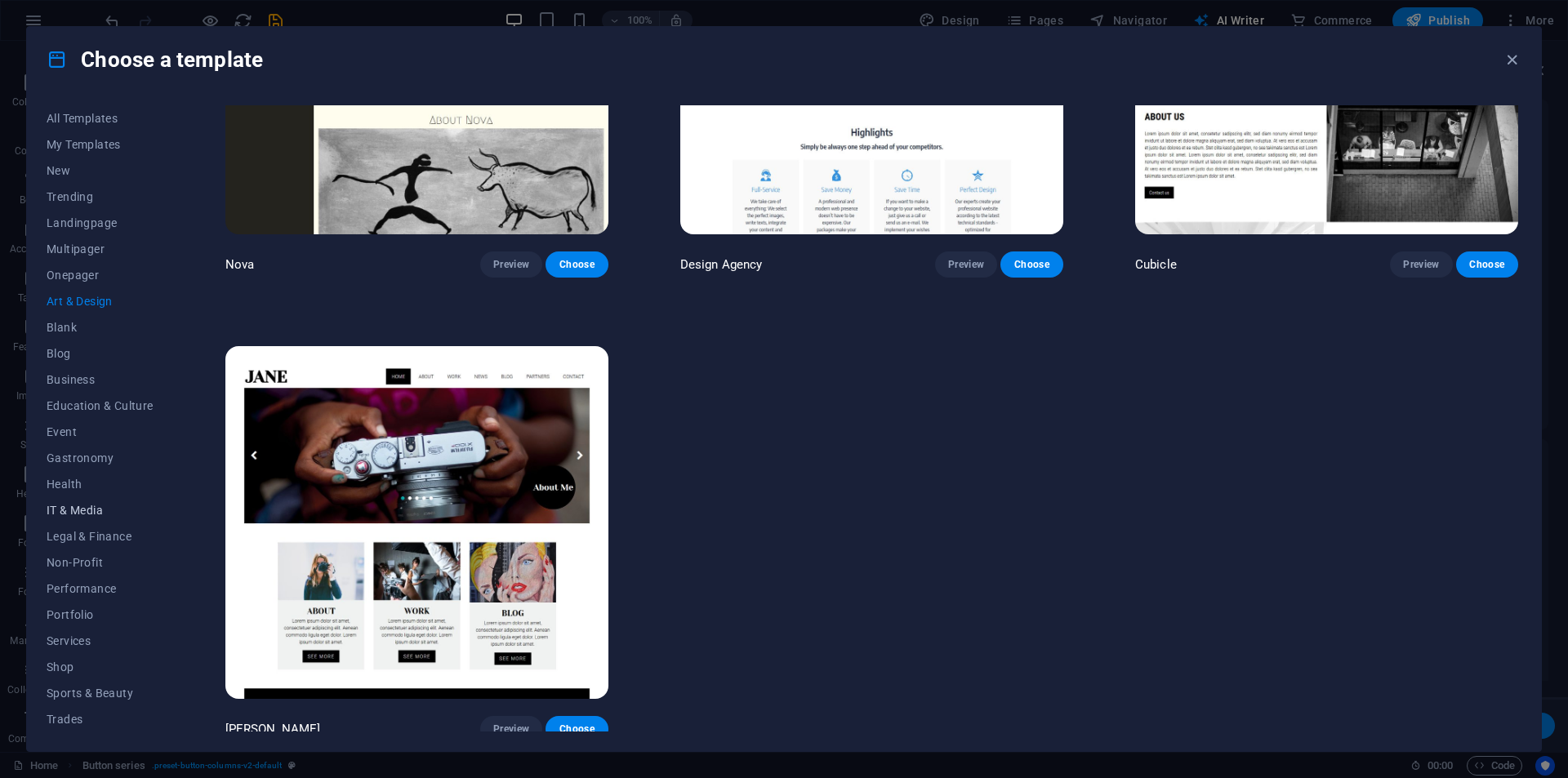
click at [103, 511] on span "IT & Media" at bounding box center [99, 510] width 107 height 13
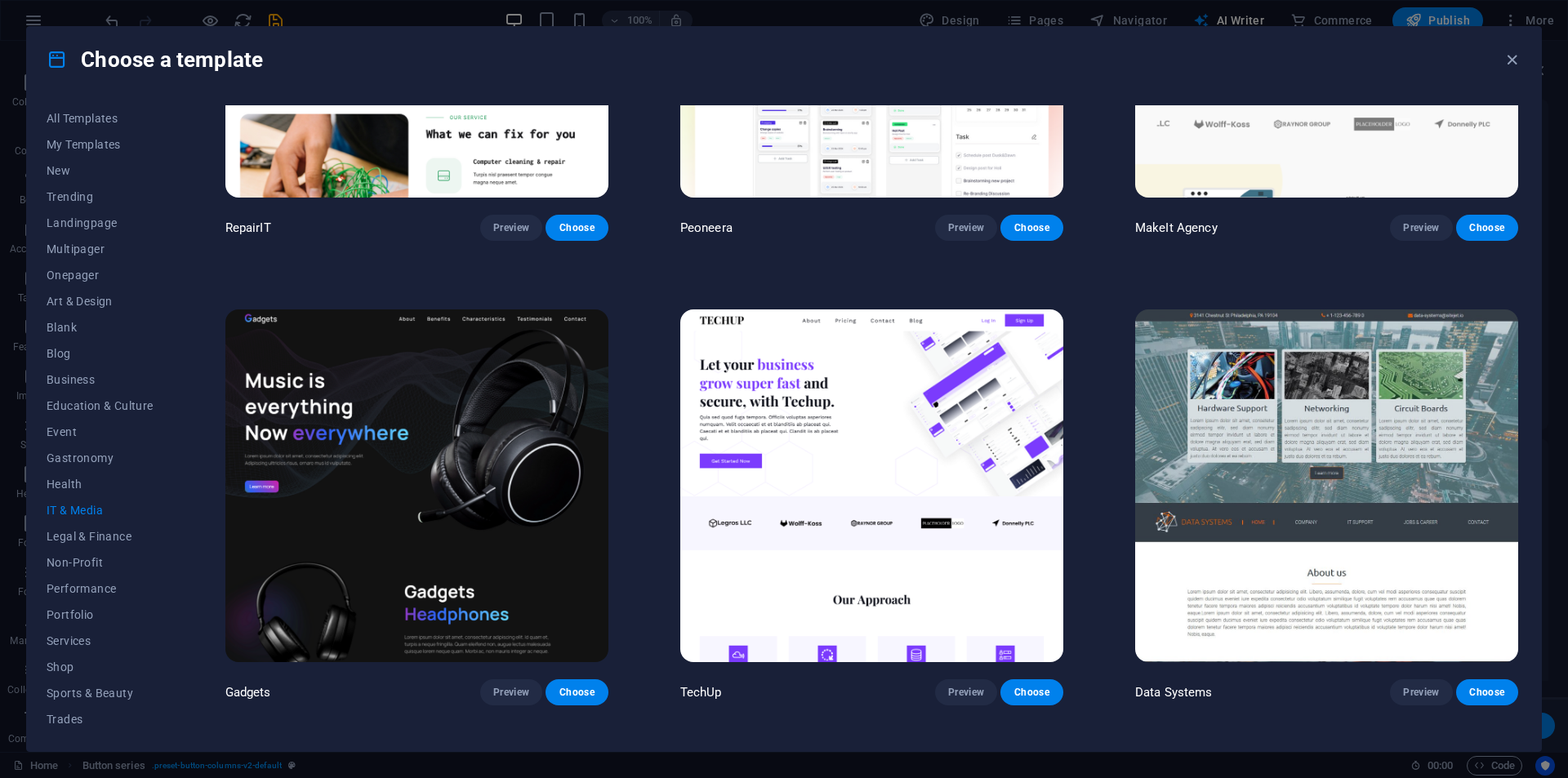
scroll to position [326, 0]
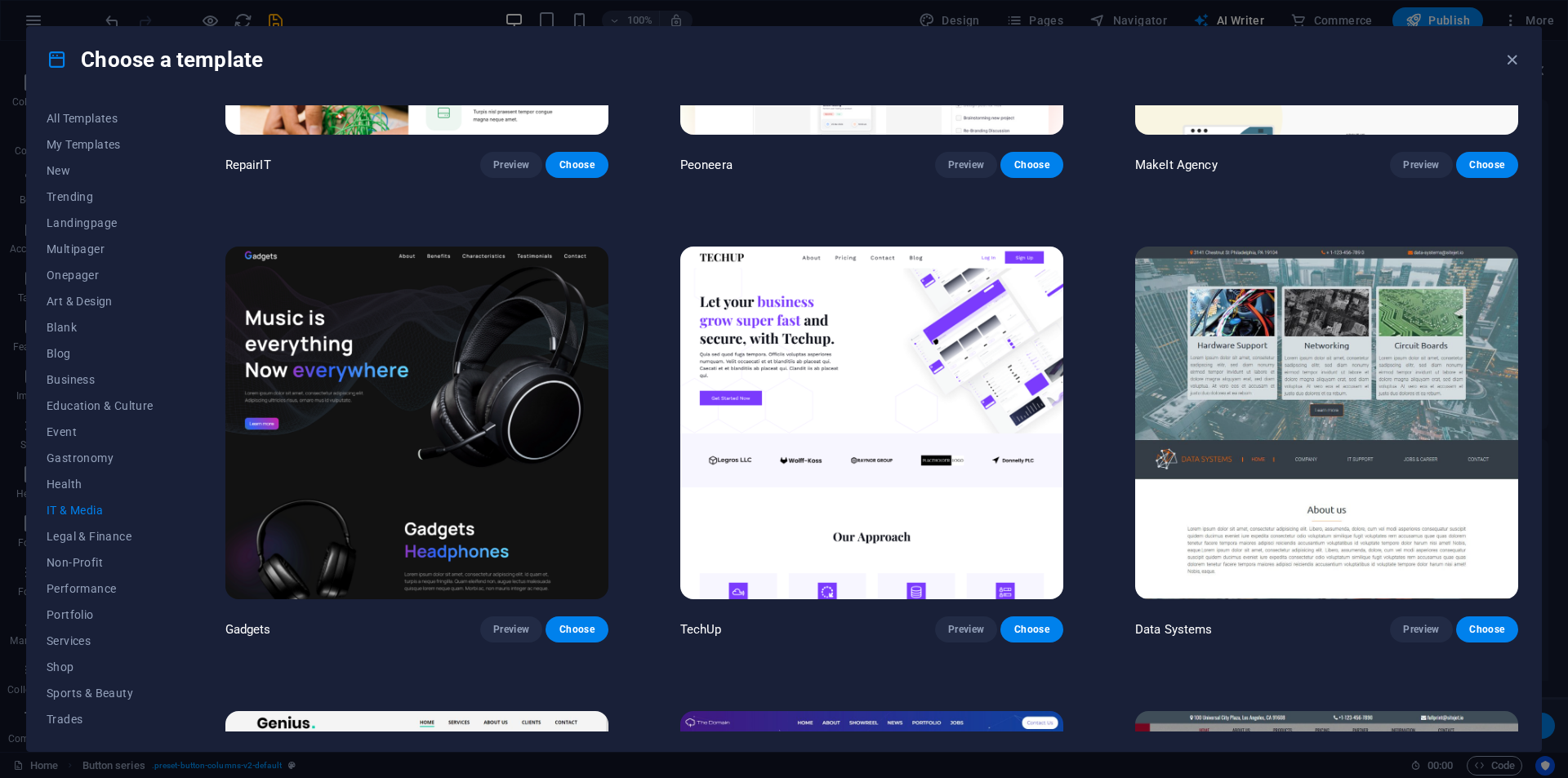
click at [436, 419] on img at bounding box center [416, 422] width 383 height 353
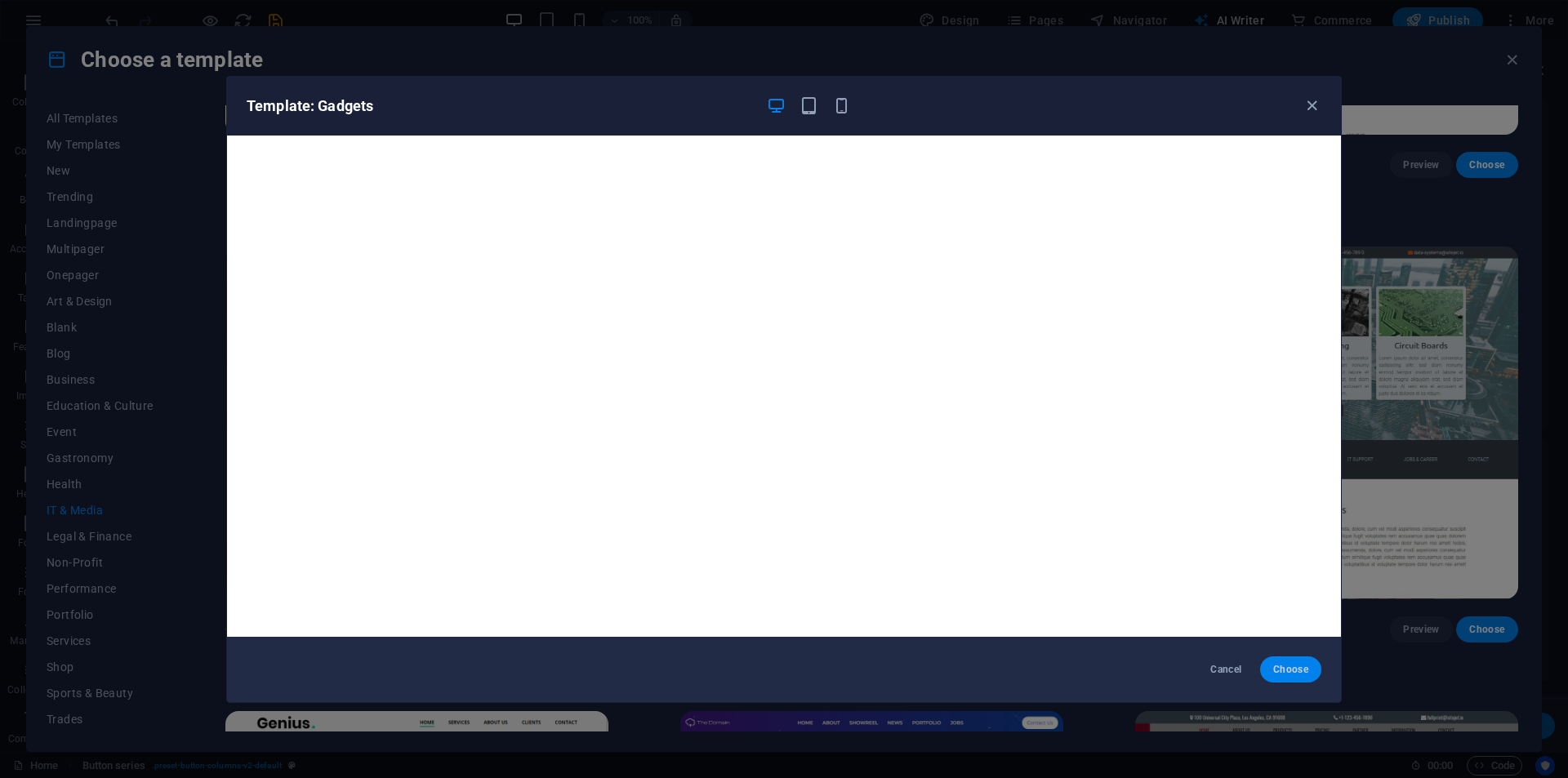
click at [1284, 677] on button "Choose" at bounding box center [1291, 670] width 61 height 26
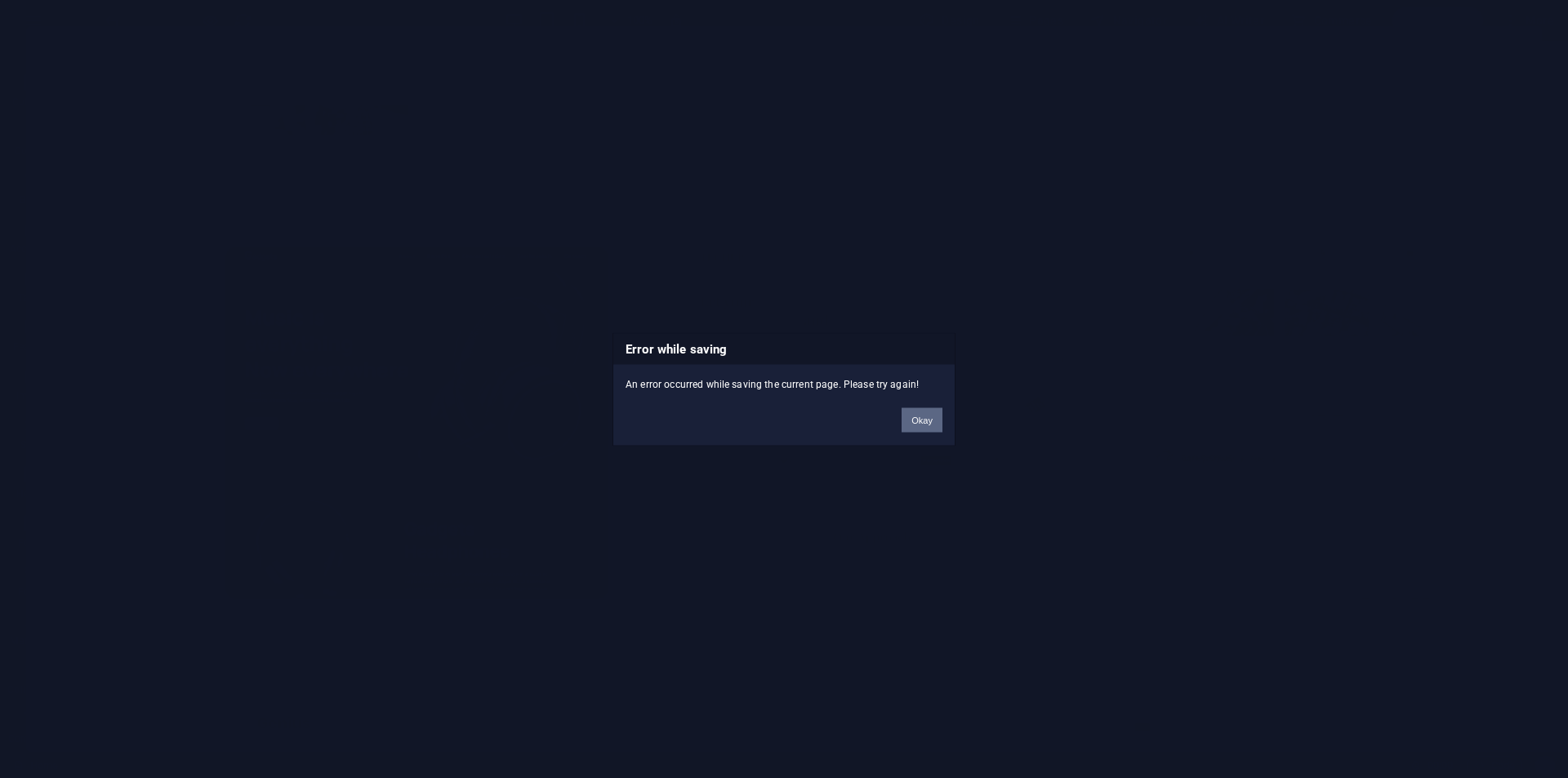
click at [910, 417] on button "Okay" at bounding box center [922, 420] width 41 height 24
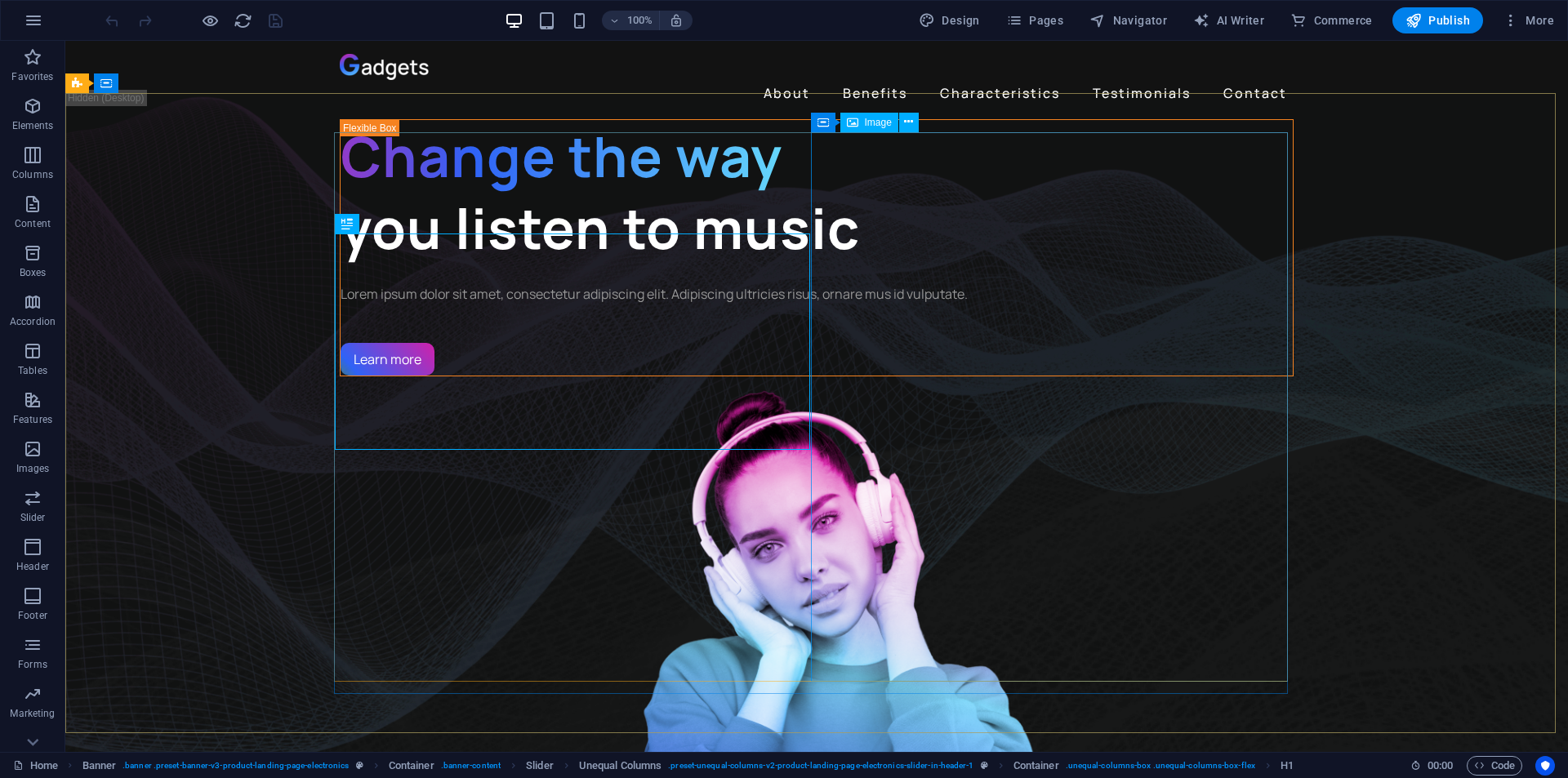
click at [876, 126] on span "Image" at bounding box center [878, 122] width 27 height 10
click at [915, 125] on button at bounding box center [908, 122] width 19 height 19
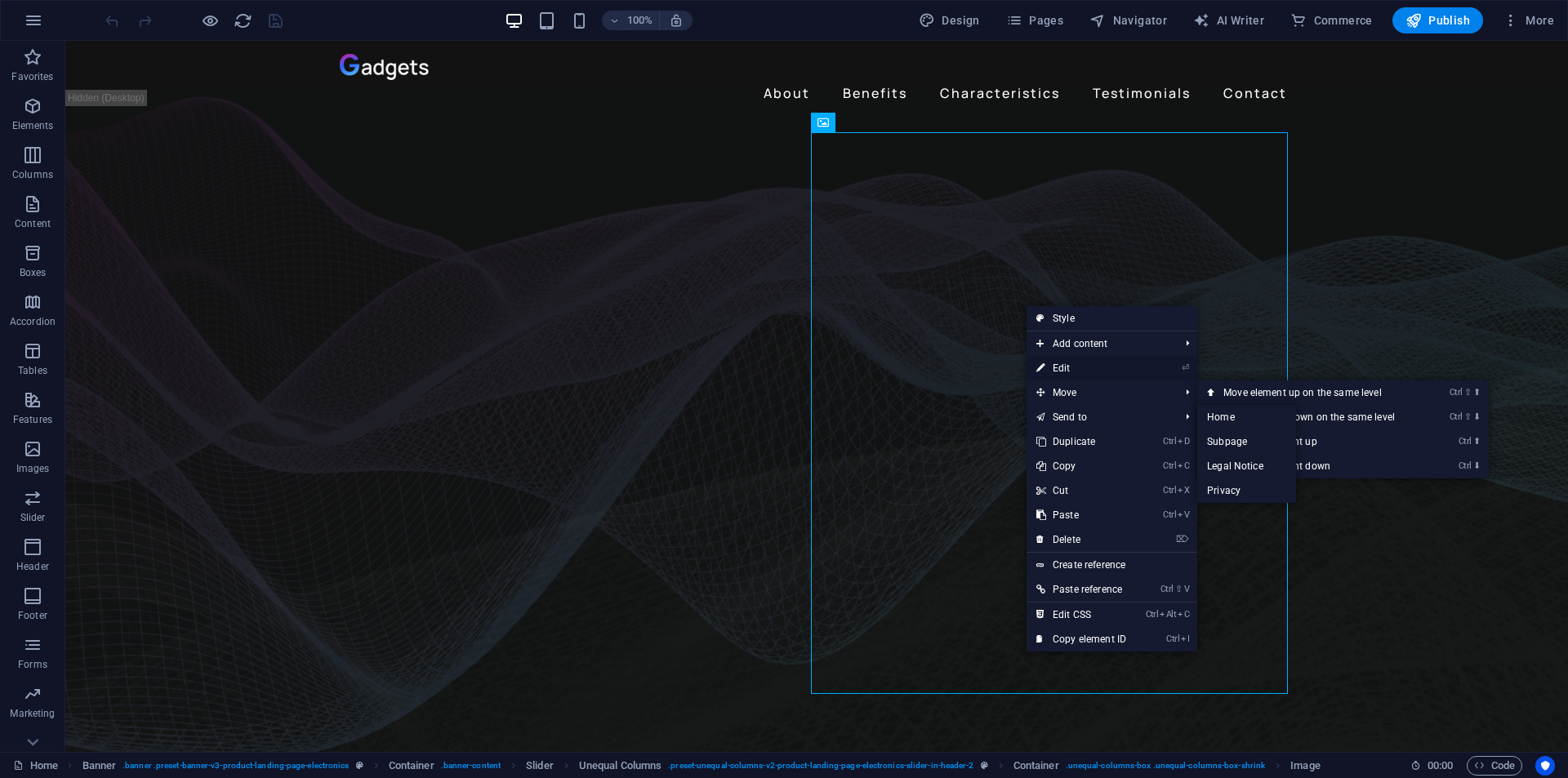
click at [1085, 371] on link "⏎ Edit" at bounding box center [1081, 368] width 109 height 24
select select "%"
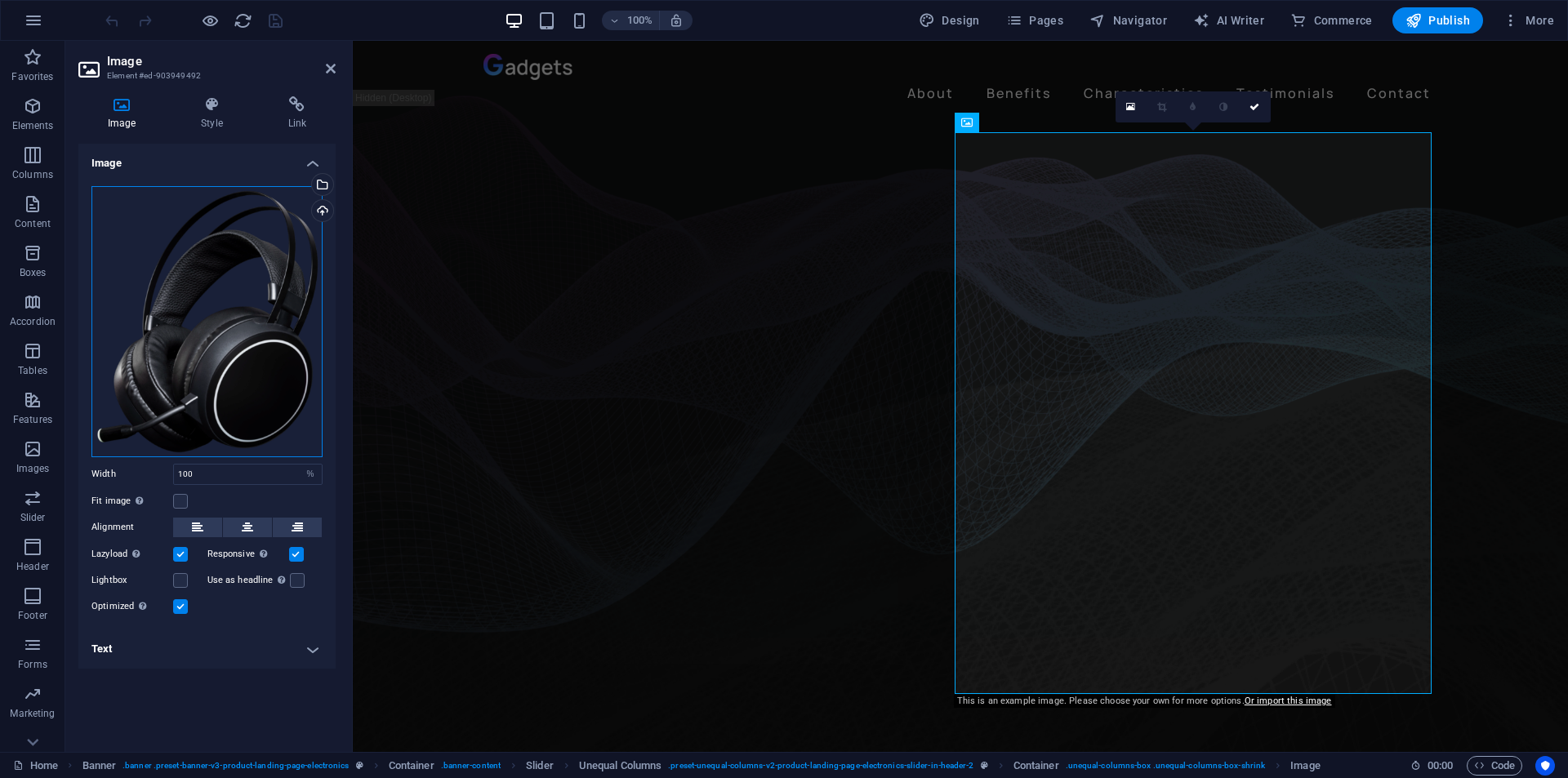
click at [257, 402] on div "Drag files here, click to choose files or select files from Files or our free s…" at bounding box center [207, 321] width 231 height 271
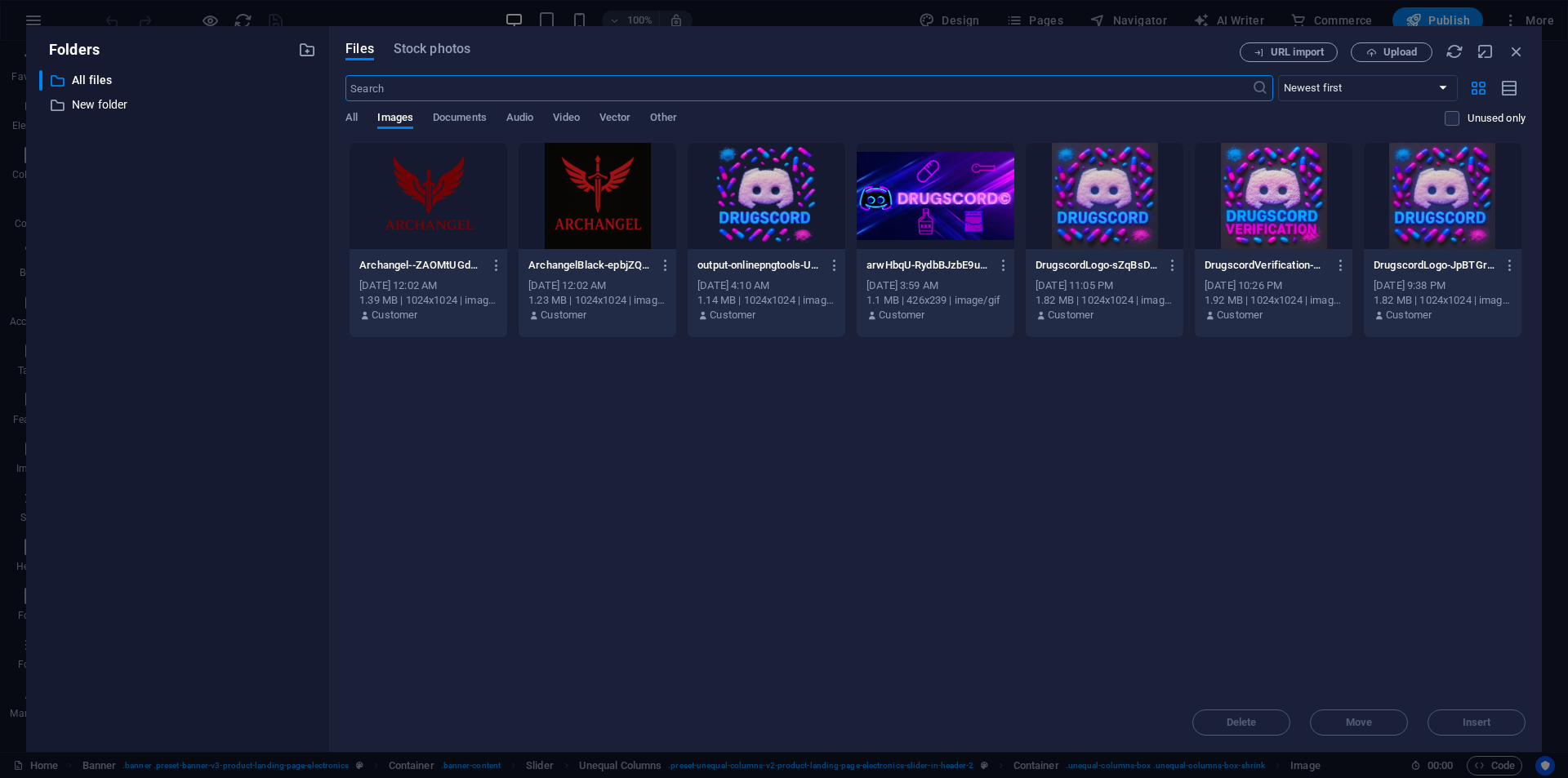
click at [436, 215] on div at bounding box center [428, 195] width 158 height 107
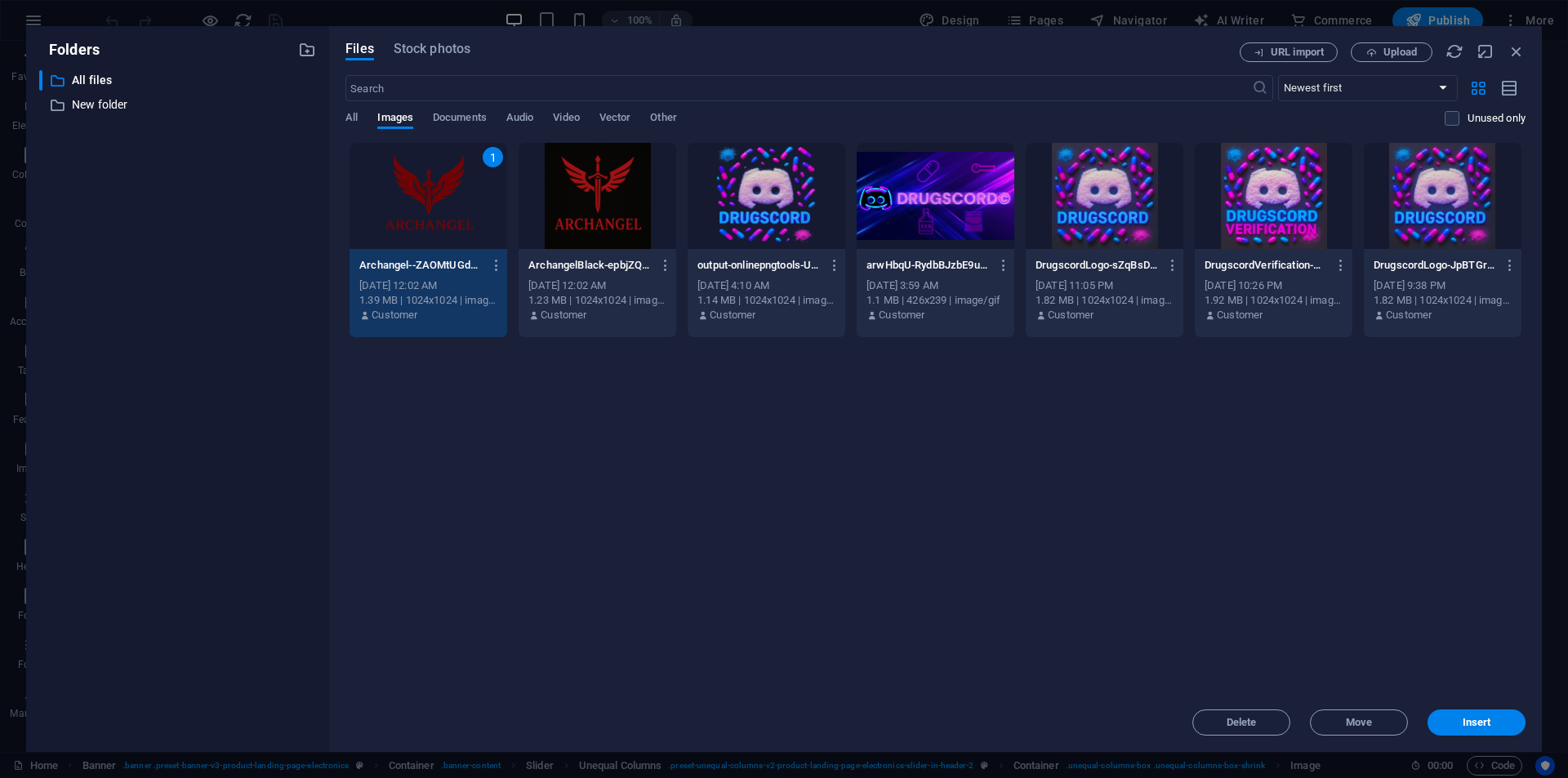
click at [436, 215] on div "1" at bounding box center [428, 195] width 158 height 107
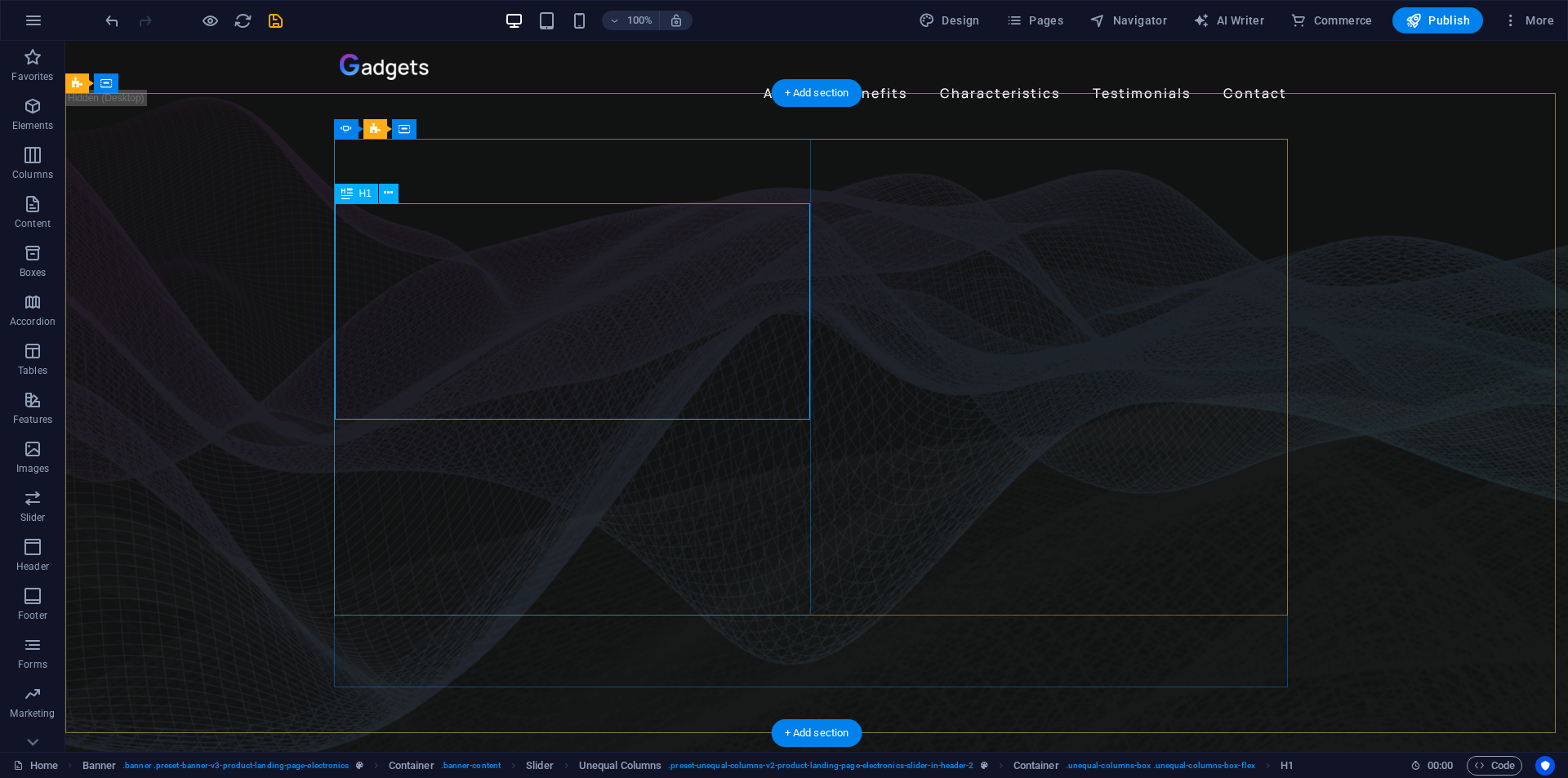
click at [388, 191] on icon at bounding box center [388, 193] width 9 height 18
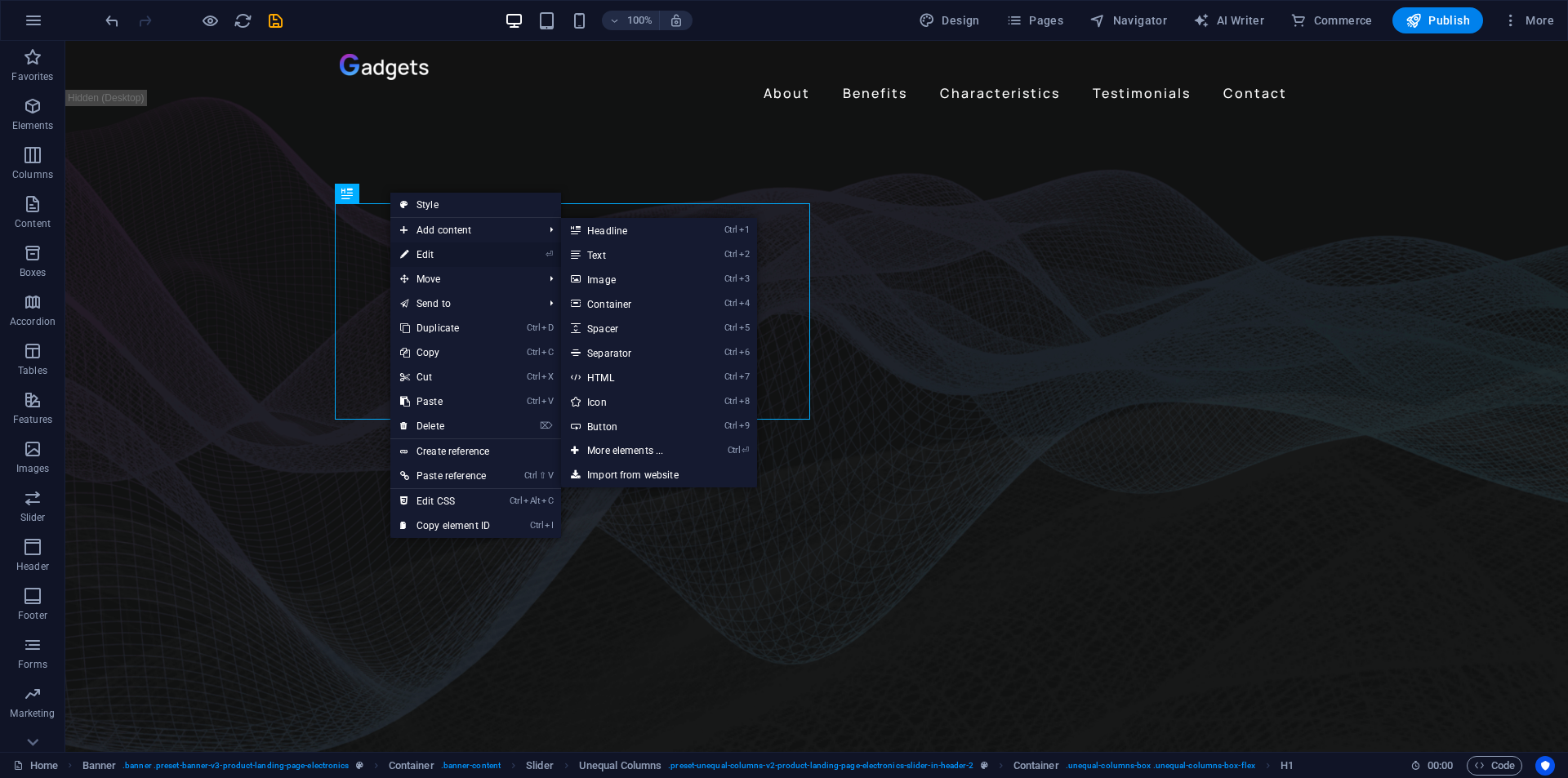
click at [467, 249] on link "⏎ Edit" at bounding box center [445, 255] width 109 height 24
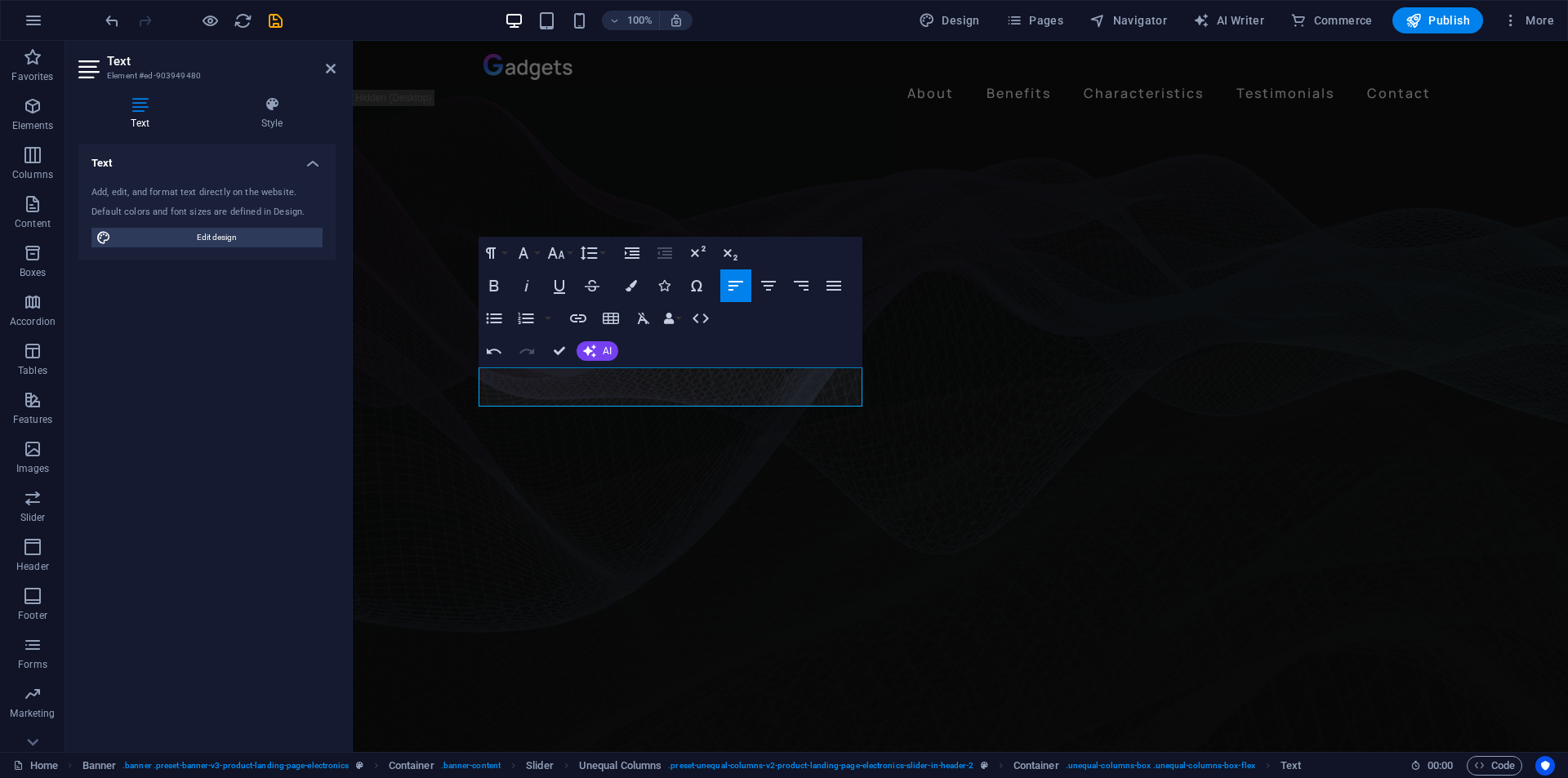
drag, startPoint x: 812, startPoint y: 393, endPoint x: 260, endPoint y: 341, distance: 554.4
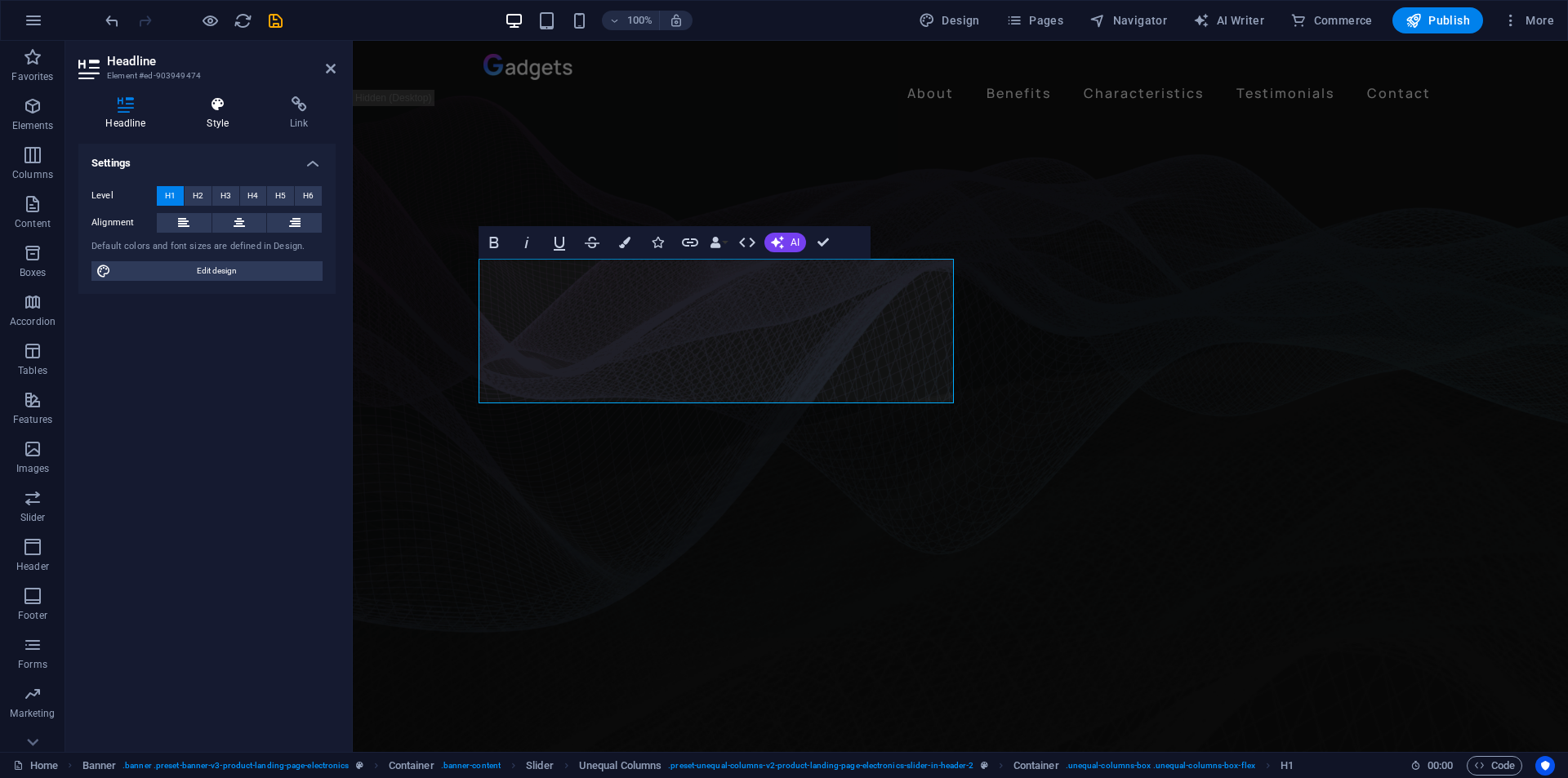
click at [221, 102] on icon at bounding box center [218, 105] width 77 height 17
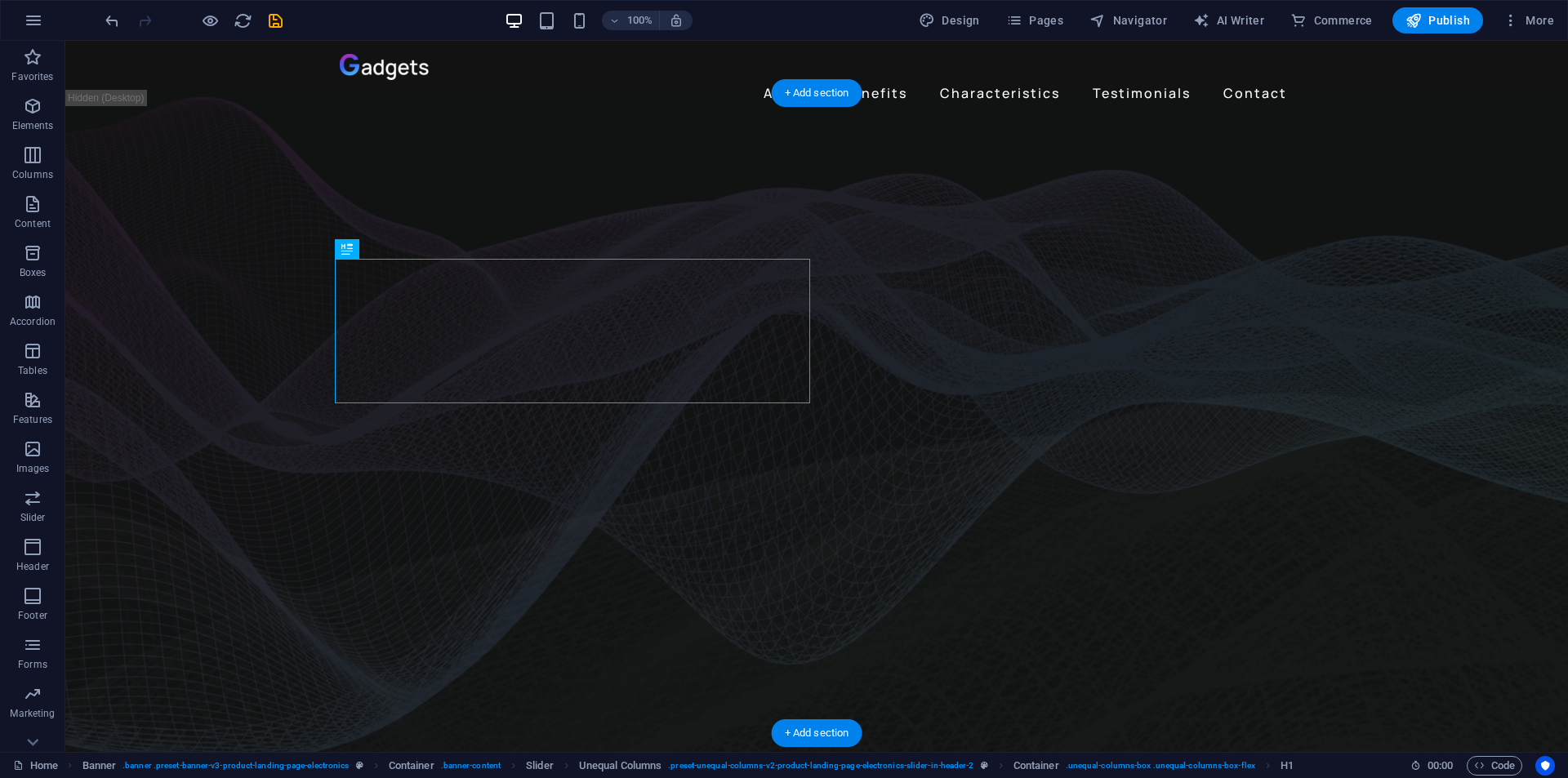
drag, startPoint x: 518, startPoint y: 304, endPoint x: 535, endPoint y: 290, distance: 22.0
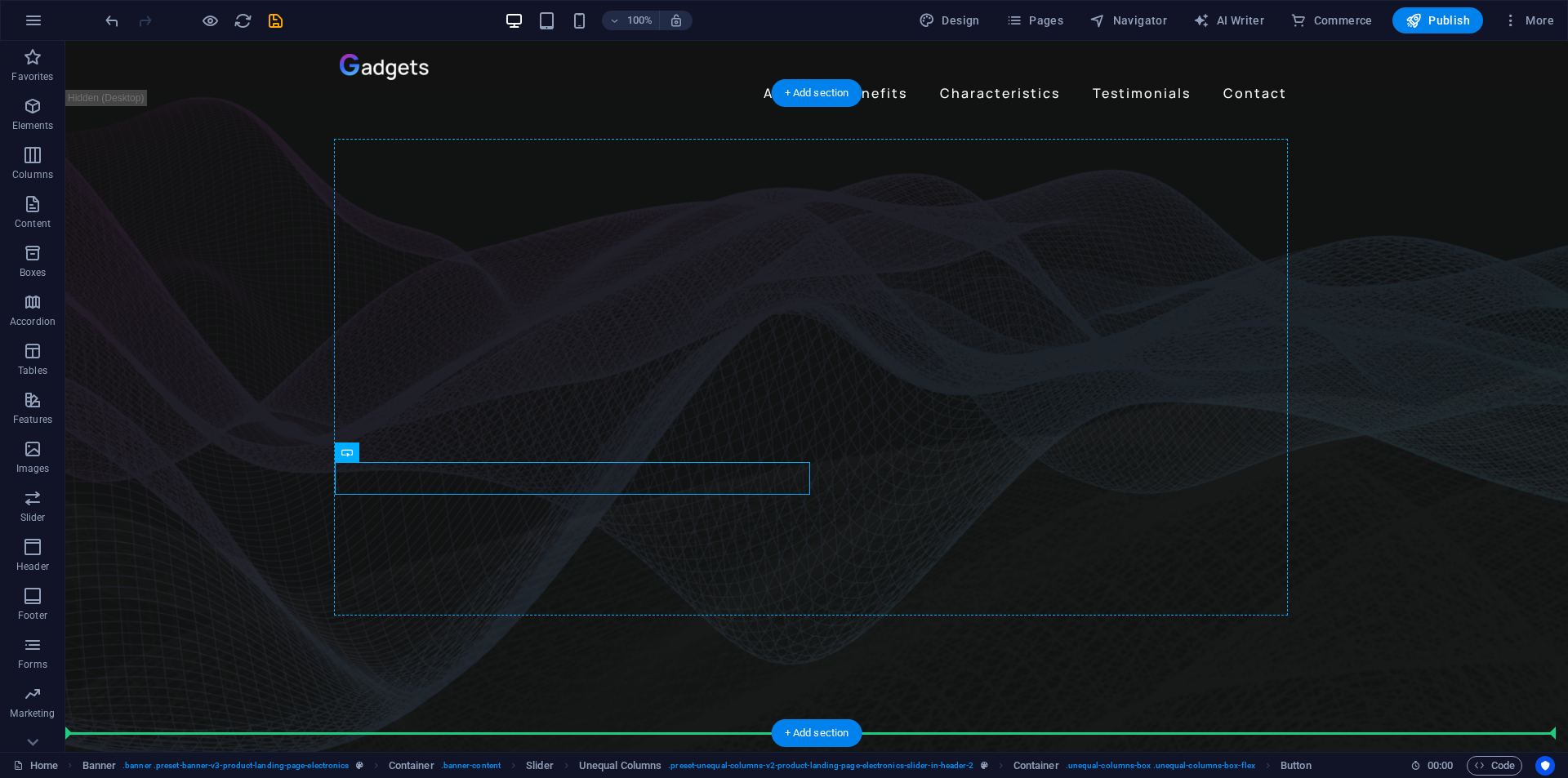
drag, startPoint x: 432, startPoint y: 498, endPoint x: 448, endPoint y: 496, distance: 16.1
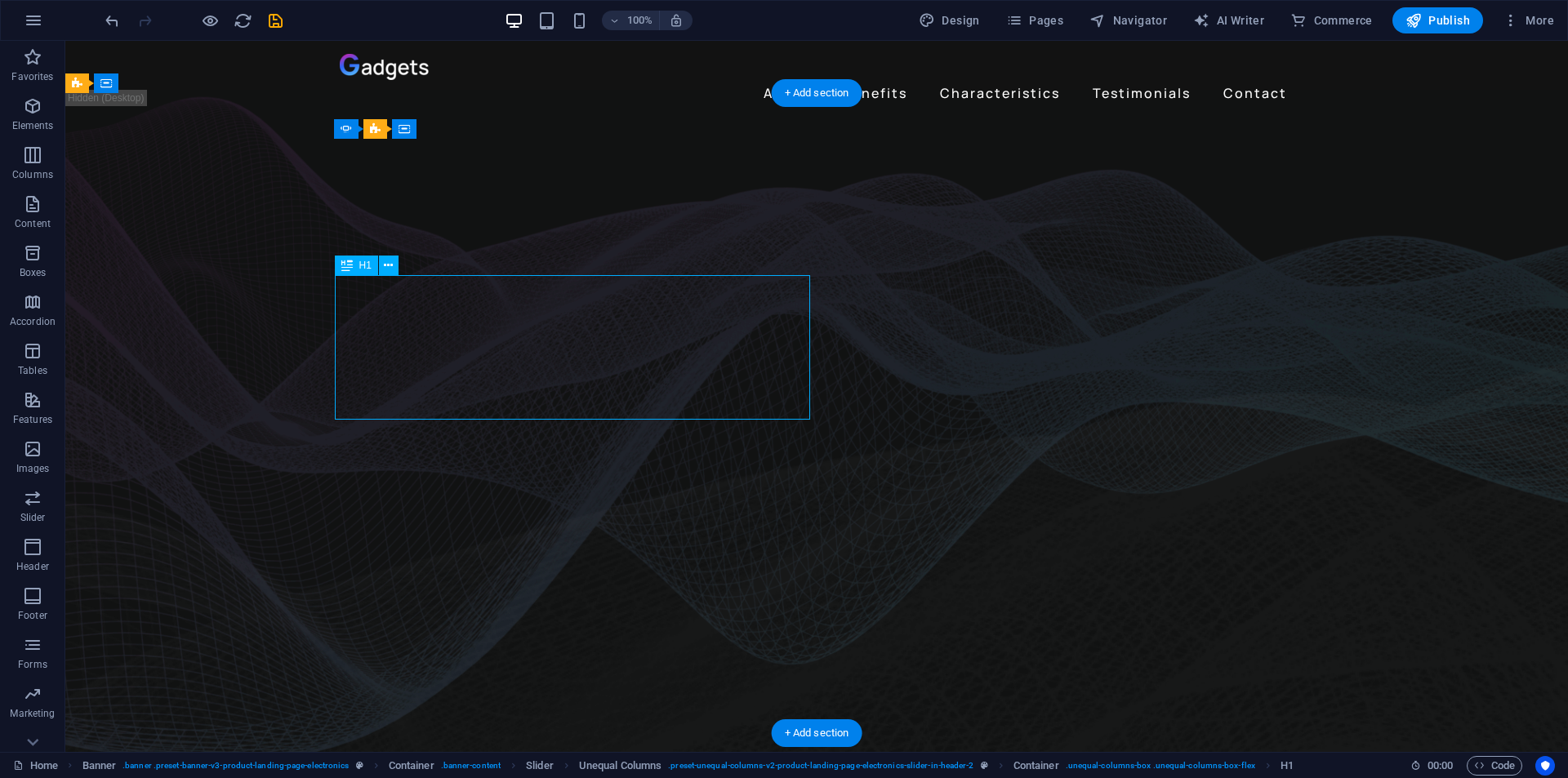
drag, startPoint x: 457, startPoint y: 327, endPoint x: 688, endPoint y: 344, distance: 231.6
